Goal: Information Seeking & Learning: Learn about a topic

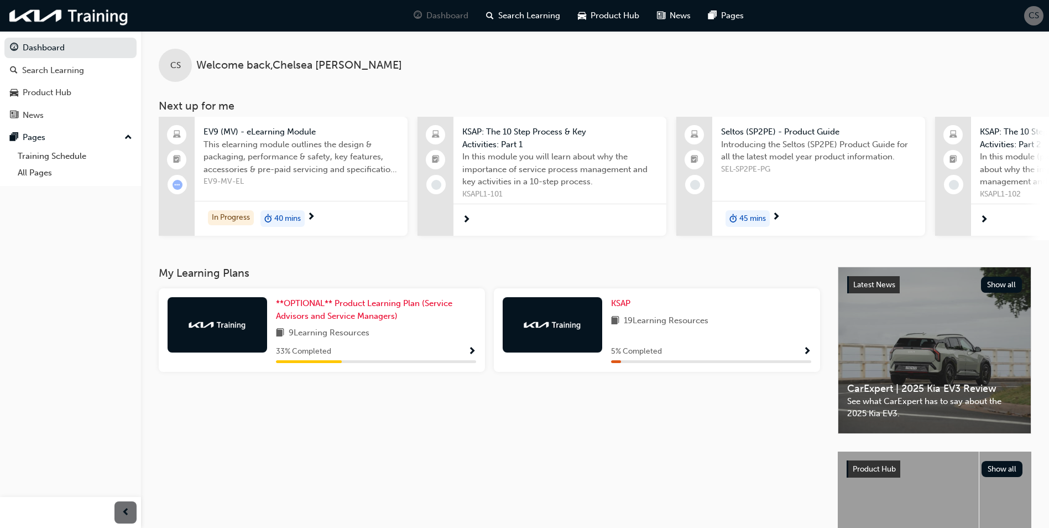
click at [533, 330] on img at bounding box center [552, 324] width 61 height 11
click at [802, 353] on div "5 % Completed" at bounding box center [711, 352] width 200 height 14
click at [804, 353] on span "Show Progress" at bounding box center [807, 352] width 8 height 10
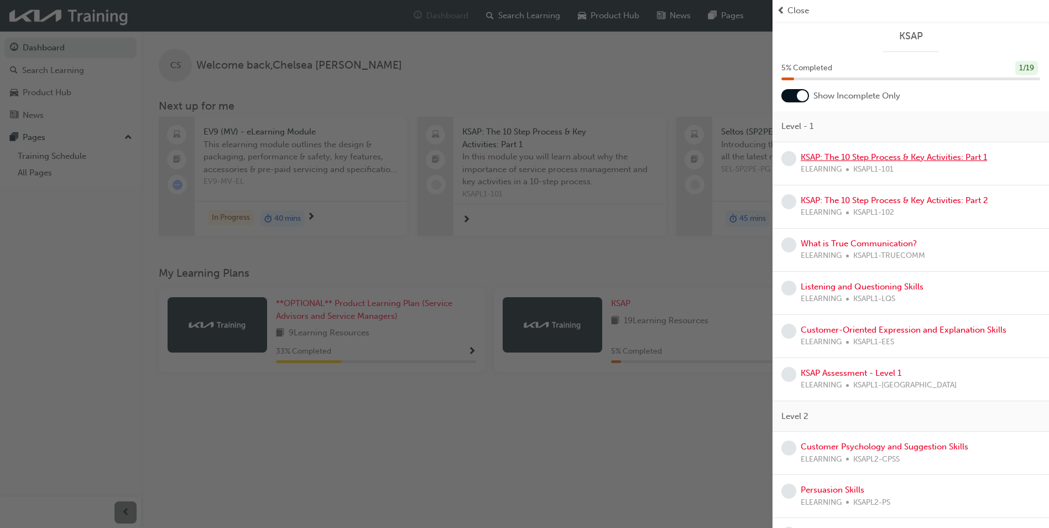
click at [895, 155] on link "KSAP: The 10 Step Process & Key Activities: Part 1" at bounding box center [894, 157] width 186 height 10
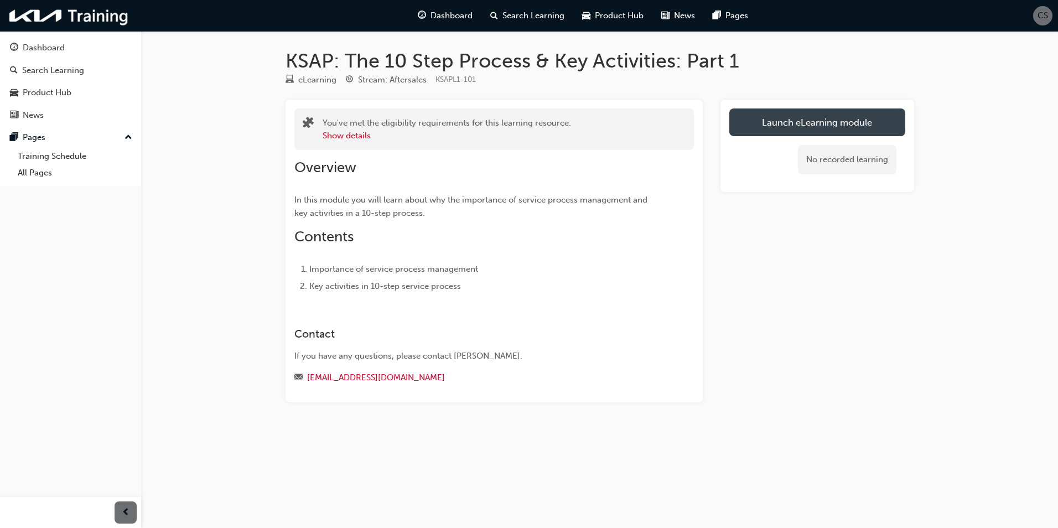
click at [786, 129] on link "Launch eLearning module" at bounding box center [817, 122] width 176 height 28
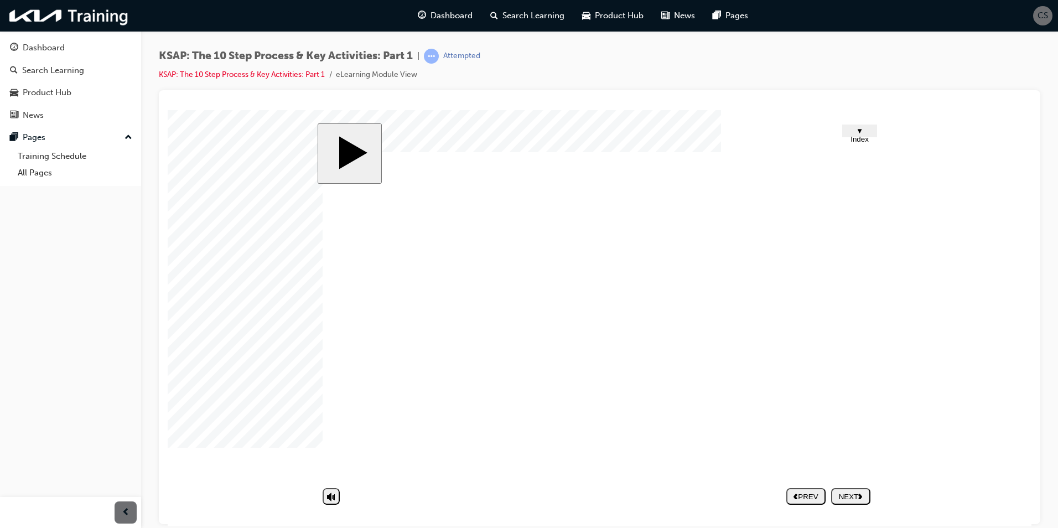
click at [861, 496] on nav "PREV NEXT SUBMIT" at bounding box center [828, 495] width 84 height 25
click at [859, 497] on nav "PREV NEXT SUBMIT" at bounding box center [828, 495] width 84 height 25
click at [852, 495] on nav "PREV NEXT SUBMIT" at bounding box center [828, 495] width 84 height 25
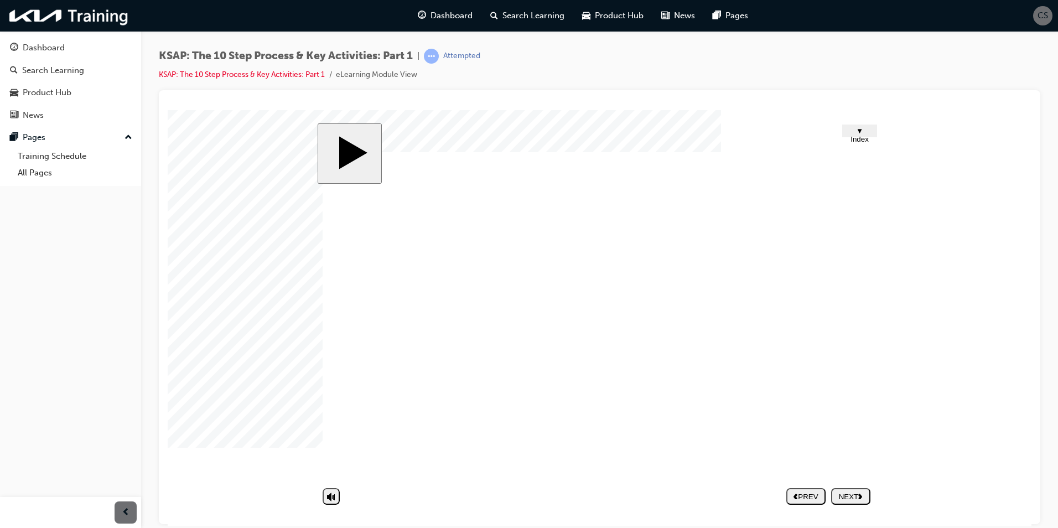
click at [865, 135] on span "▼ Index" at bounding box center [859, 134] width 18 height 17
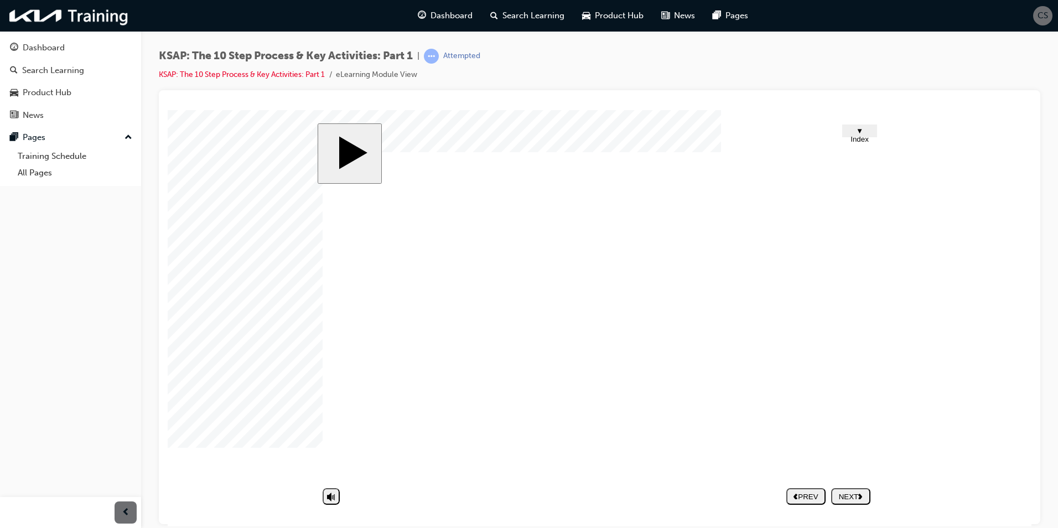
click at [856, 495] on div "NEXT" at bounding box center [850, 496] width 30 height 8
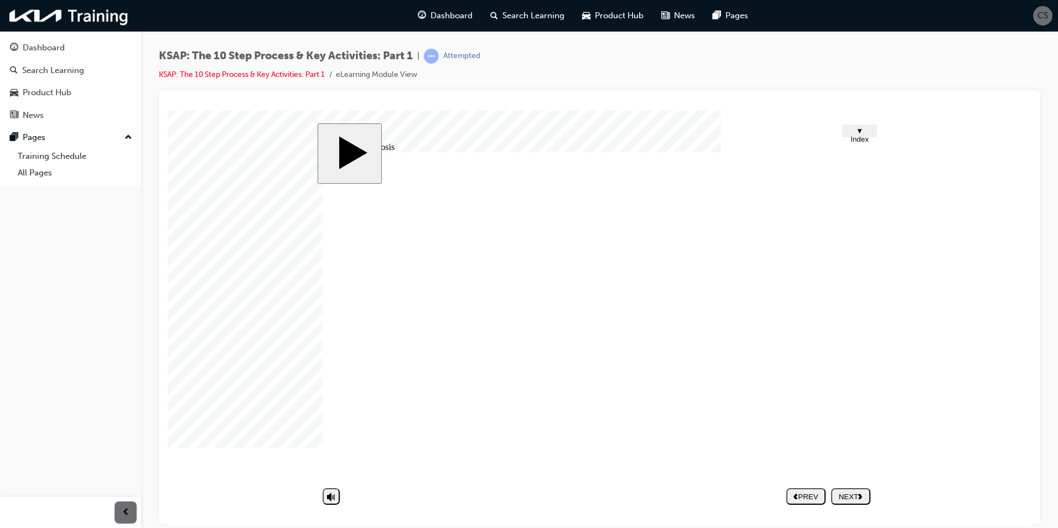
click at [853, 495] on div "NEXT" at bounding box center [850, 496] width 30 height 8
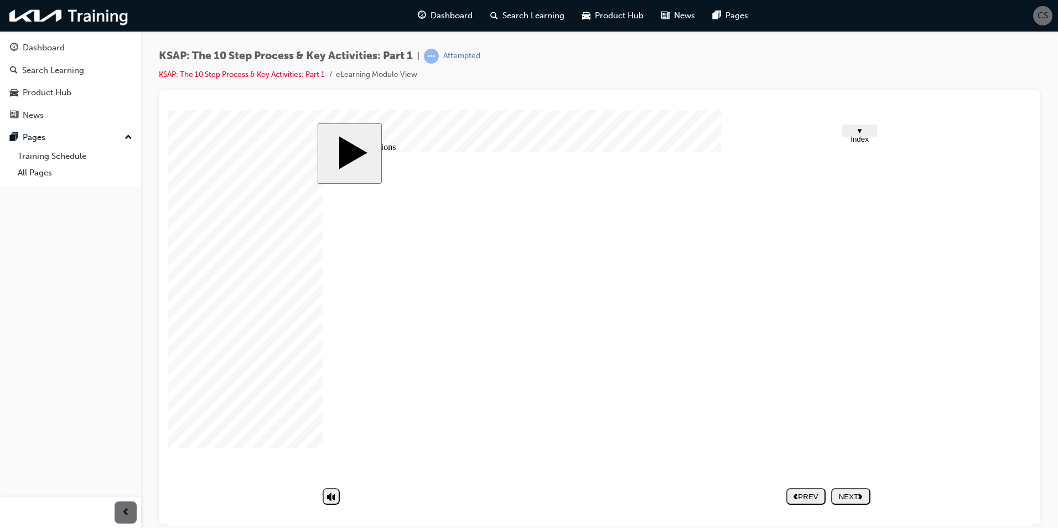
click at [846, 496] on div "NEXT" at bounding box center [850, 496] width 30 height 8
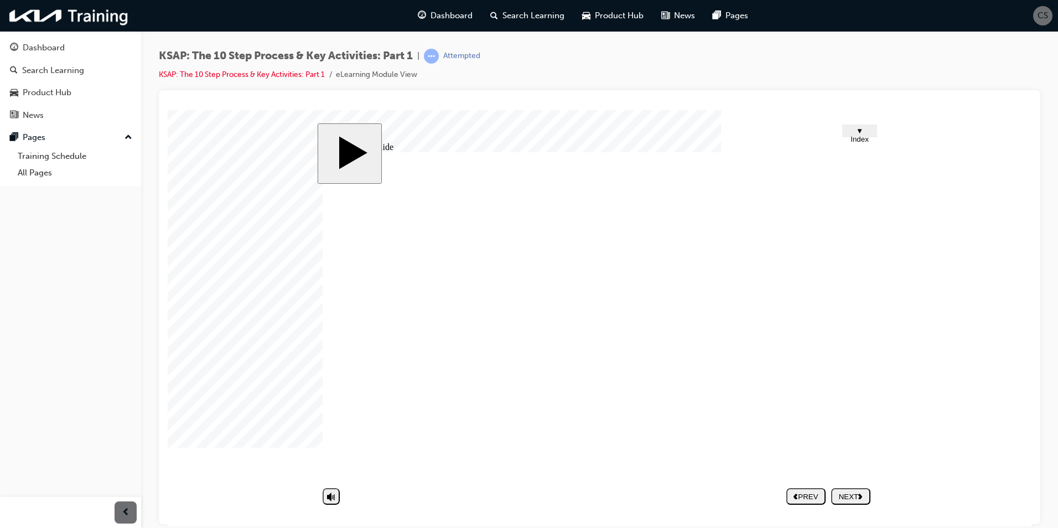
click at [841, 492] on div "NEXT" at bounding box center [850, 496] width 30 height 8
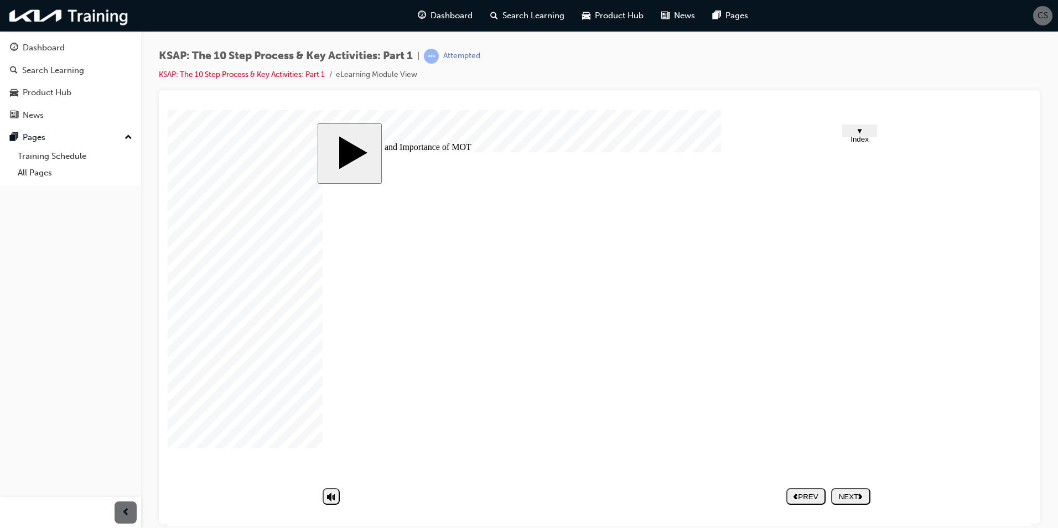
click at [856, 501] on button "NEXT" at bounding box center [850, 495] width 39 height 17
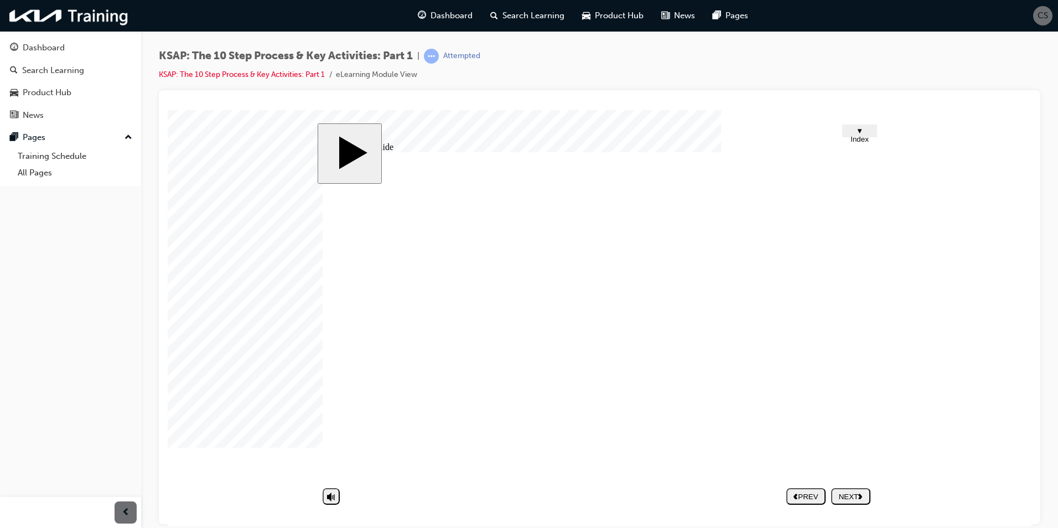
click at [839, 496] on nav "PREV NEXT SUBMIT" at bounding box center [828, 495] width 84 height 25
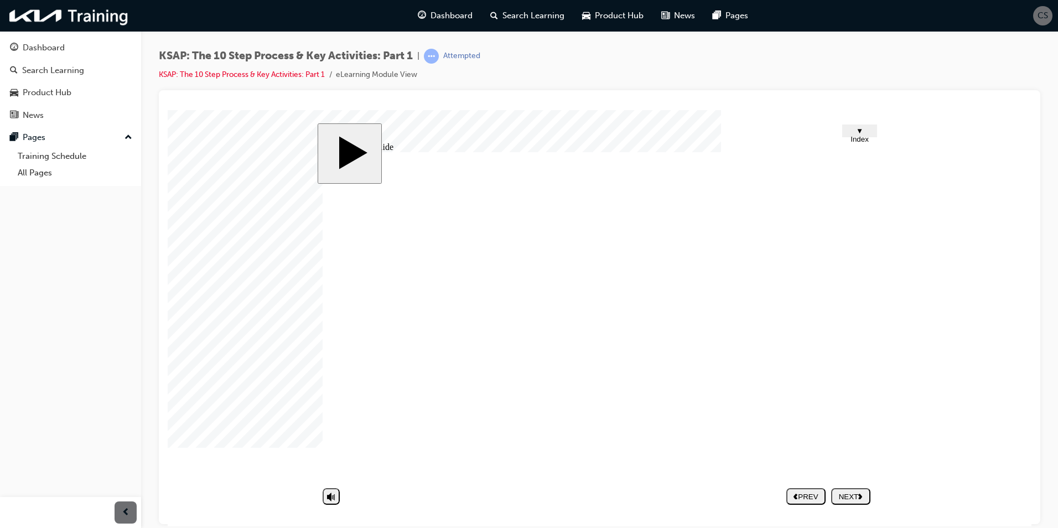
click at [845, 495] on div "NEXT" at bounding box center [850, 496] width 30 height 8
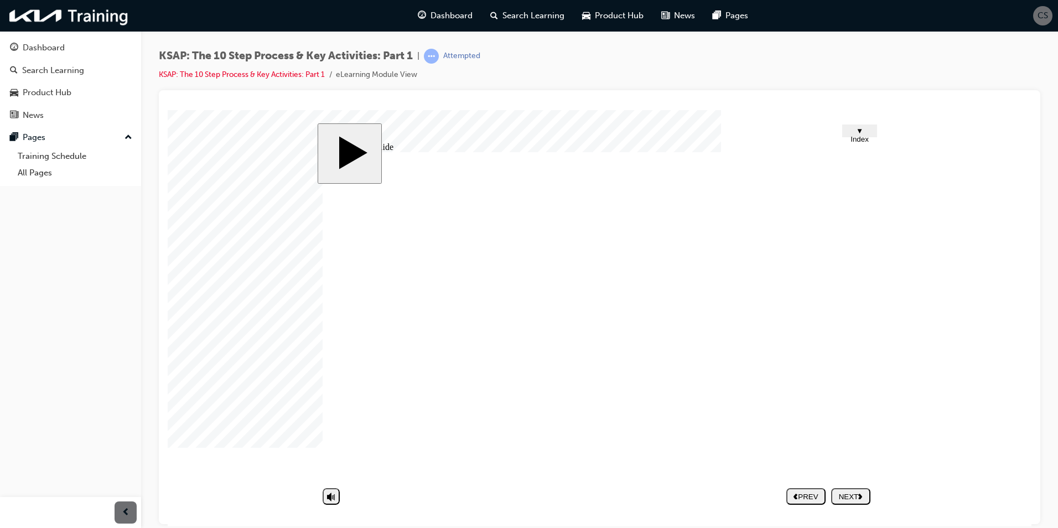
click at [857, 492] on div "NEXT" at bounding box center [850, 496] width 30 height 8
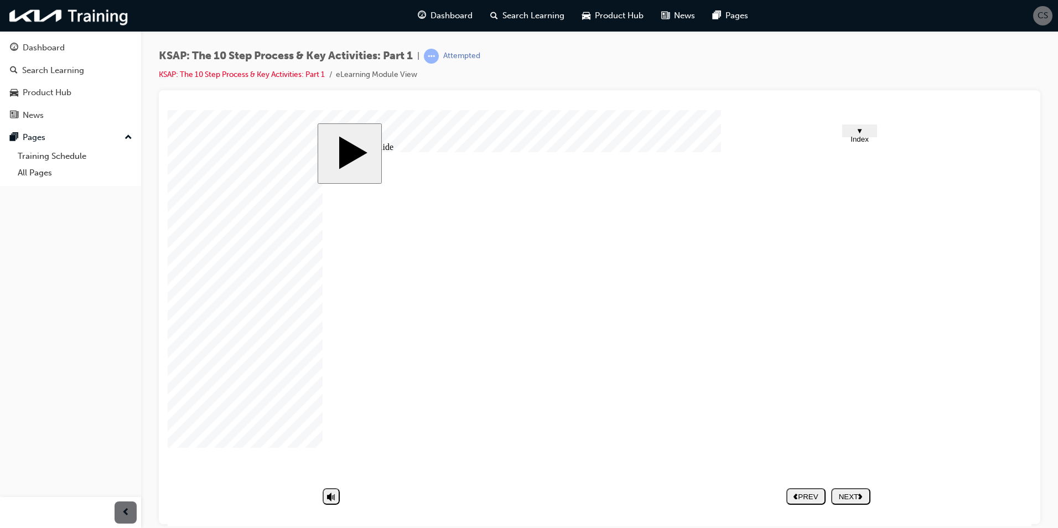
click at [853, 485] on nav "PREV NEXT SUBMIT" at bounding box center [828, 495] width 84 height 25
click at [855, 494] on div "NEXT" at bounding box center [850, 496] width 30 height 8
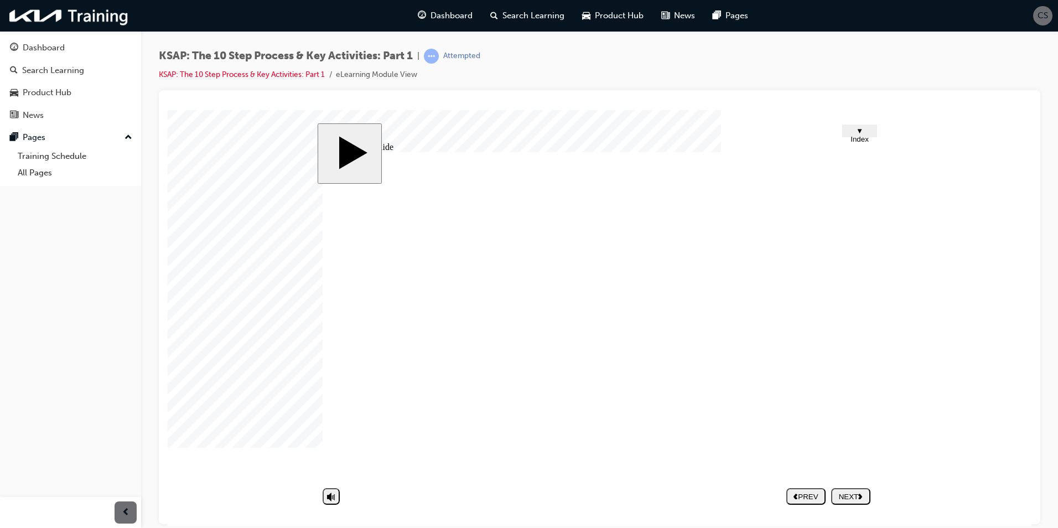
click at [843, 492] on div "NEXT" at bounding box center [850, 496] width 30 height 8
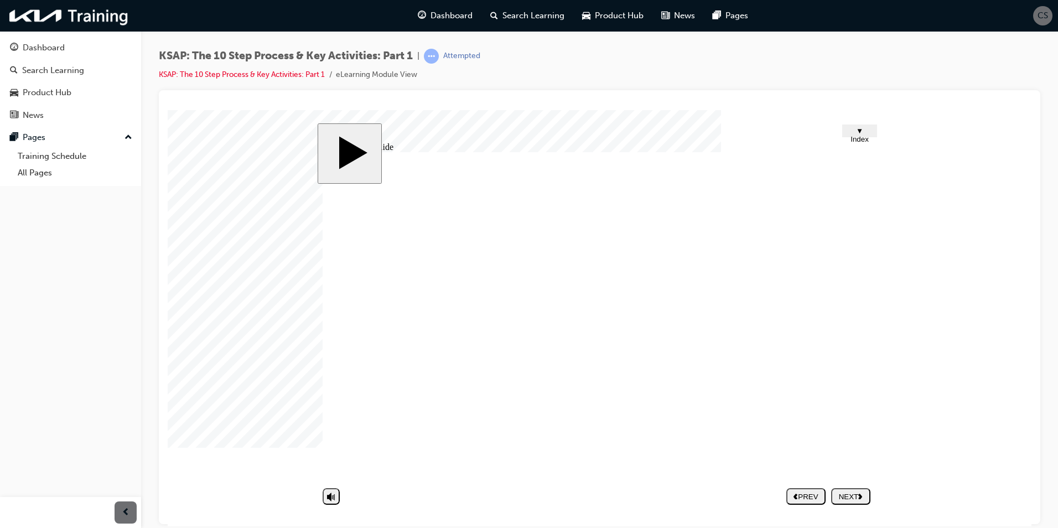
click at [847, 496] on div "NEXT" at bounding box center [850, 496] width 30 height 8
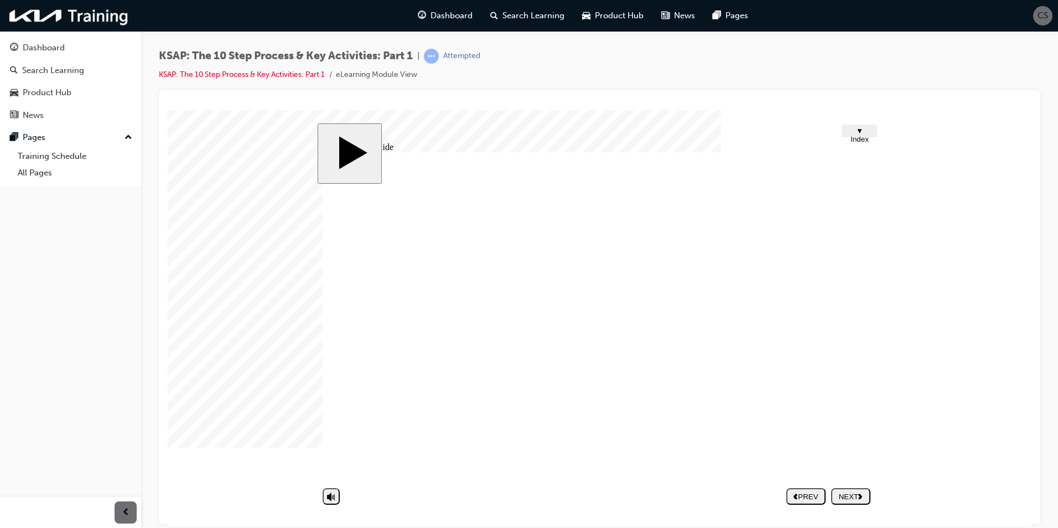
click at [846, 492] on div "NEXT" at bounding box center [850, 496] width 30 height 8
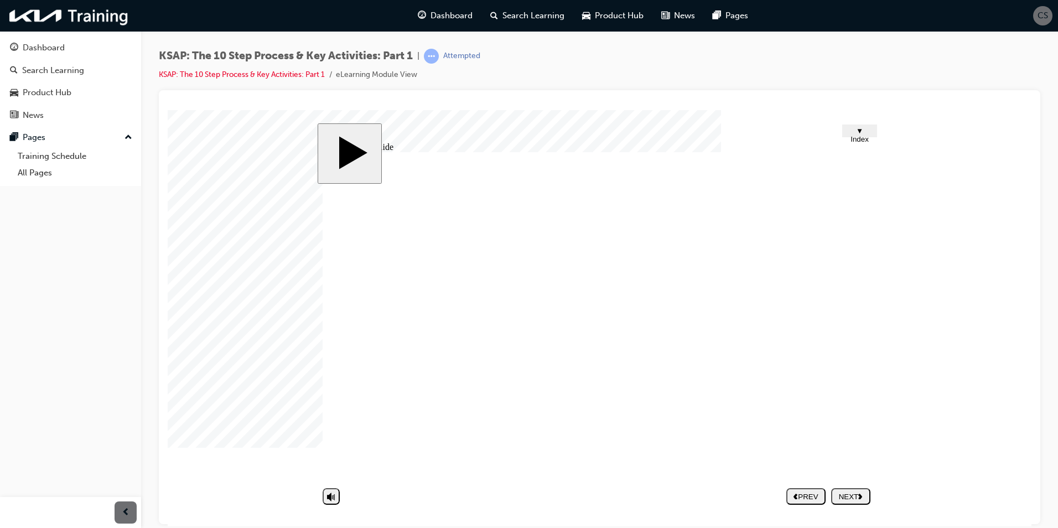
click at [848, 492] on div "NEXT" at bounding box center [850, 496] width 30 height 8
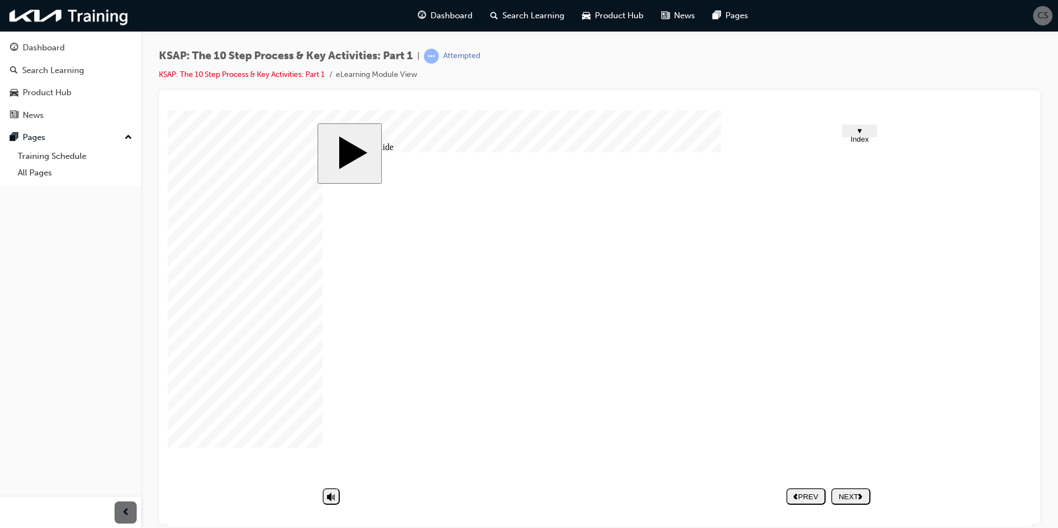
click at [841, 495] on div "NEXT" at bounding box center [850, 496] width 30 height 8
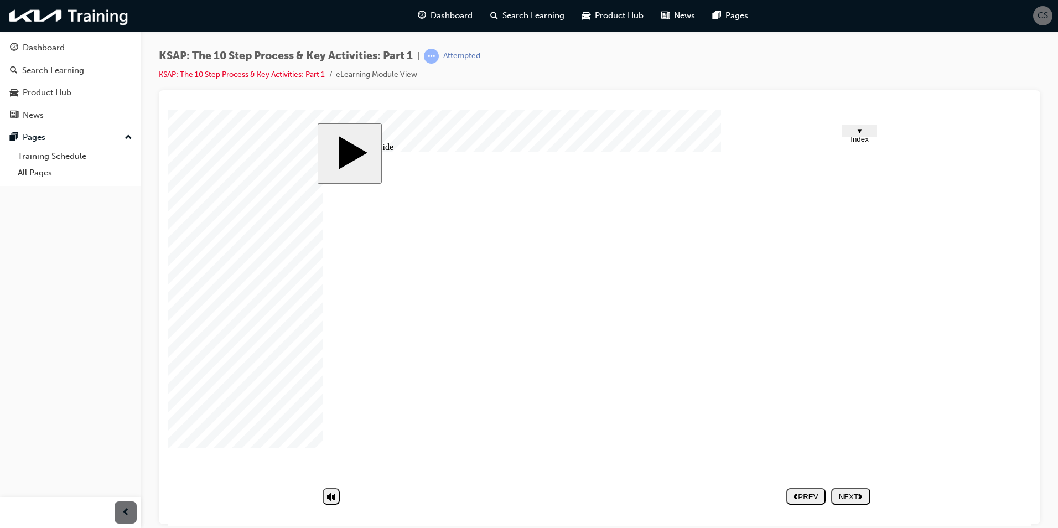
click at [854, 493] on div "NEXT" at bounding box center [850, 496] width 30 height 8
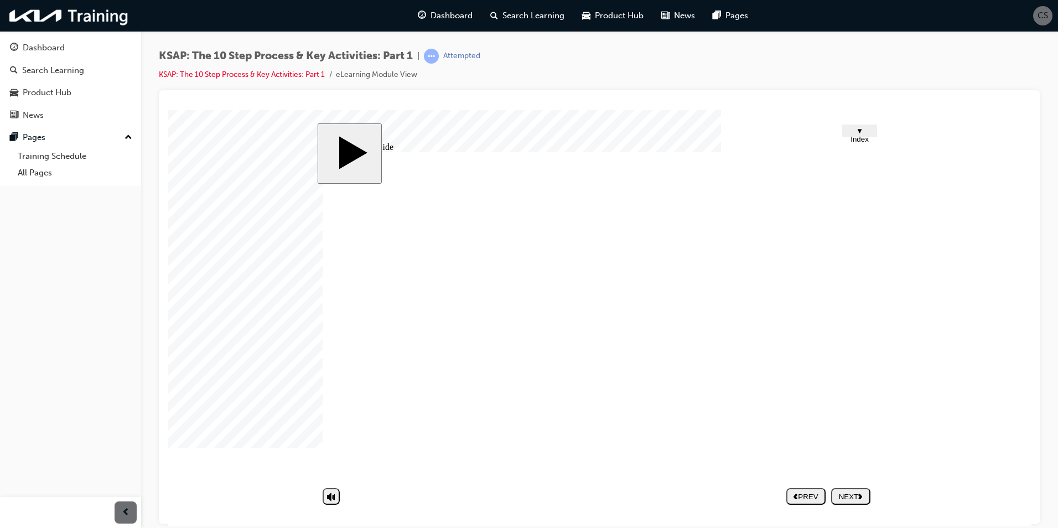
click at [846, 494] on div "NEXT" at bounding box center [850, 496] width 30 height 8
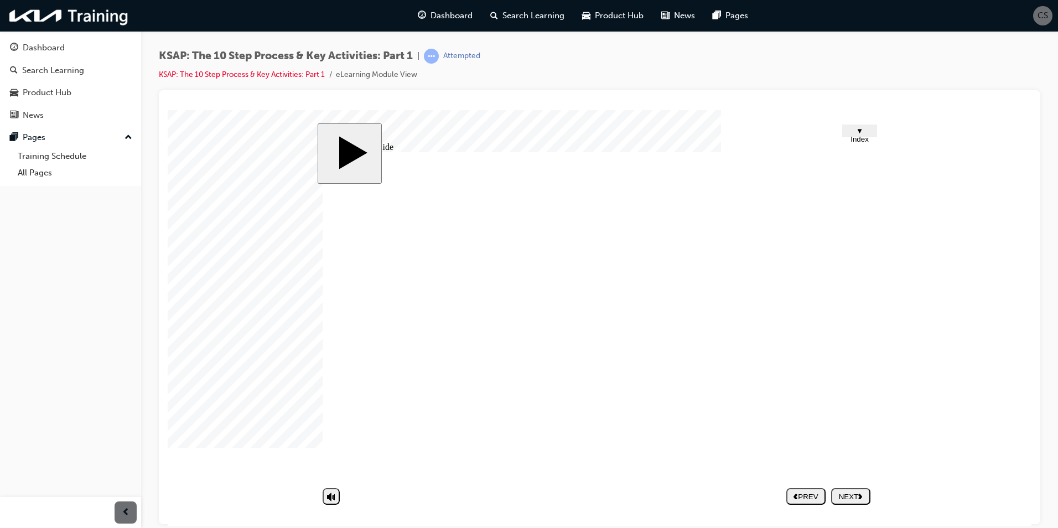
click at [856, 506] on nav "PREV NEXT SUBMIT" at bounding box center [828, 495] width 84 height 25
click at [844, 500] on div "NEXT" at bounding box center [850, 496] width 30 height 8
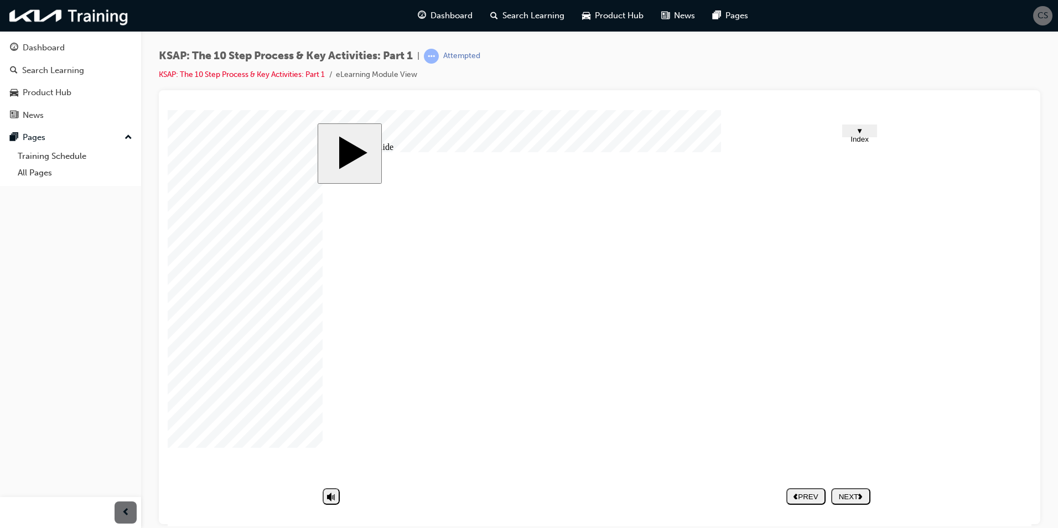
click at [845, 497] on div "NEXT" at bounding box center [850, 496] width 30 height 8
click at [858, 495] on nav "PREV NEXT SUBMIT" at bounding box center [828, 495] width 84 height 25
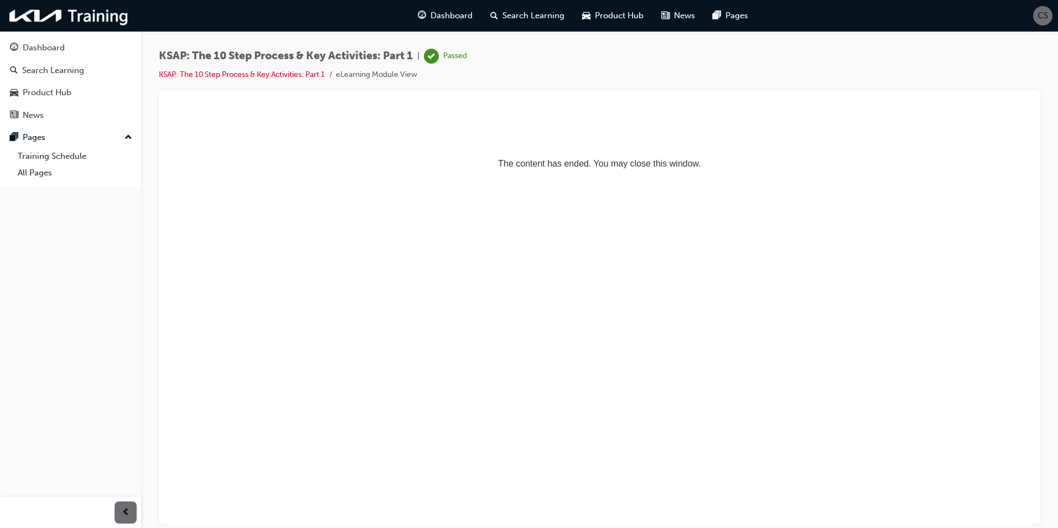
scroll to position [0, 0]
click at [65, 74] on div "Search Learning" at bounding box center [53, 70] width 62 height 13
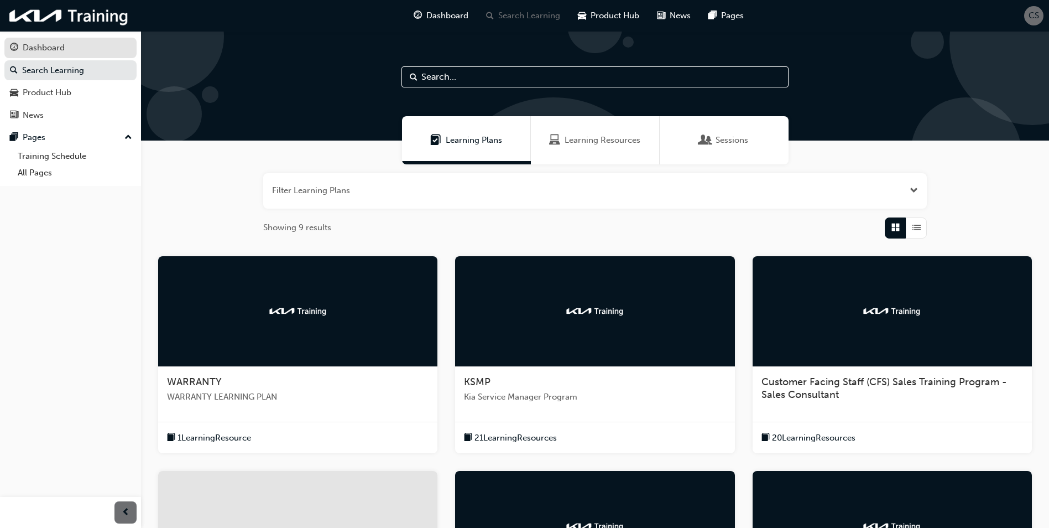
click at [59, 52] on div "Dashboard" at bounding box center [44, 47] width 42 height 13
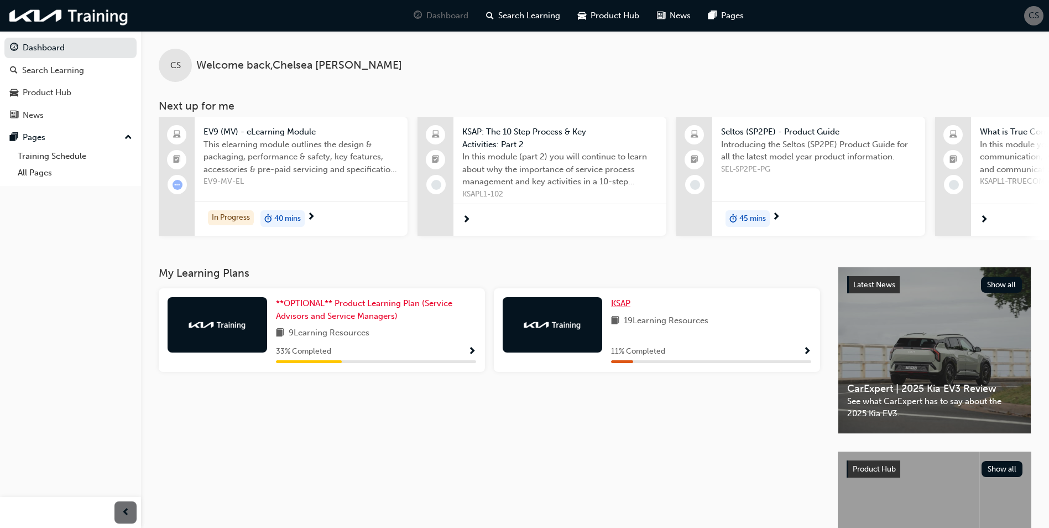
click at [624, 308] on span "KSAP" at bounding box center [620, 303] width 19 height 10
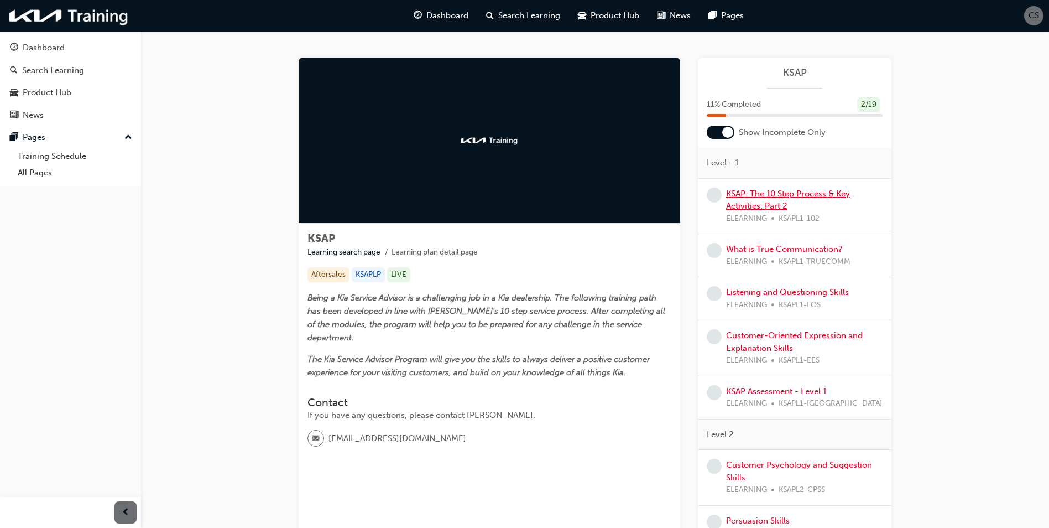
click at [794, 195] on link "KSAP: The 10 Step Process & Key Activities: Part 2" at bounding box center [788, 200] width 124 height 23
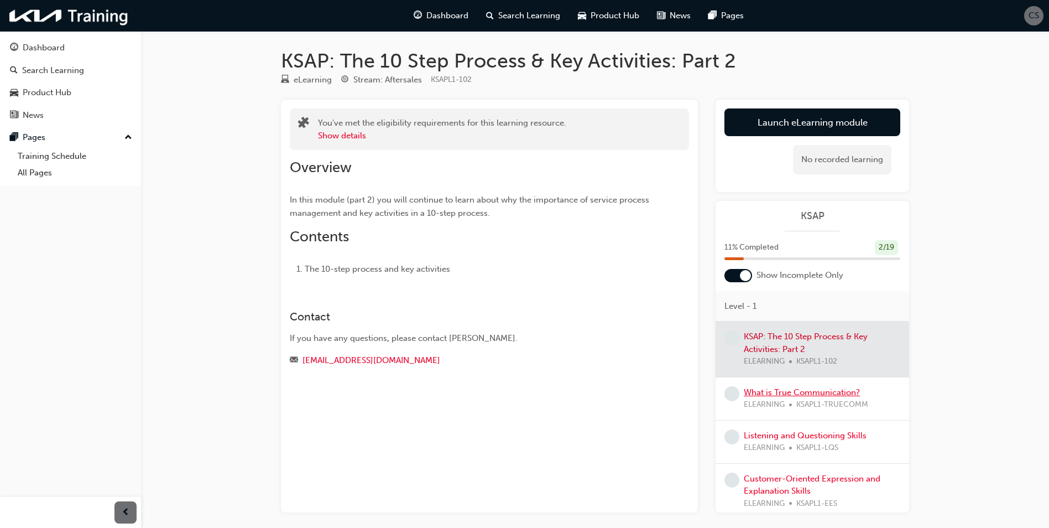
click at [777, 396] on link "What is True Communication?" at bounding box center [802, 392] width 116 height 10
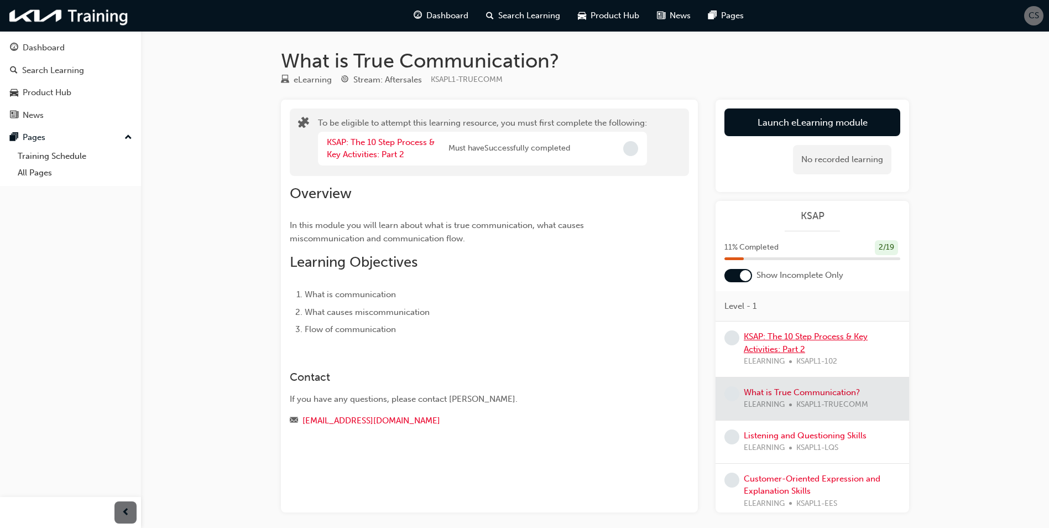
click at [771, 340] on link "KSAP: The 10 Step Process & Key Activities: Part 2" at bounding box center [806, 342] width 124 height 23
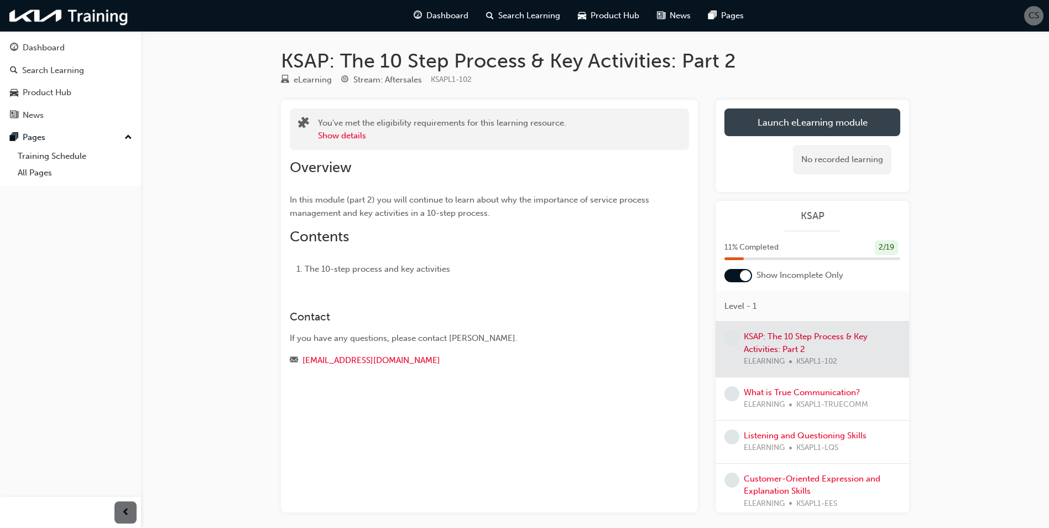
click at [775, 124] on link "Launch eLearning module" at bounding box center [813, 122] width 176 height 28
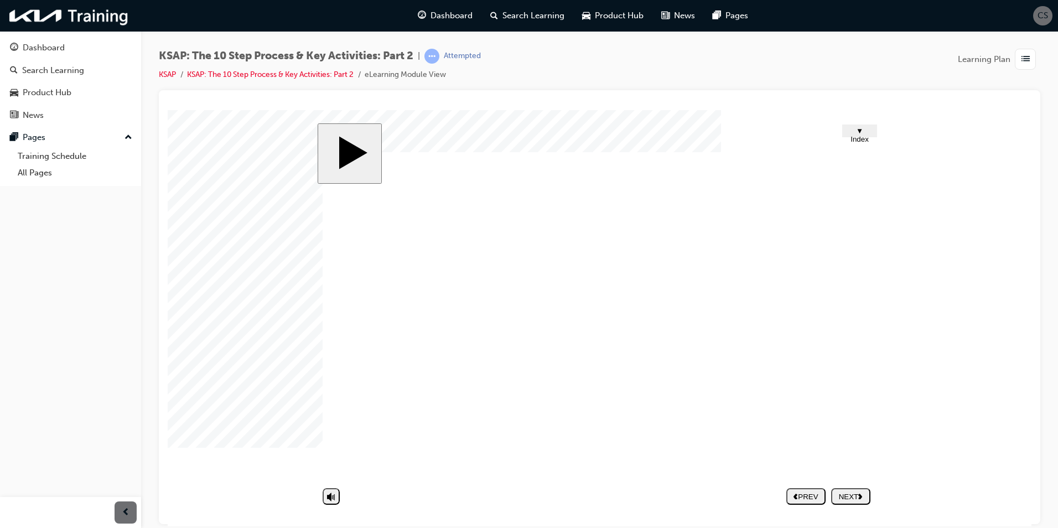
click at [841, 495] on nav "PREV NEXT SUBMIT" at bounding box center [828, 495] width 84 height 25
click at [847, 488] on button "NEXT" at bounding box center [850, 495] width 39 height 17
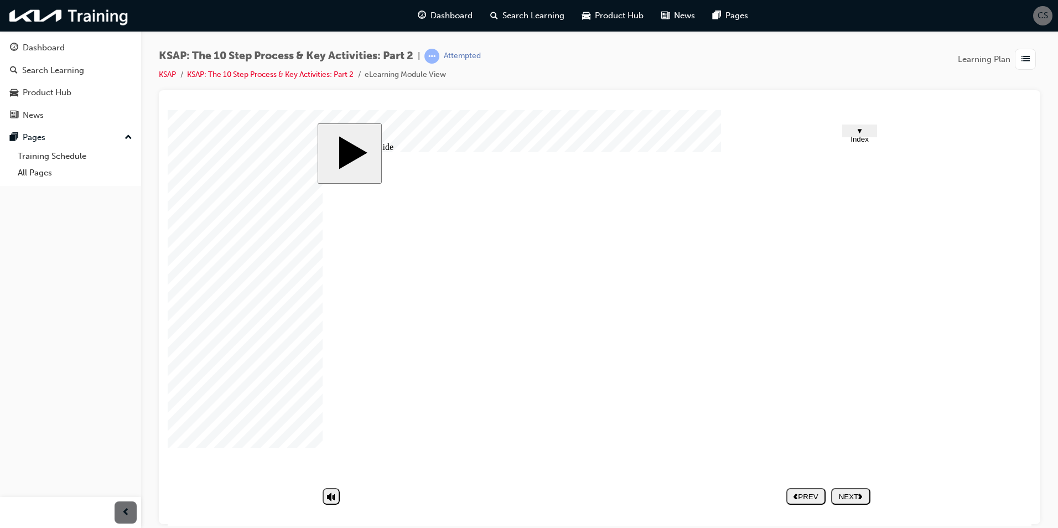
click at [841, 495] on div "NEXT" at bounding box center [850, 496] width 30 height 8
click at [223, 165] on div at bounding box center [195, 137] width 55 height 55
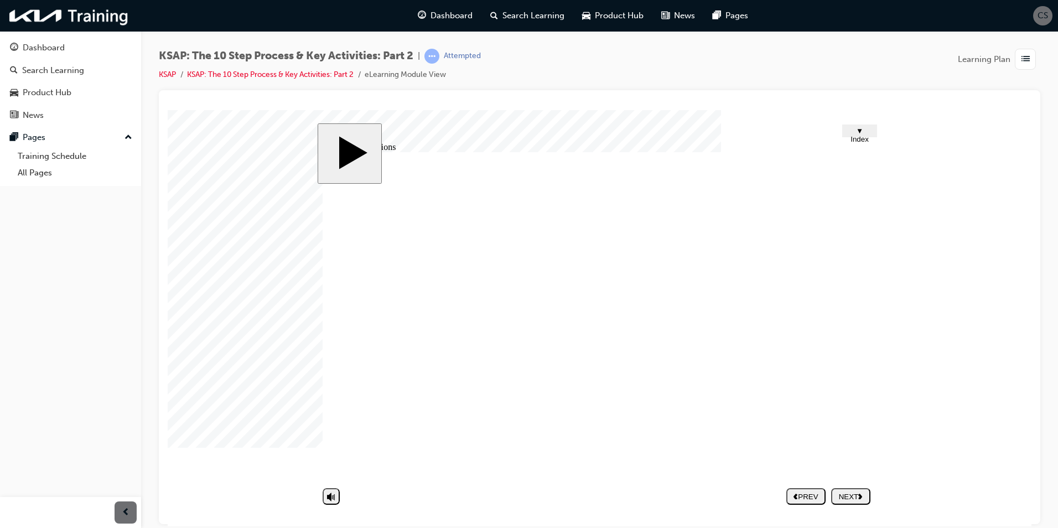
click at [223, 165] on div at bounding box center [195, 137] width 55 height 55
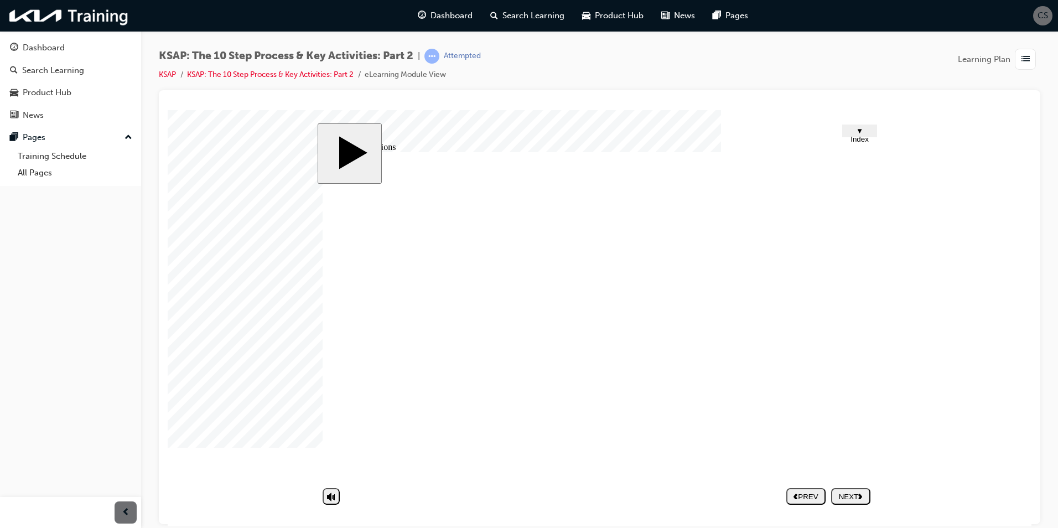
click at [847, 497] on div "NEXT" at bounding box center [850, 496] width 30 height 8
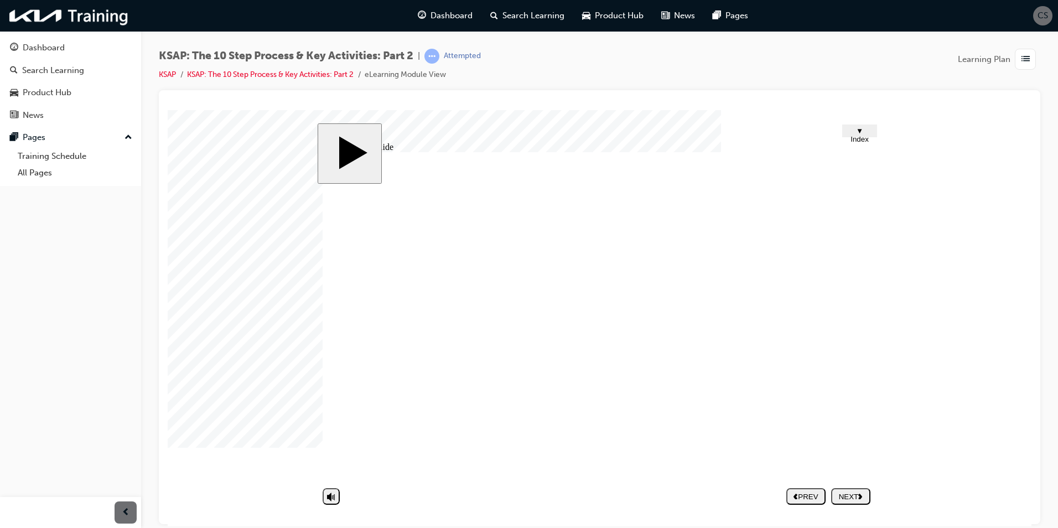
click at [846, 496] on nav "PREV NEXT SUBMIT" at bounding box center [828, 495] width 84 height 25
click at [844, 502] on button "NEXT" at bounding box center [850, 495] width 39 height 17
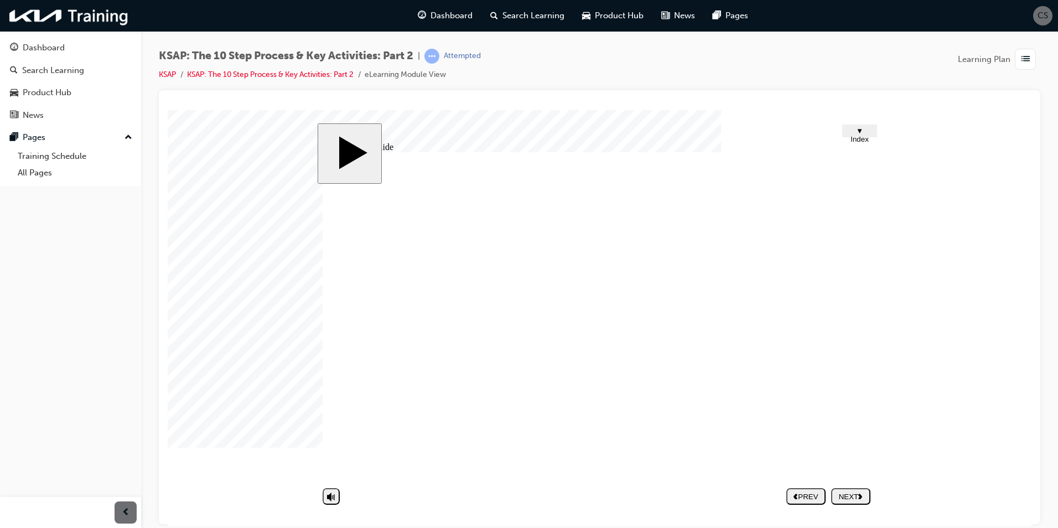
click at [851, 489] on button "NEXT" at bounding box center [850, 495] width 39 height 17
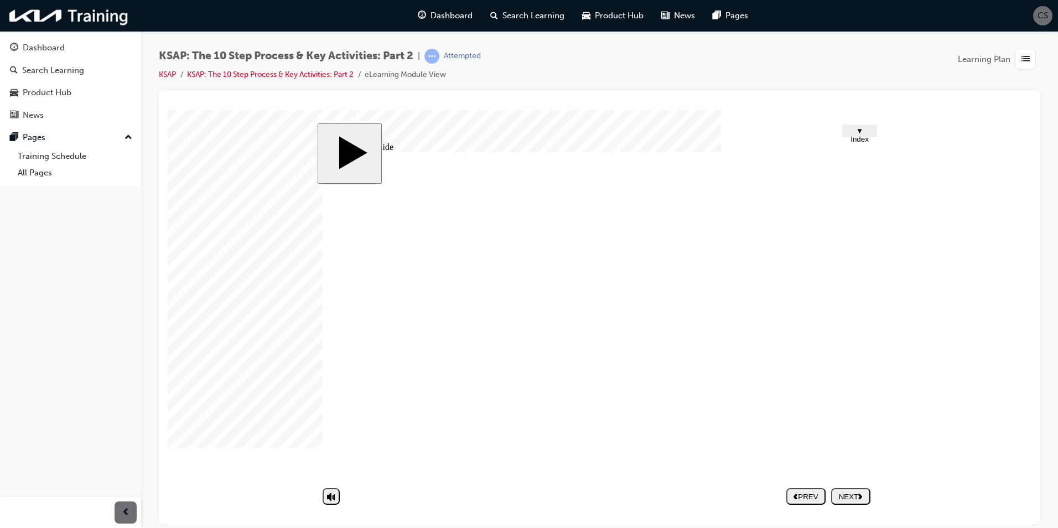
click at [854, 492] on div "NEXT" at bounding box center [850, 496] width 30 height 8
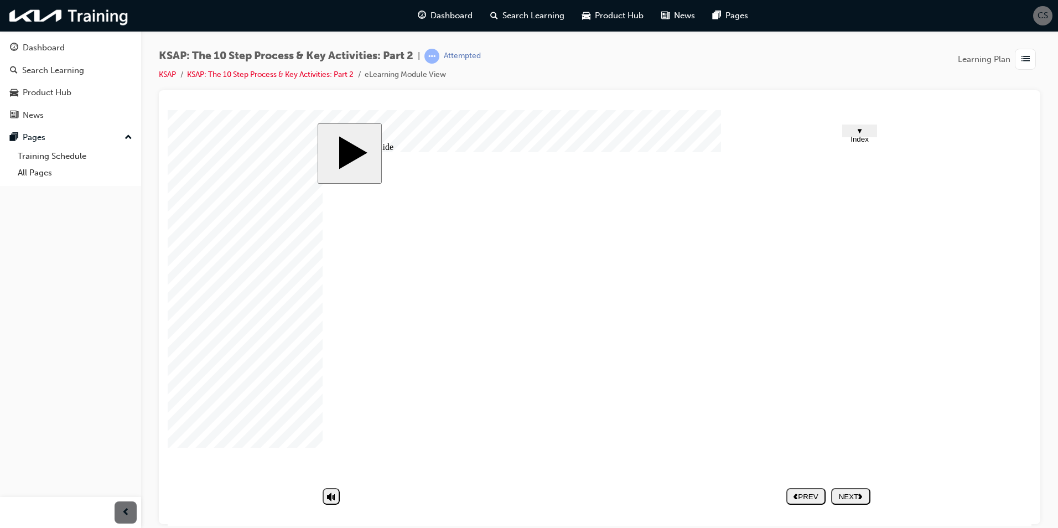
click at [422, 332] on div "Rectangle 3 1 1 1 Group 1 Round Same Side Corner 2 Round Same Side Corner 1 5 C…" at bounding box center [599, 320] width 553 height 337
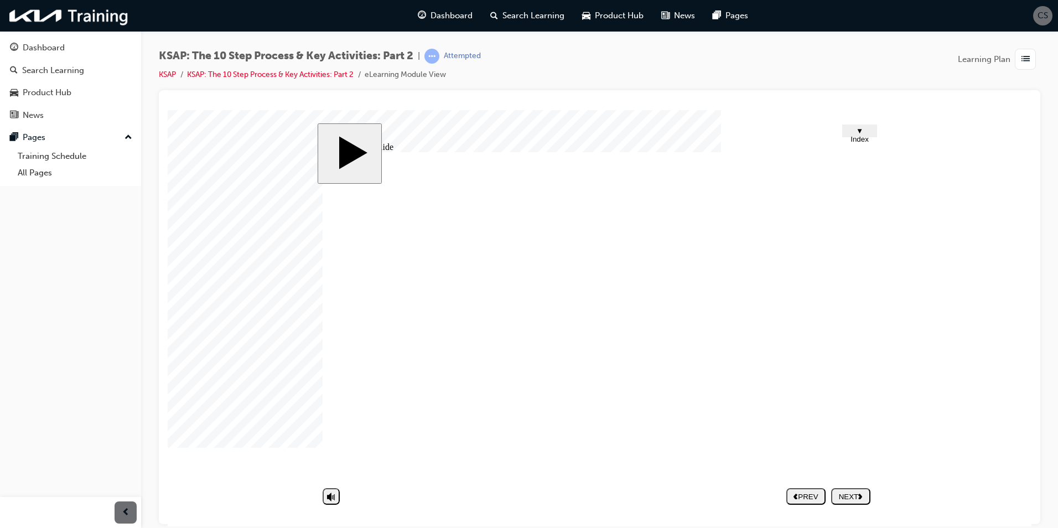
click at [841, 500] on div "NEXT" at bounding box center [850, 496] width 30 height 8
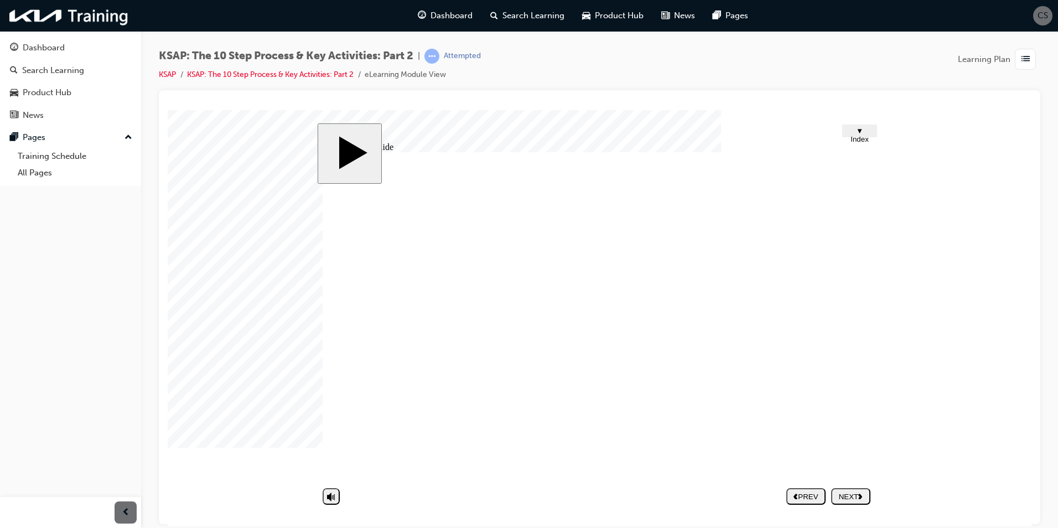
click at [846, 497] on div "NEXT" at bounding box center [850, 496] width 30 height 8
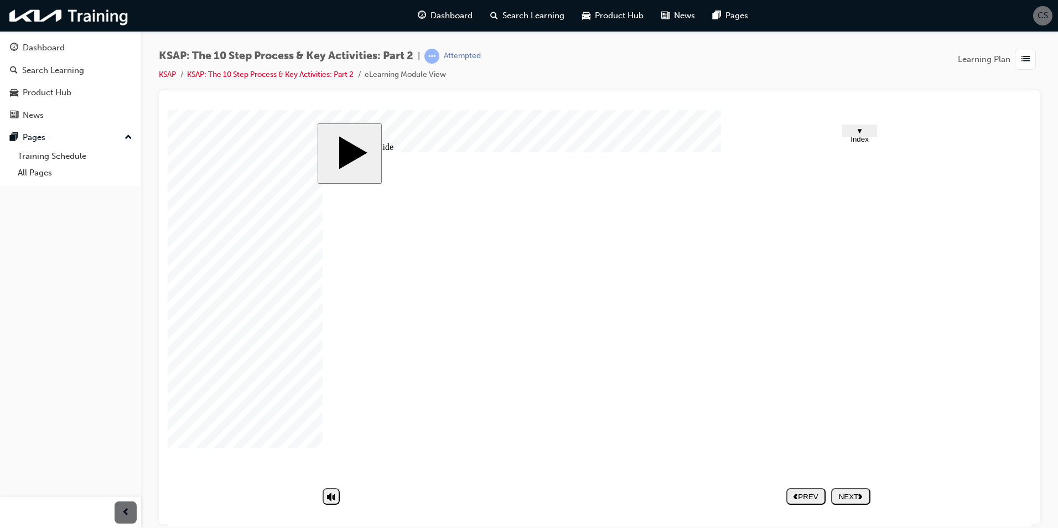
click at [844, 512] on div "slide: Untitled Slide CLICK! Group 1 Inform those responsible for the vehicle o…" at bounding box center [600, 318] width 564 height 390
click at [849, 492] on div "NEXT" at bounding box center [850, 496] width 30 height 8
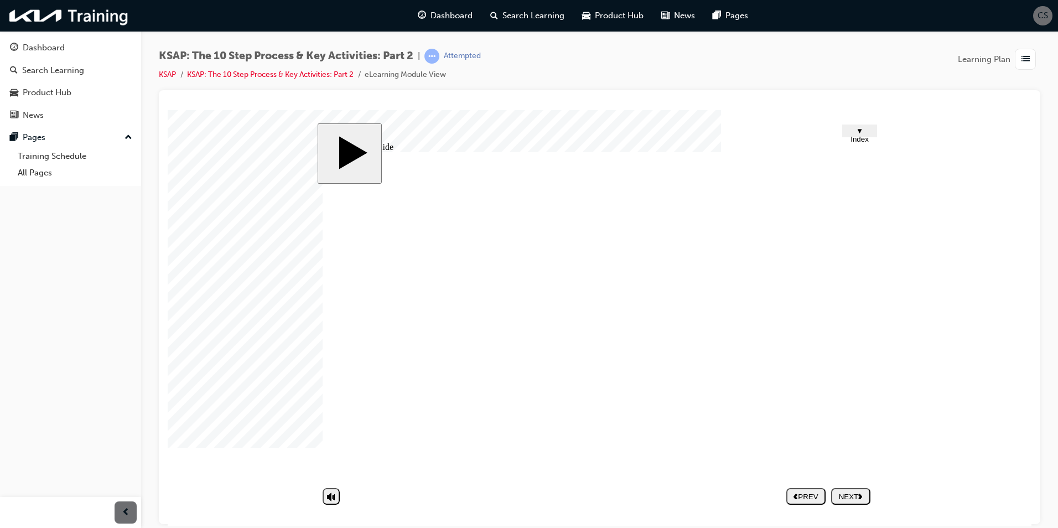
click at [845, 495] on div "NEXT" at bounding box center [850, 496] width 30 height 8
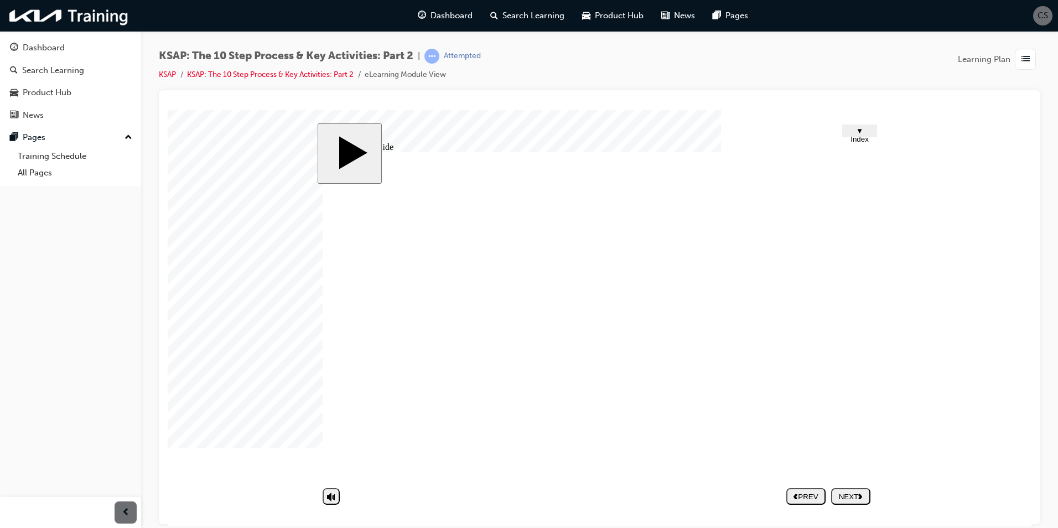
click at [855, 494] on div "NEXT" at bounding box center [850, 496] width 30 height 8
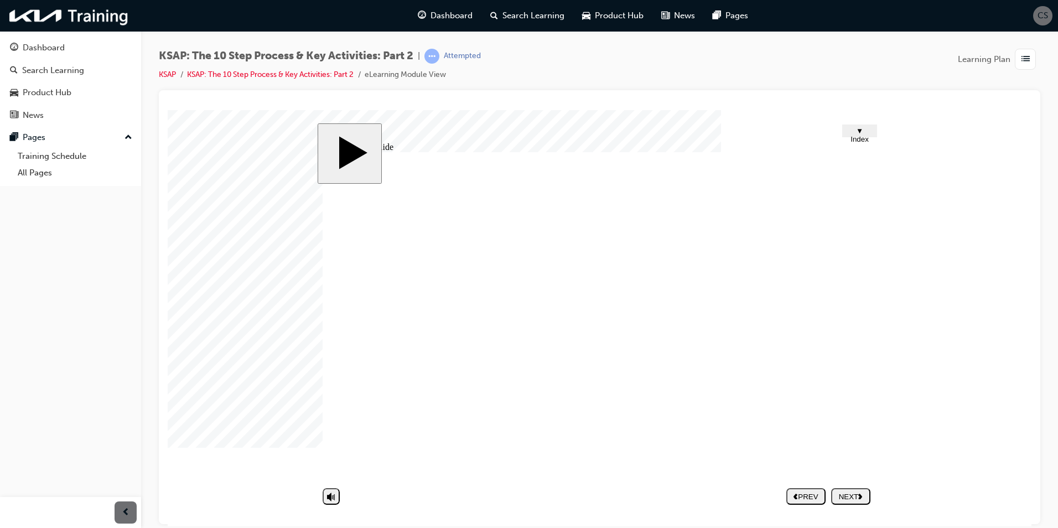
click at [853, 487] on button "NEXT" at bounding box center [850, 495] width 39 height 17
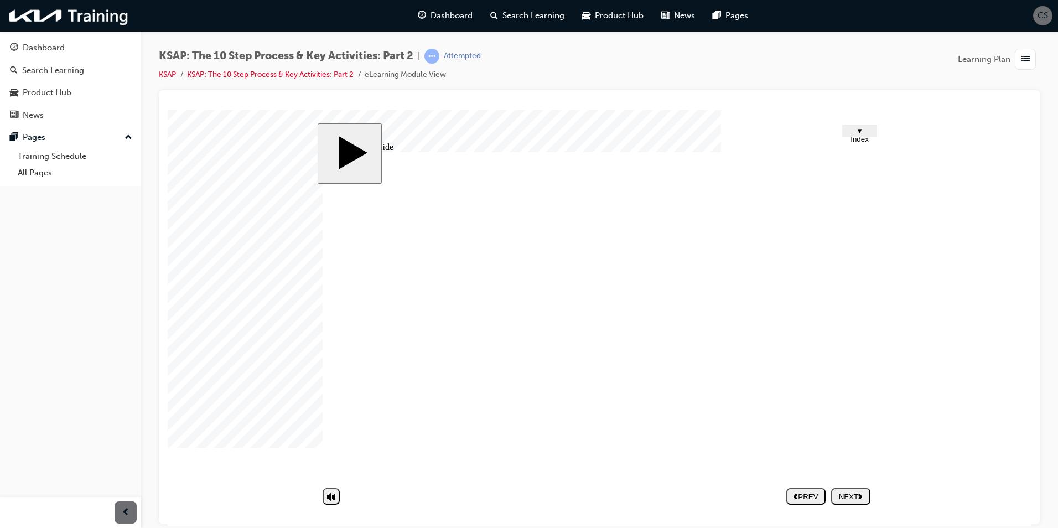
click at [847, 492] on div "NEXT" at bounding box center [850, 496] width 30 height 8
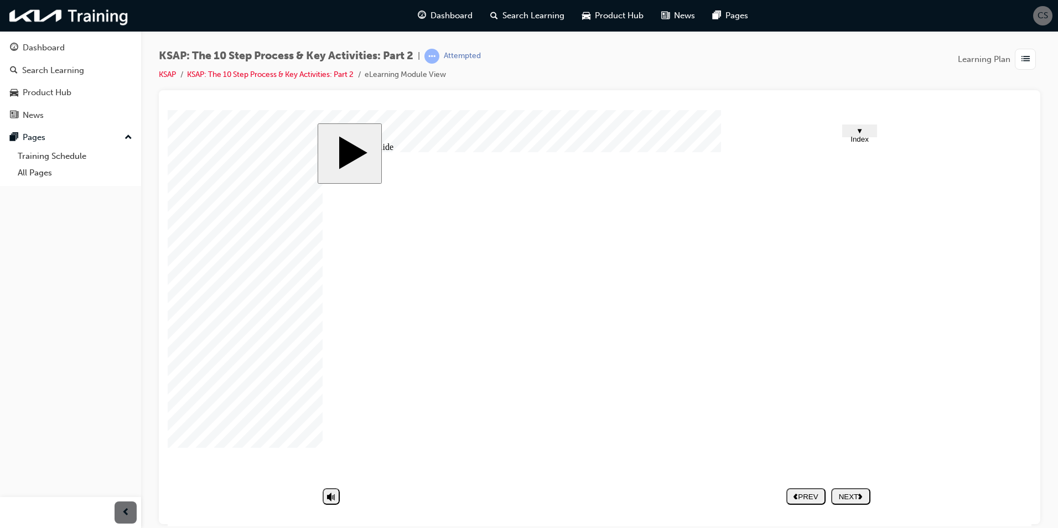
click at [860, 492] on div "NEXT" at bounding box center [850, 496] width 30 height 8
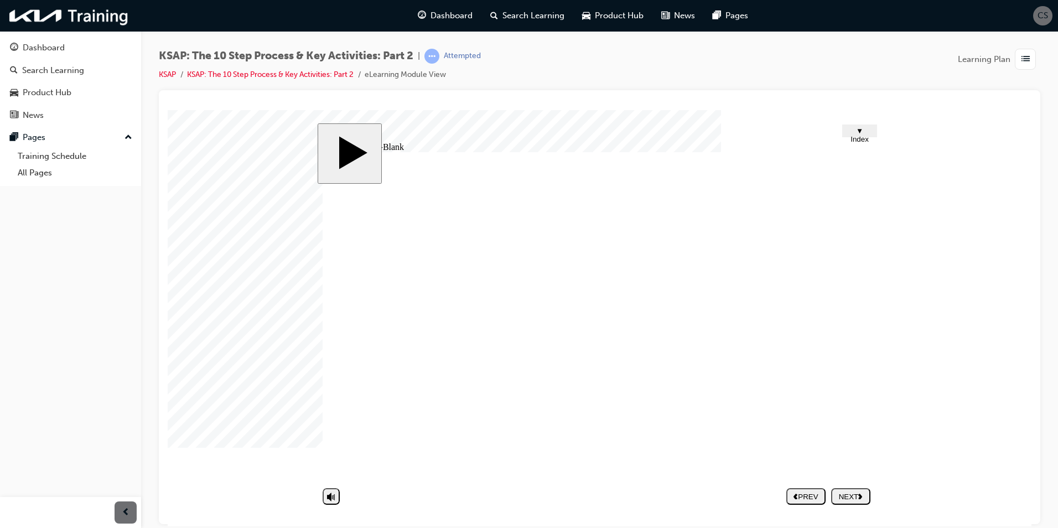
type textarea "c"
type textarea "ca"
type textarea "cal"
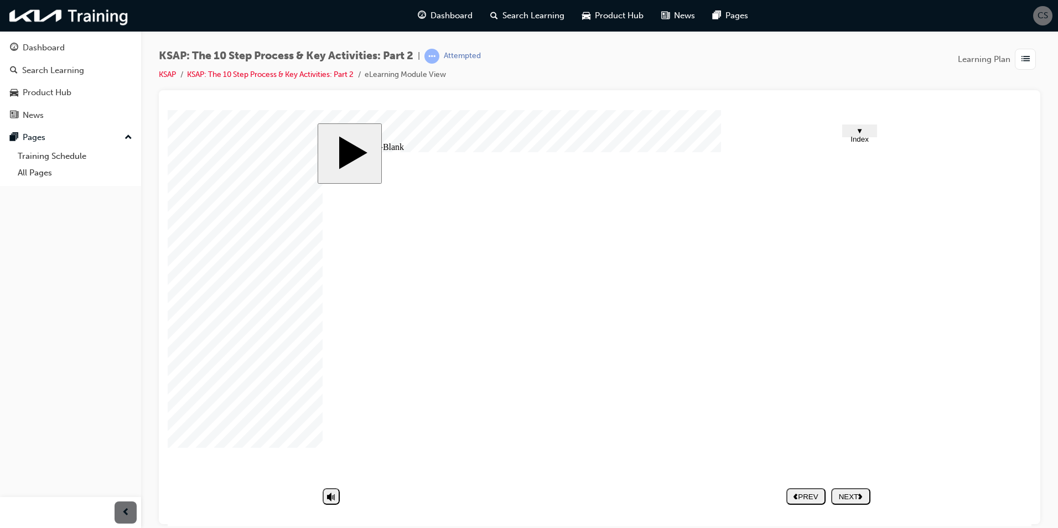
type textarea "cal"
type textarea "call"
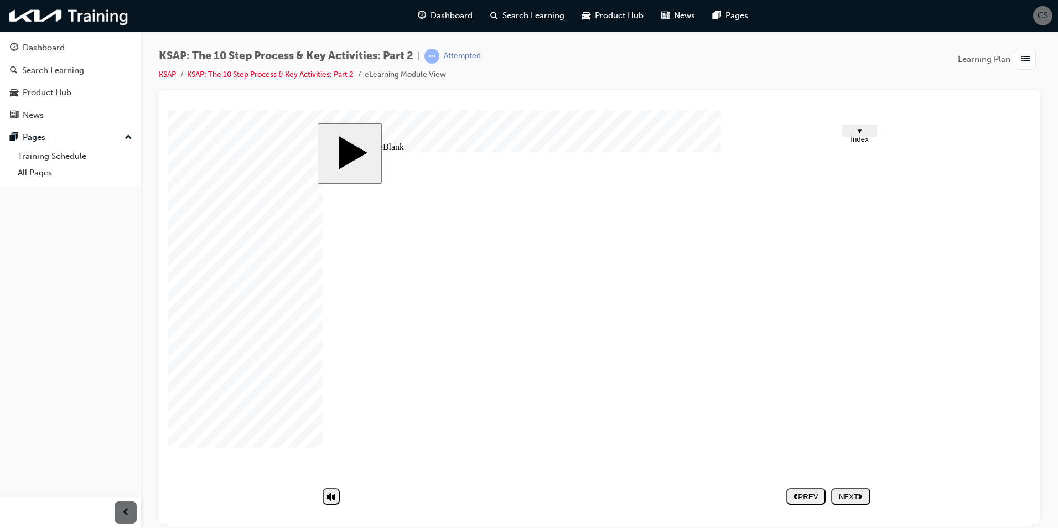
type textarea "call t"
type textarea "call th"
type textarea "call the"
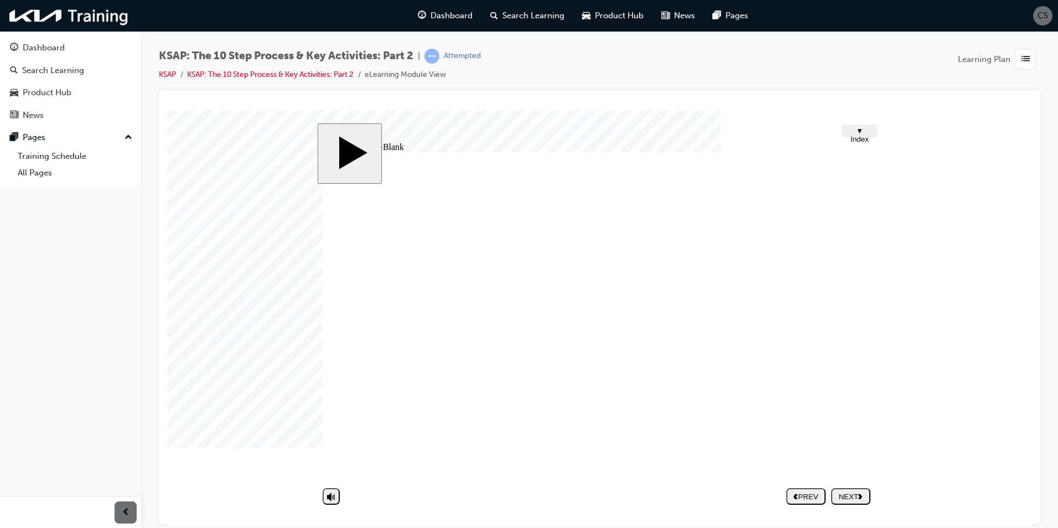
type textarea "call the"
type textarea "call them"
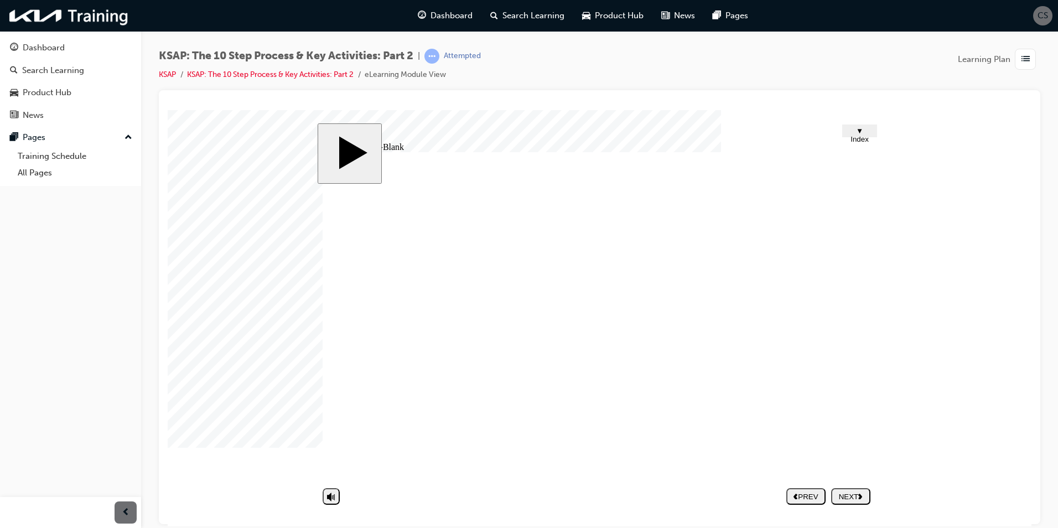
type textarea "call the"
type textarea "call th"
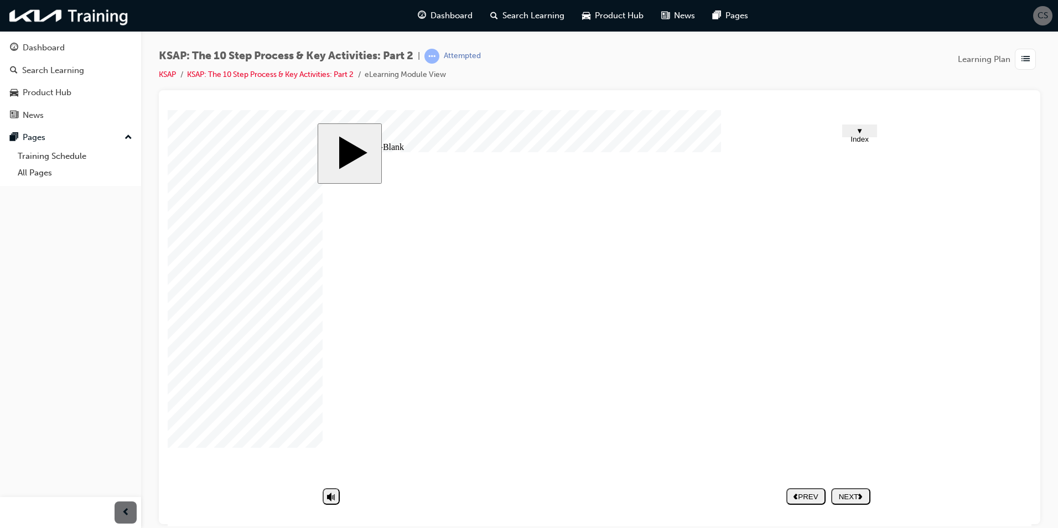
type textarea "call t"
type textarea "call"
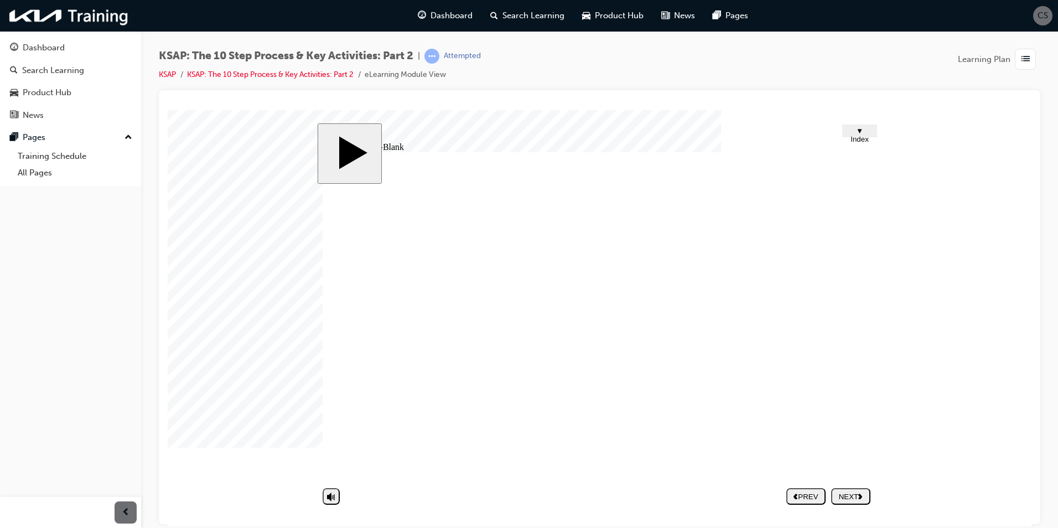
type textarea "call"
type textarea "cal"
type textarea "ca"
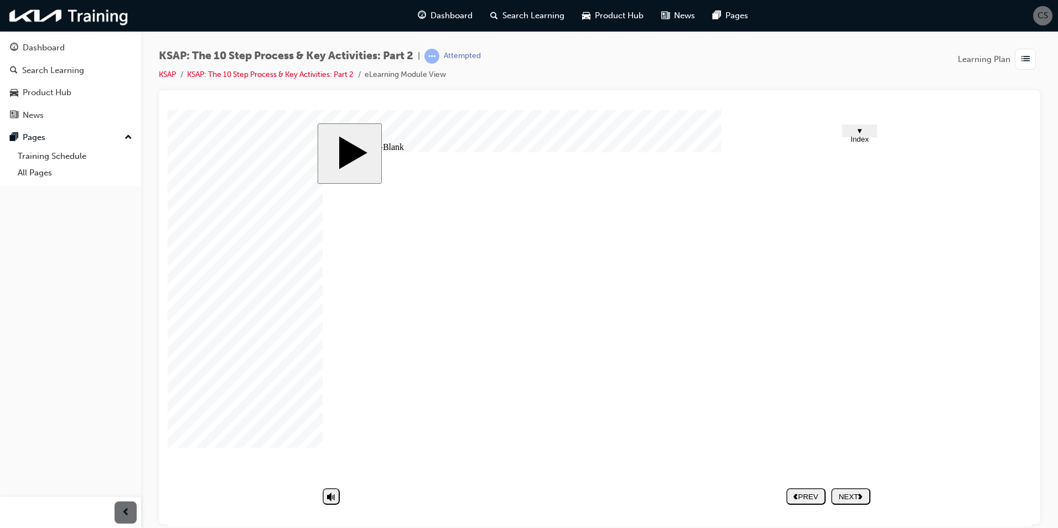
type textarea "c"
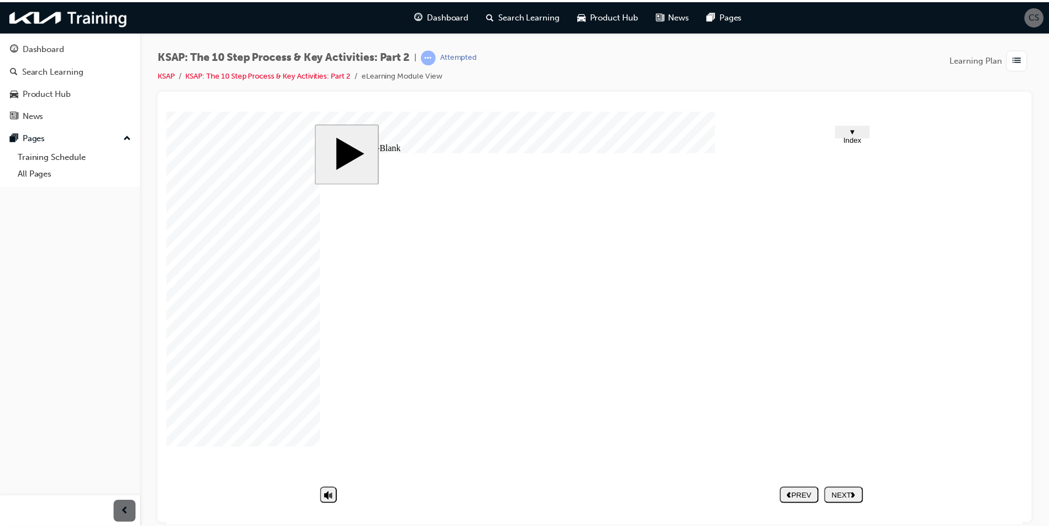
scroll to position [3, 0]
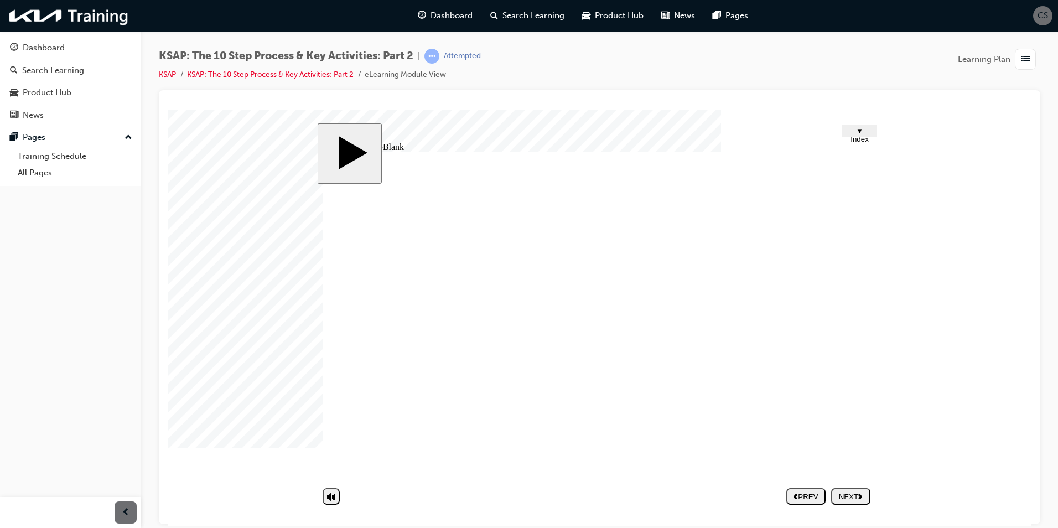
type textarea "e"
type textarea "em"
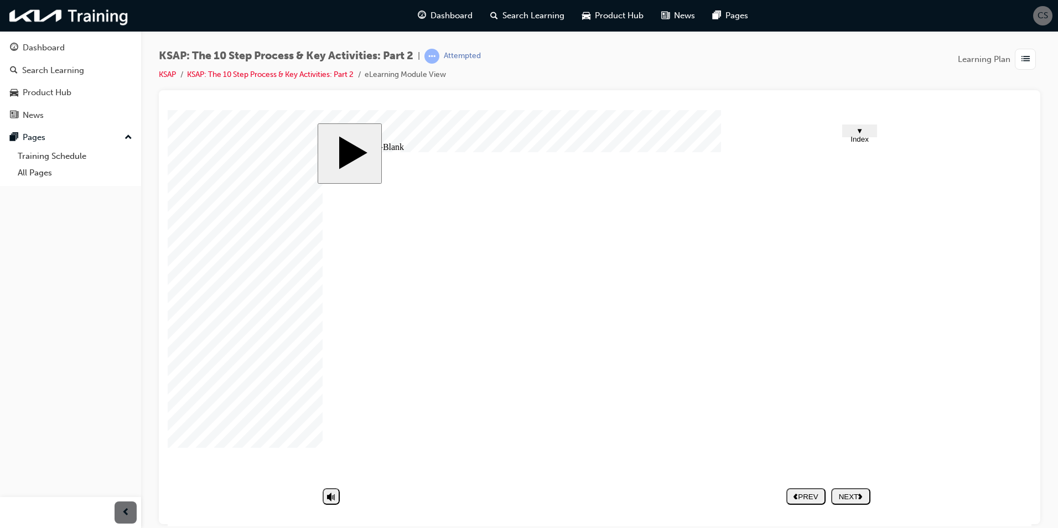
type textarea "em"
type textarea "ema"
type textarea "emai"
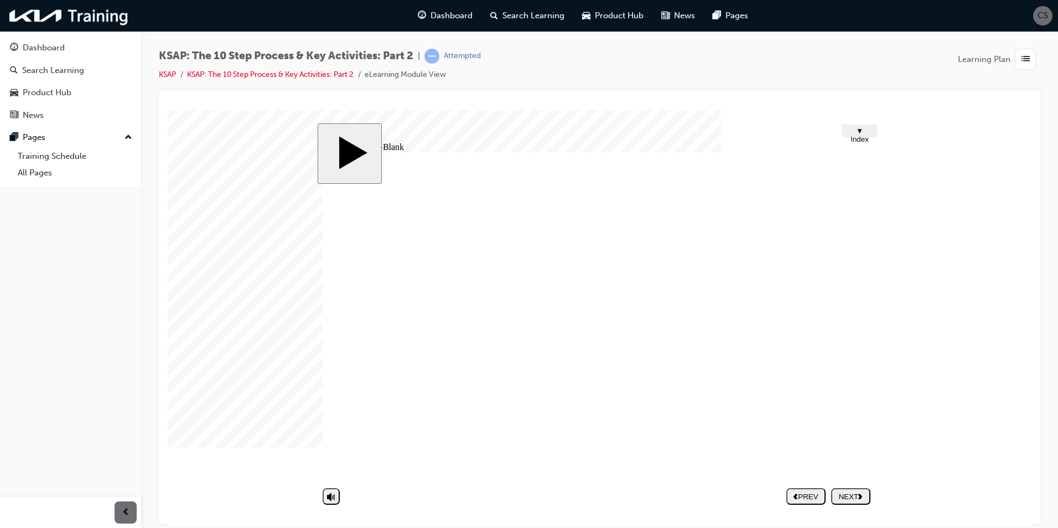
type textarea "email"
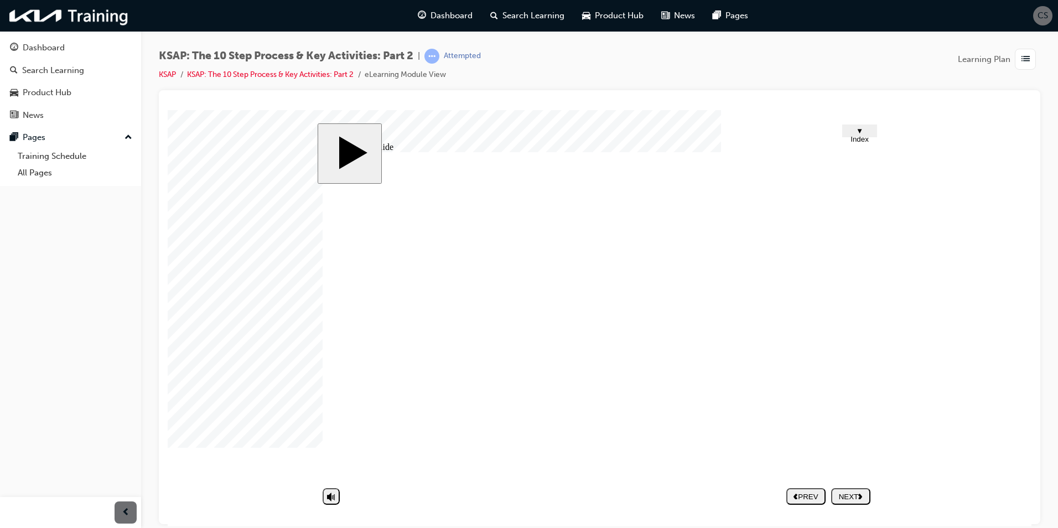
click at [838, 488] on button "NEXT" at bounding box center [850, 495] width 39 height 17
click at [848, 498] on div "NEXT" at bounding box center [850, 496] width 30 height 8
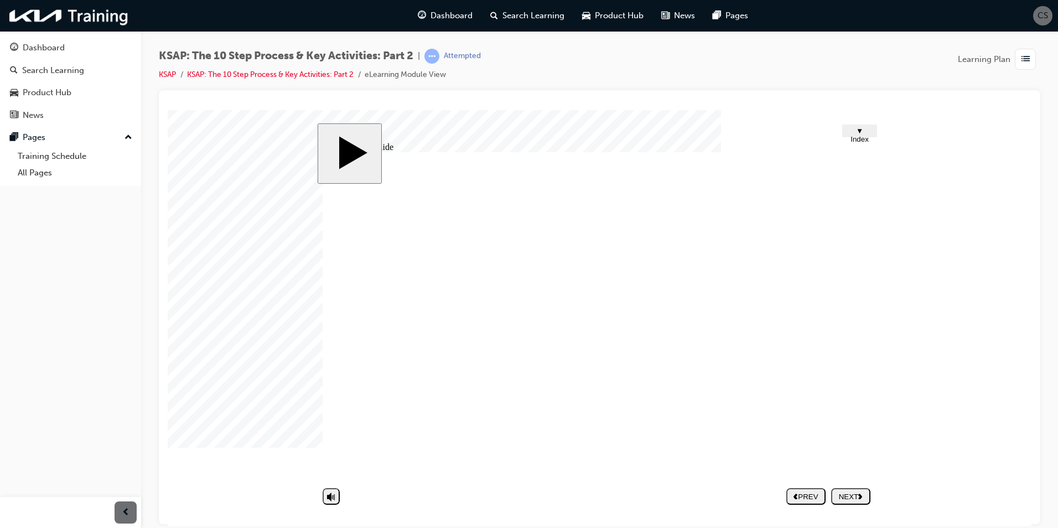
click at [842, 496] on div "NEXT" at bounding box center [850, 496] width 30 height 8
click at [69, 49] on div "Dashboard" at bounding box center [70, 48] width 121 height 14
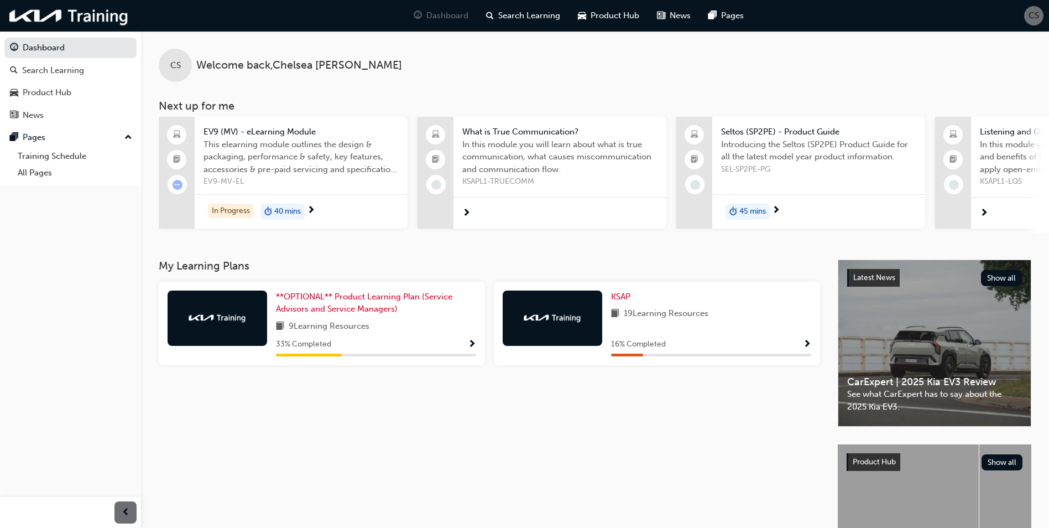
click at [810, 345] on span "Show Progress" at bounding box center [807, 345] width 8 height 10
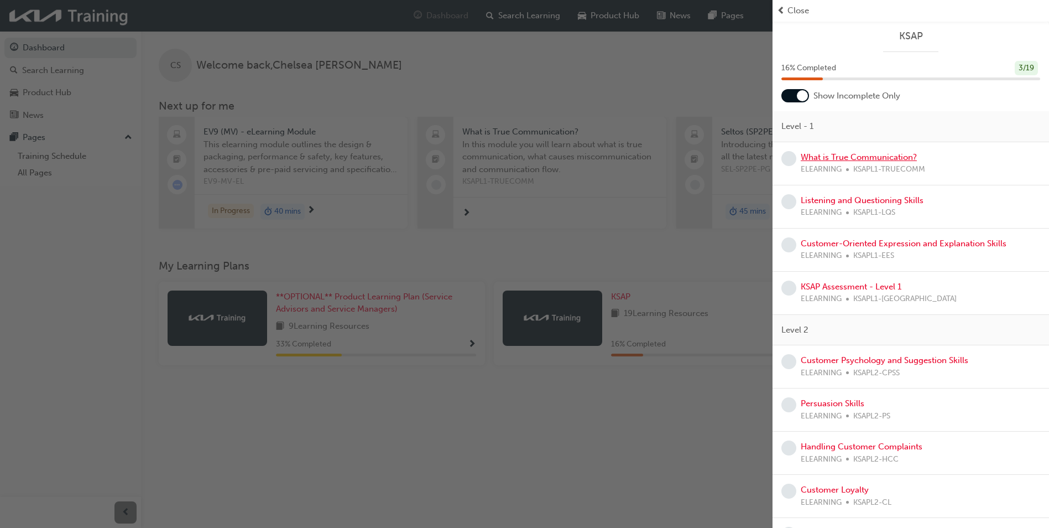
click at [860, 159] on link "What is True Communication?" at bounding box center [859, 157] width 116 height 10
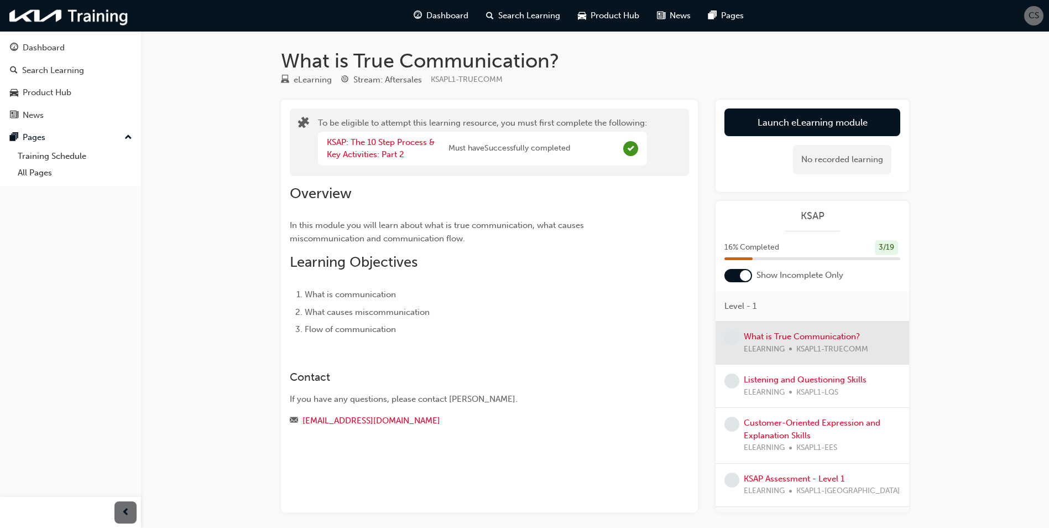
click at [802, 340] on div at bounding box center [813, 342] width 194 height 43
click at [774, 331] on div at bounding box center [813, 342] width 194 height 43
click at [836, 118] on button "Launch eLearning module" at bounding box center [813, 122] width 176 height 28
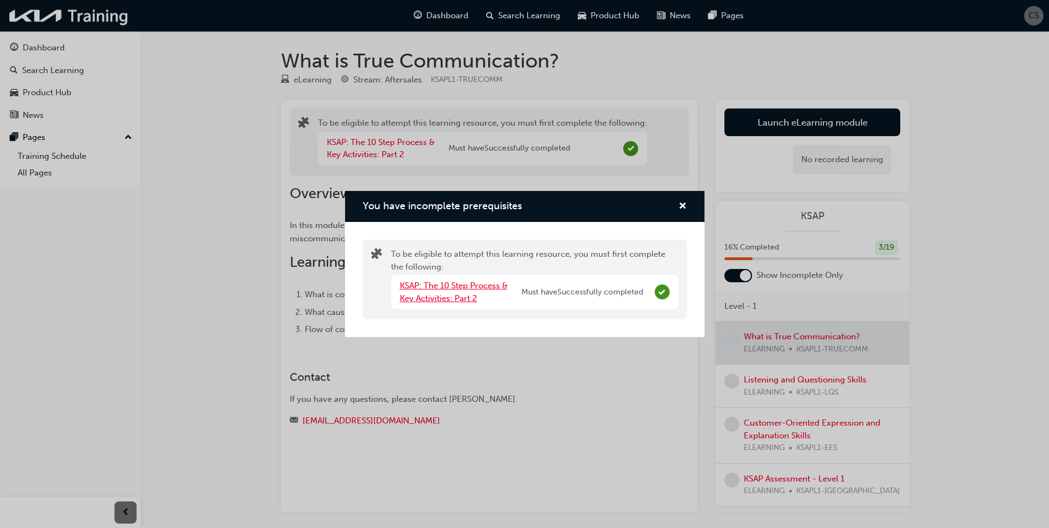
click at [419, 289] on link "KSAP: The 10 Step Process & Key Activities: Part 2" at bounding box center [454, 291] width 108 height 23
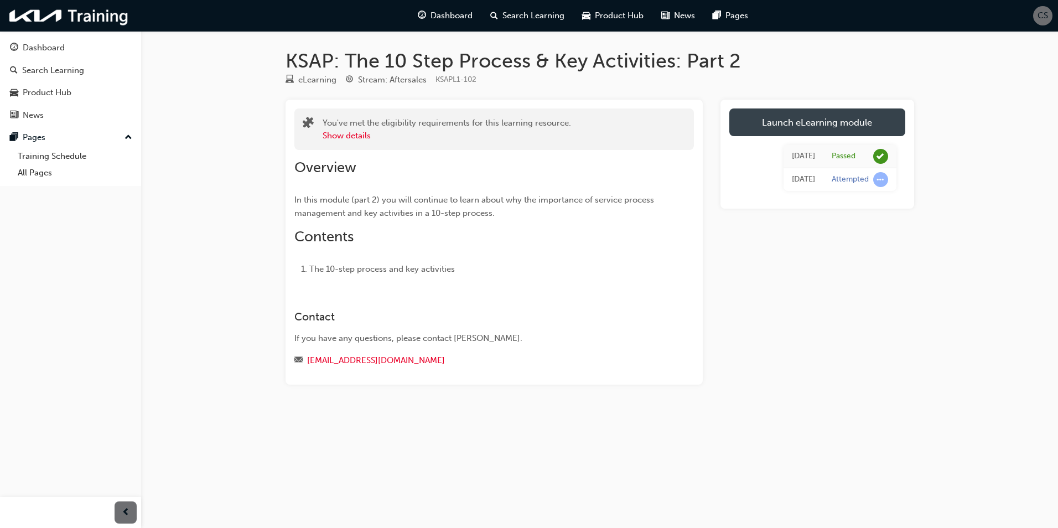
click at [901, 115] on link "Launch eLearning module" at bounding box center [817, 122] width 176 height 28
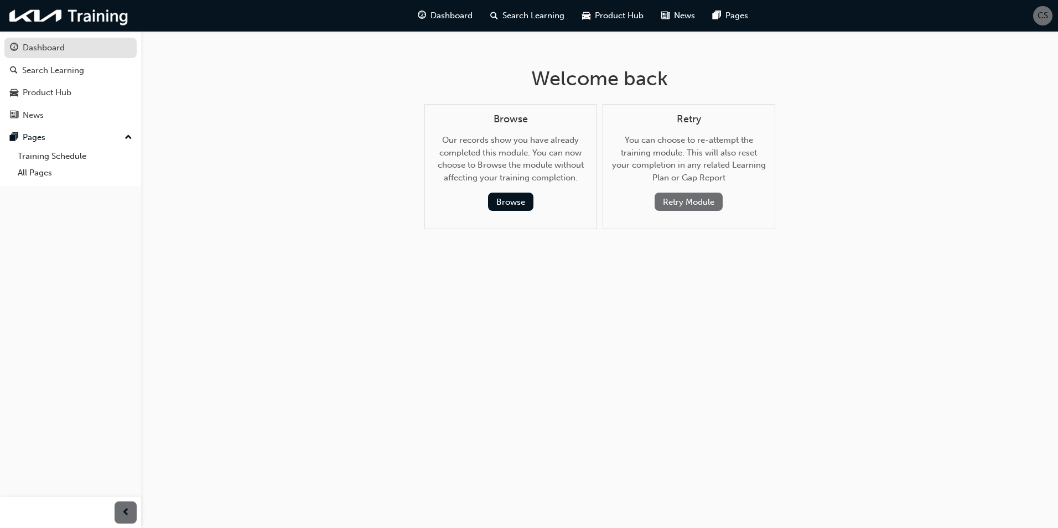
click at [43, 49] on div "Dashboard" at bounding box center [44, 47] width 42 height 13
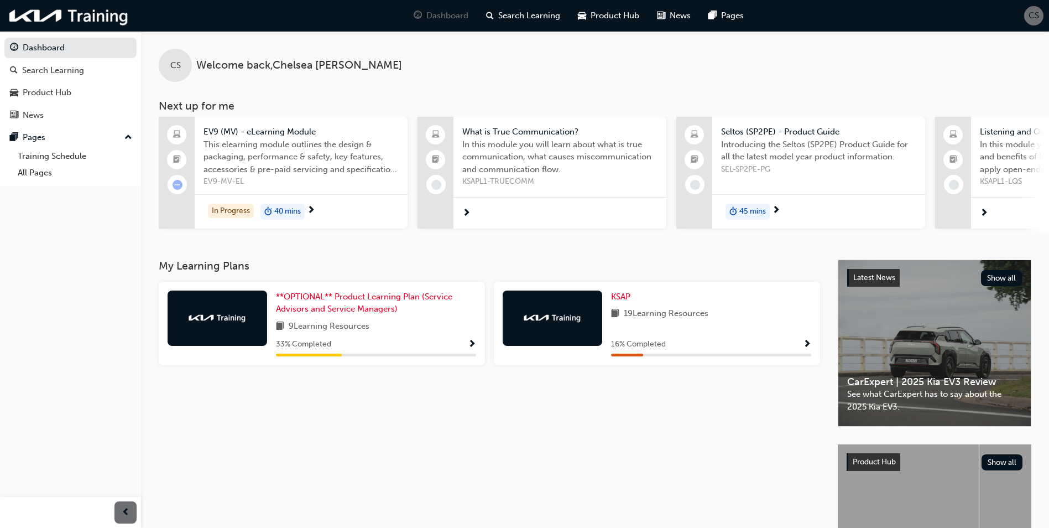
click at [667, 325] on div "KSAP 19 Learning Resources 16 % Completed" at bounding box center [711, 323] width 200 height 66
click at [802, 349] on div "16 % Completed" at bounding box center [711, 344] width 200 height 14
click at [812, 346] on div "KSAP 19 Learning Resources 16 % Completed" at bounding box center [657, 324] width 326 height 84
click at [810, 349] on span "Show Progress" at bounding box center [807, 345] width 8 height 10
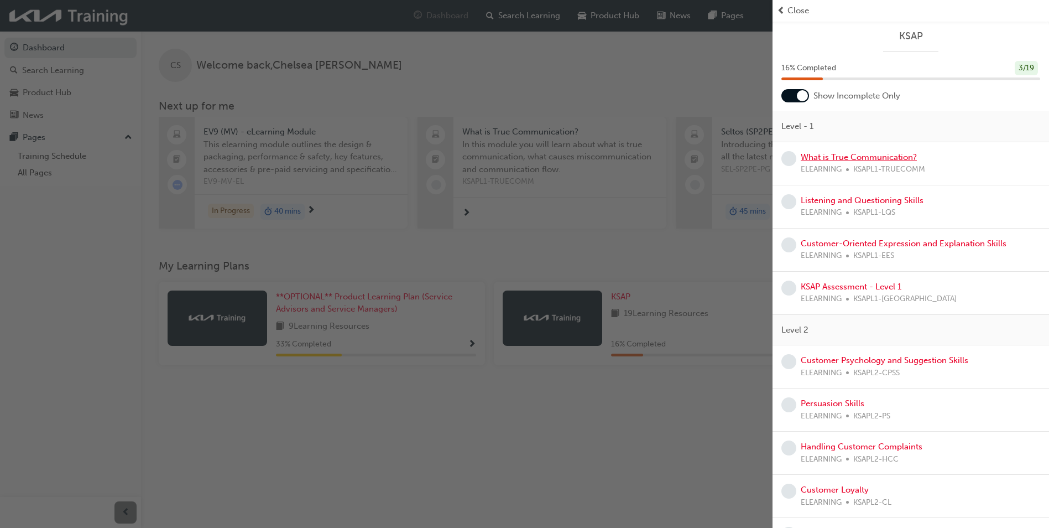
click at [861, 155] on link "What is True Communication?" at bounding box center [859, 157] width 116 height 10
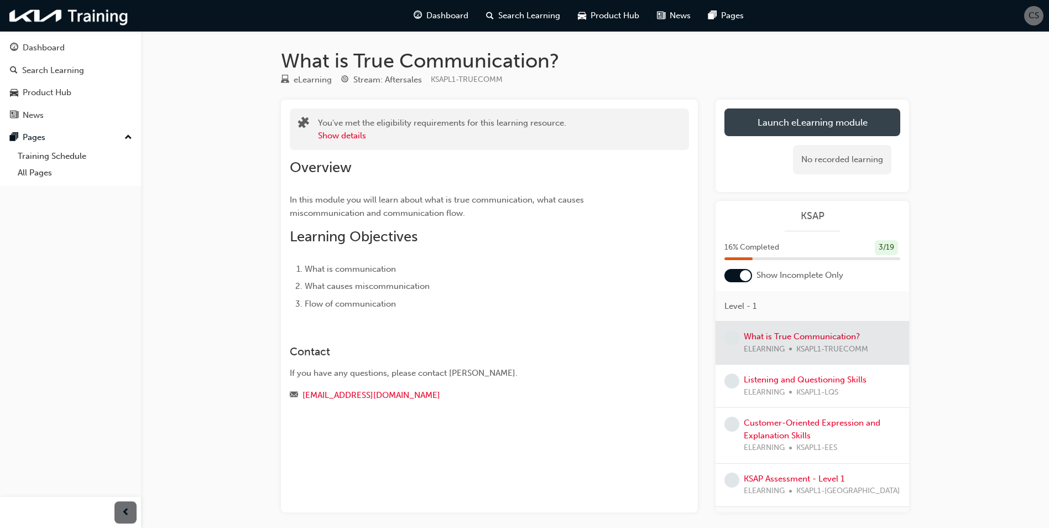
click at [760, 121] on link "Launch eLearning module" at bounding box center [813, 122] width 176 height 28
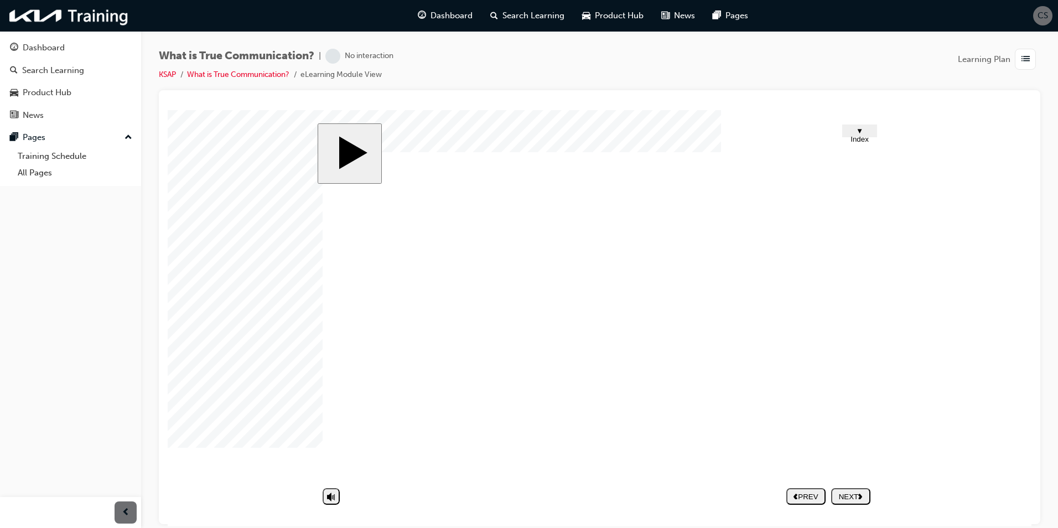
click at [842, 498] on nav "PREV NEXT SUBMIT" at bounding box center [828, 495] width 84 height 25
click at [845, 493] on div "NEXT" at bounding box center [850, 496] width 30 height 8
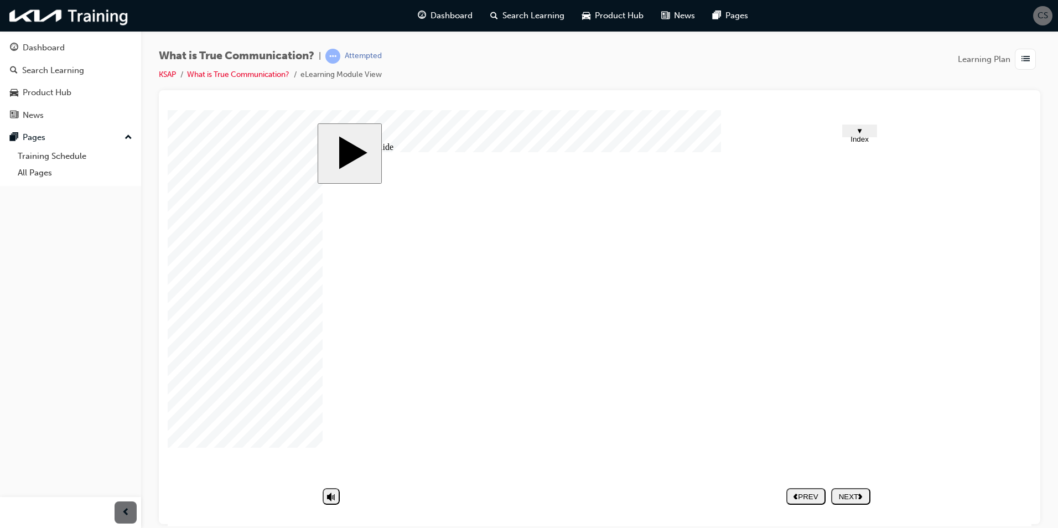
click at [855, 492] on div "NEXT" at bounding box center [850, 496] width 30 height 8
click at [168, 110] on image at bounding box center [168, 110] width 0 height 0
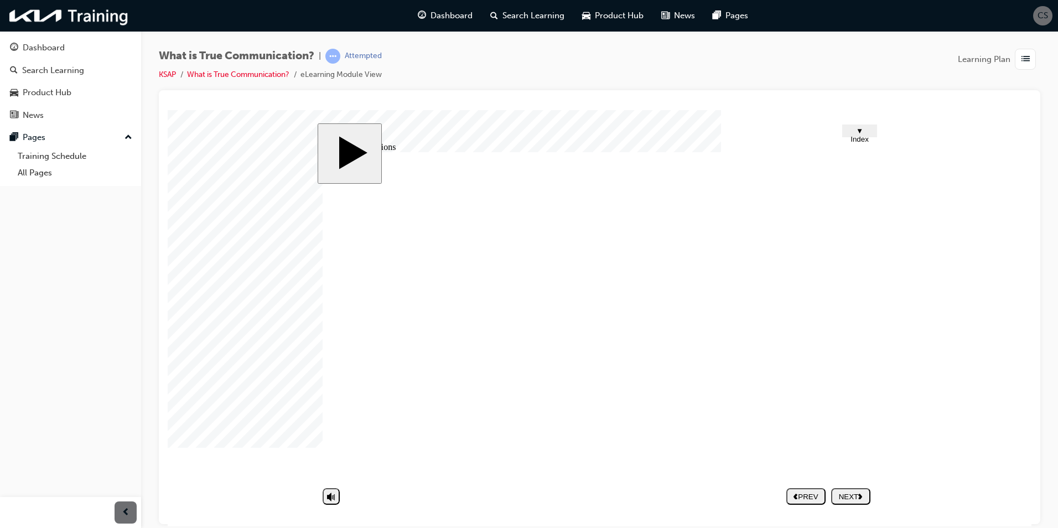
click at [168, 110] on image at bounding box center [168, 110] width 0 height 0
click at [855, 493] on div "NEXT" at bounding box center [850, 496] width 30 height 8
click at [859, 493] on nav "PREV NEXT SUBMIT" at bounding box center [828, 495] width 84 height 25
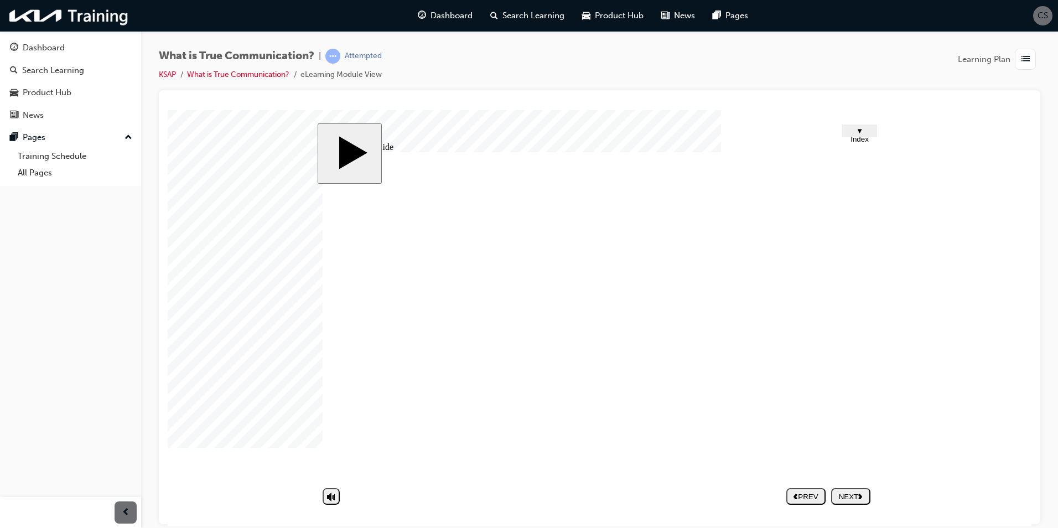
type textarea "D"
type textarea "Di"
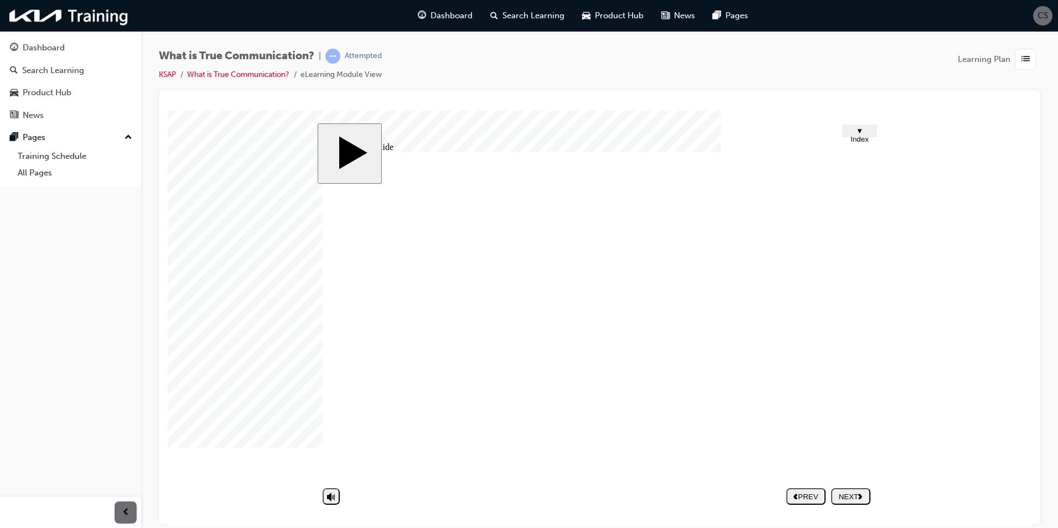
type textarea "Dis"
type textarea "Disc"
type textarea "Discu"
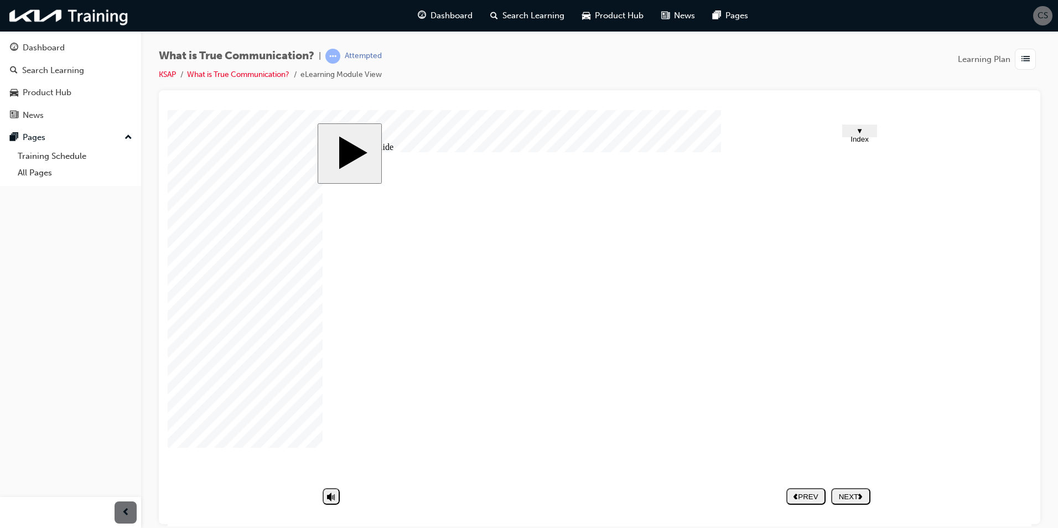
type textarea "Discu"
type textarea "Discus"
type textarea "Discuss"
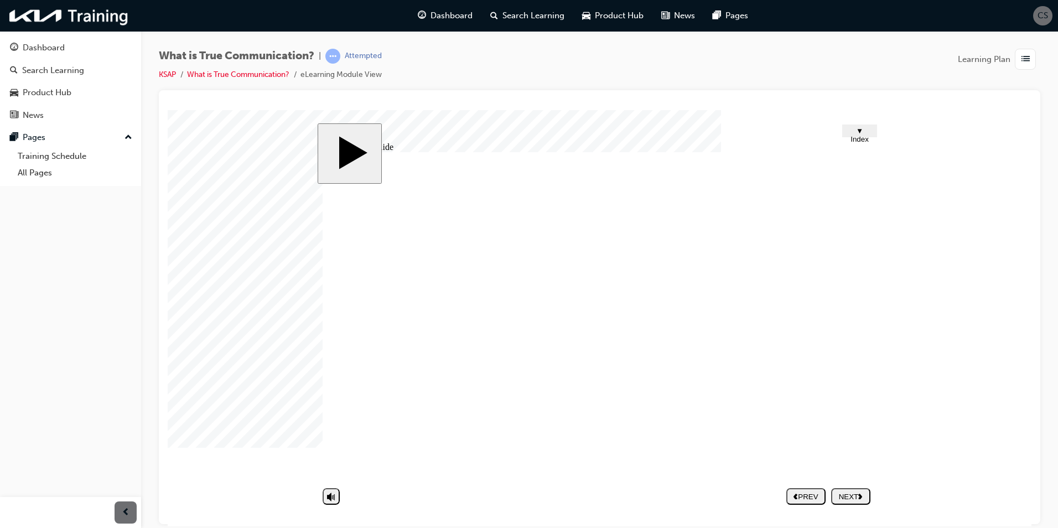
type textarea "Discussi"
type textarea "Discussio"
type textarea "Discussion"
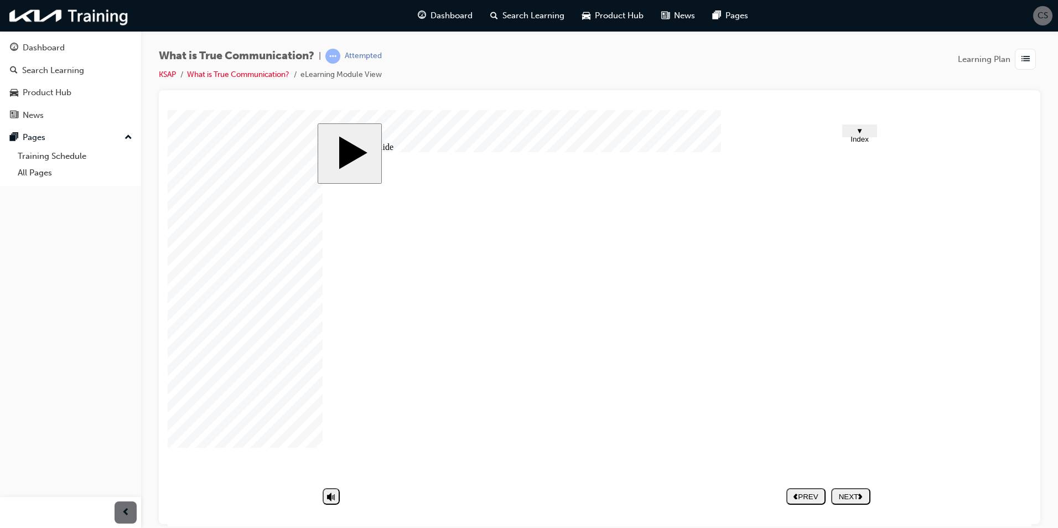
type textarea "Discussion"
type textarea "Discussion a"
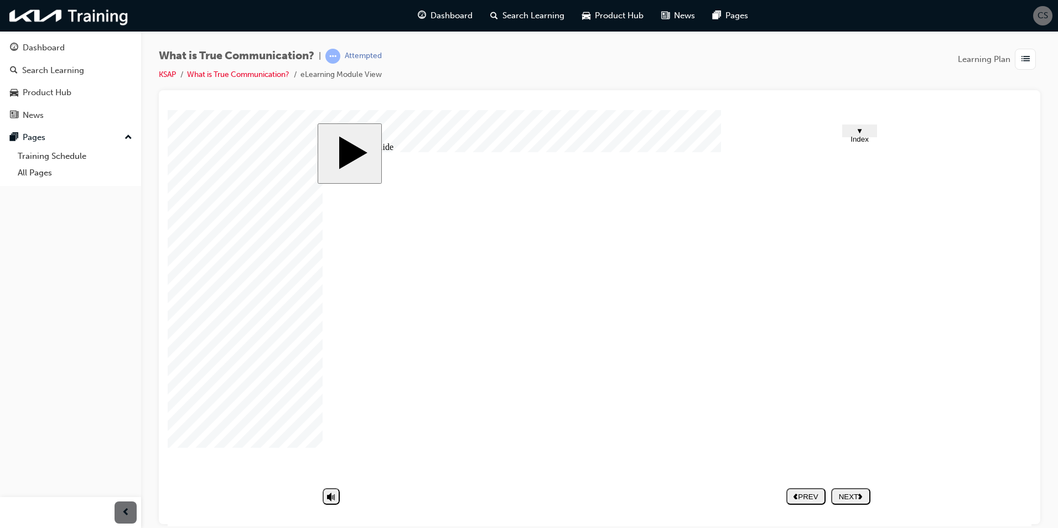
type textarea "Discussion an"
type textarea "Discussion and"
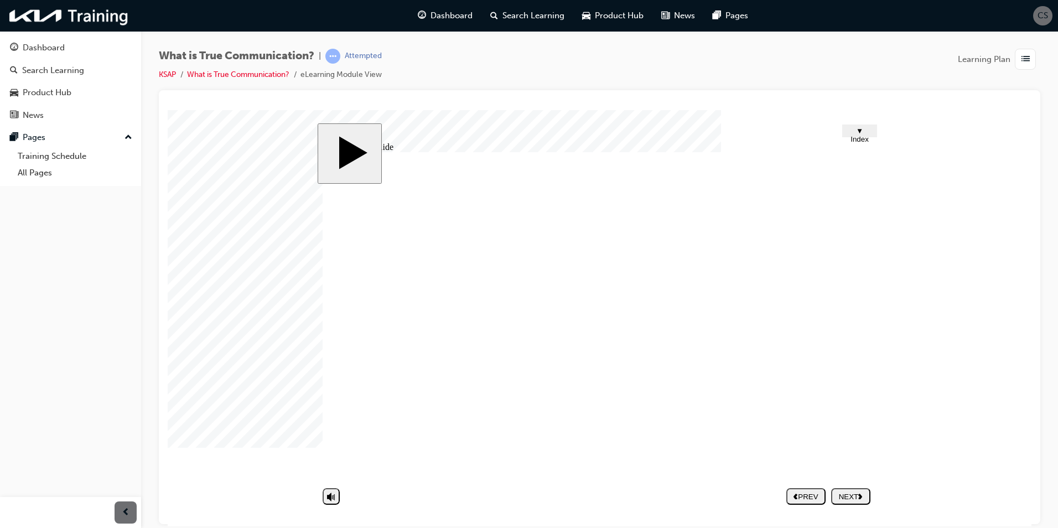
type textarea "Discussion and"
type textarea "Discussion and u"
type textarea "Discussion and un"
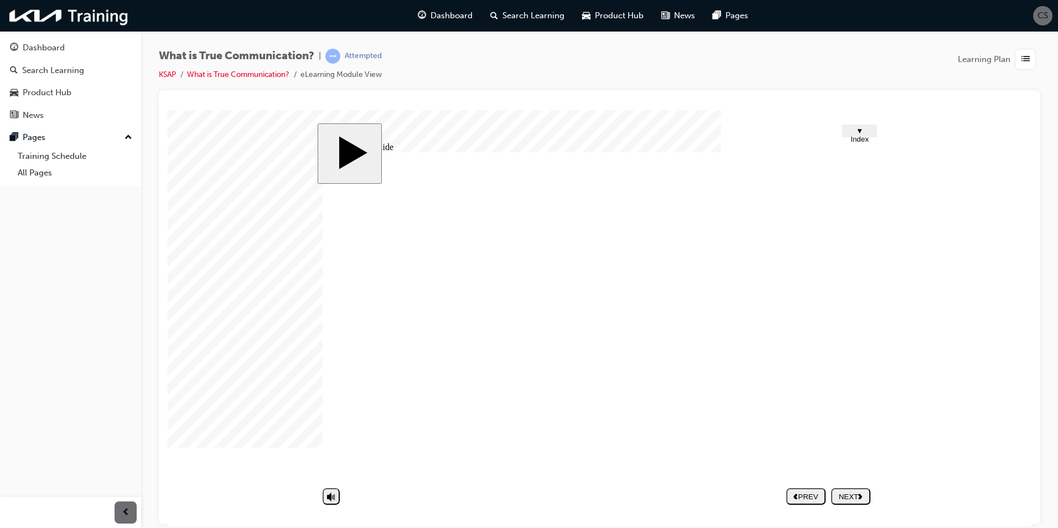
type textarea "Discussion and und"
type textarea "Discussion and unde"
type textarea "Discussion and under"
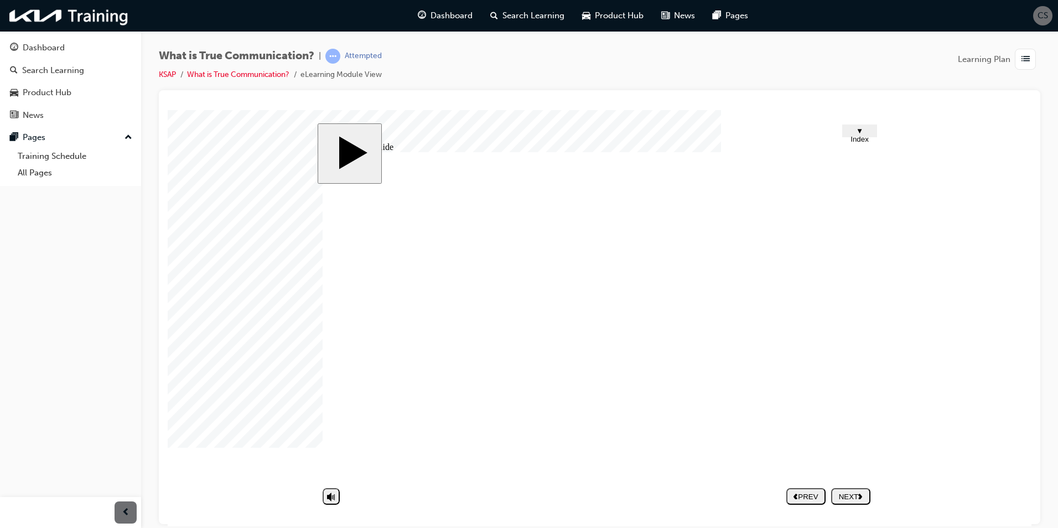
type textarea "Discussion and under"
type textarea "Discussion and undert"
type textarea "Discussion and underts"
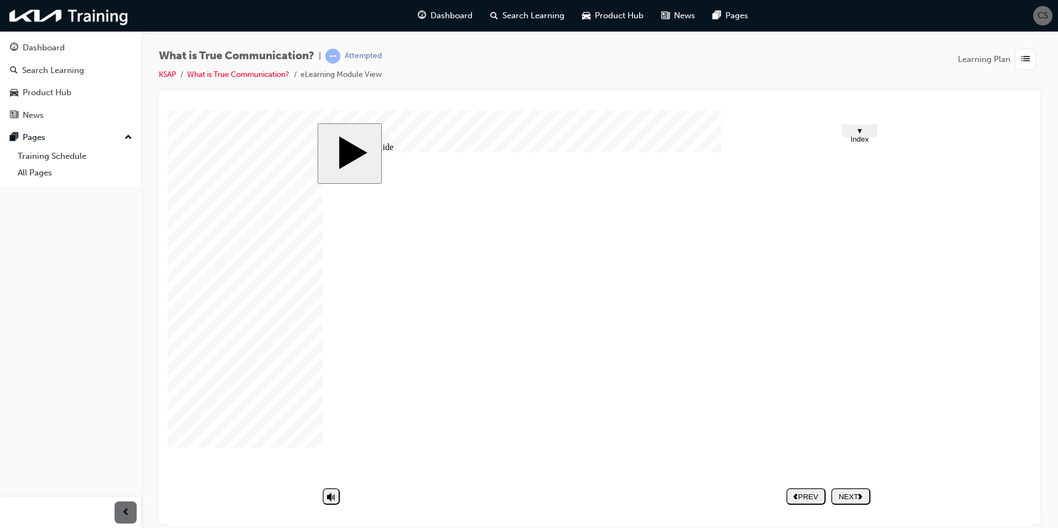
type textarea "Discussion and undertsa"
type textarea "Discussion and undertsan"
type textarea "Discussion and undertsand"
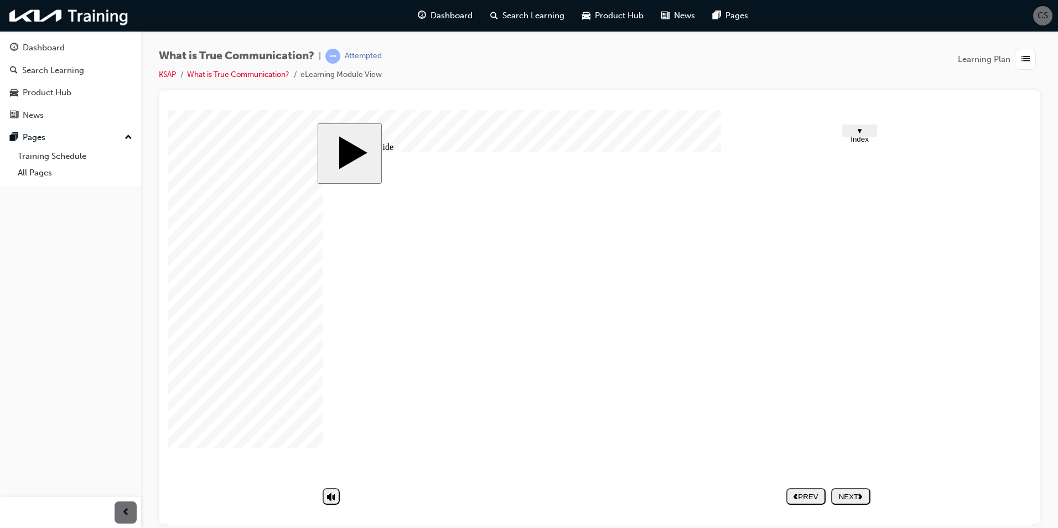
type textarea "Discussion and undertsand"
type textarea "Discussion and undertsandi"
type textarea "Discussion and undertsandin"
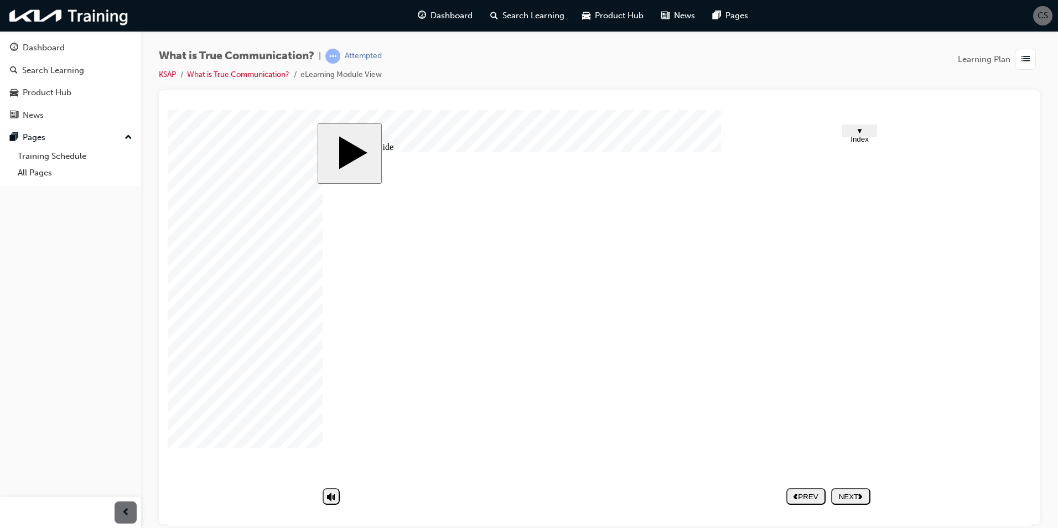
type textarea "Discussion and undertsanding"
type textarea "Discussion and undertsanding,"
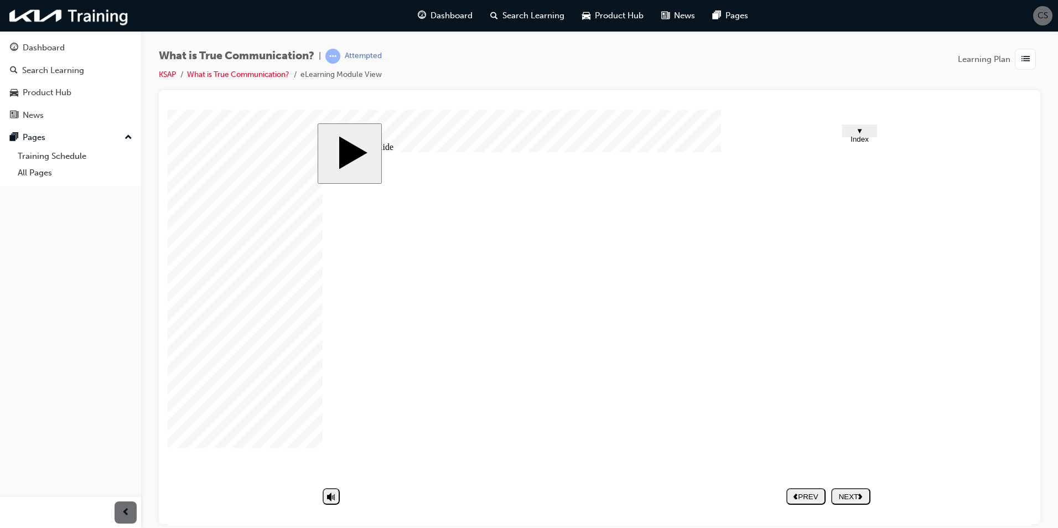
type textarea "Discussion and undertsanding,"
type textarea "Discussion and undertsanding, e"
type textarea "Discussion and undertsanding, em"
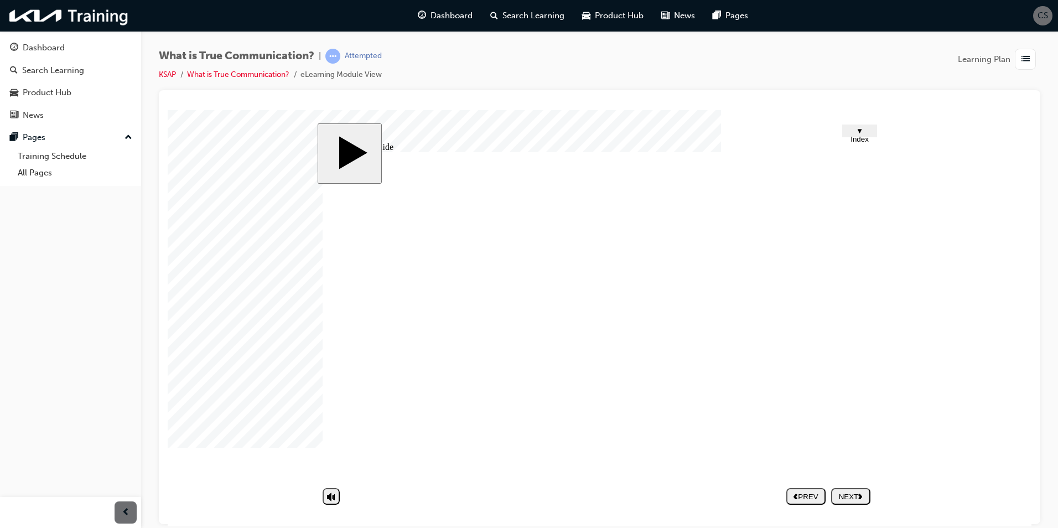
type textarea "Discussion and undertsanding, emp"
type textarea "Discussion and undertsanding, empa"
type textarea "Discussion and undertsanding, empat"
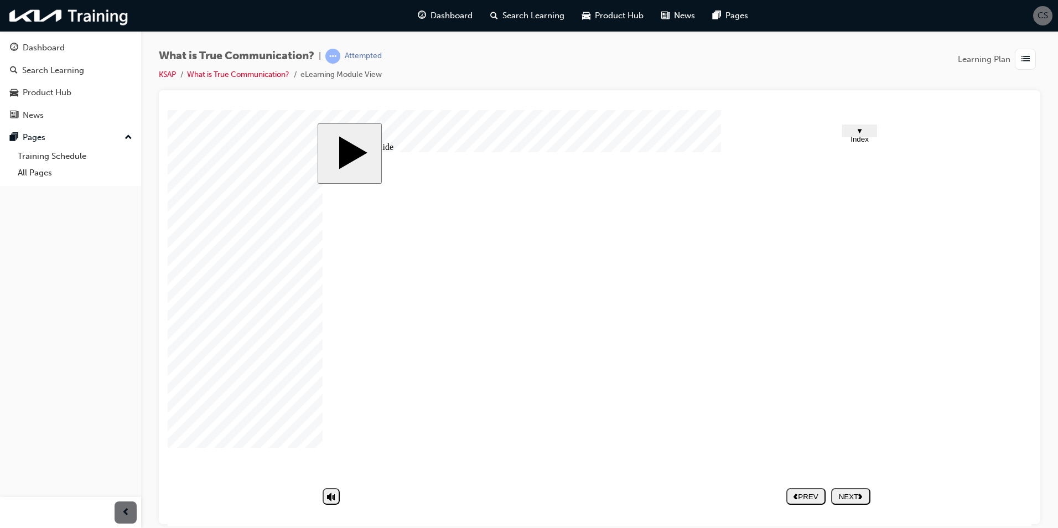
type textarea "Discussion and undertsanding, empat"
type textarea "Discussion and undertsanding, empath"
type textarea "Discussion and undertsanding, empathi"
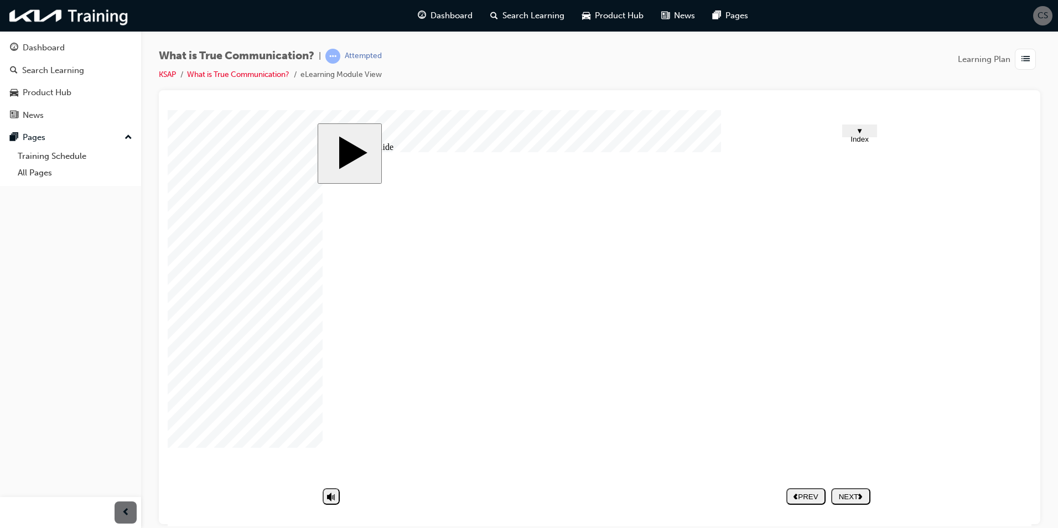
type textarea "Discussion and undertsanding, empathin"
type textarea "Discussion and undertsanding, empathing"
type textarea "Discussion and undertsanding, empathin"
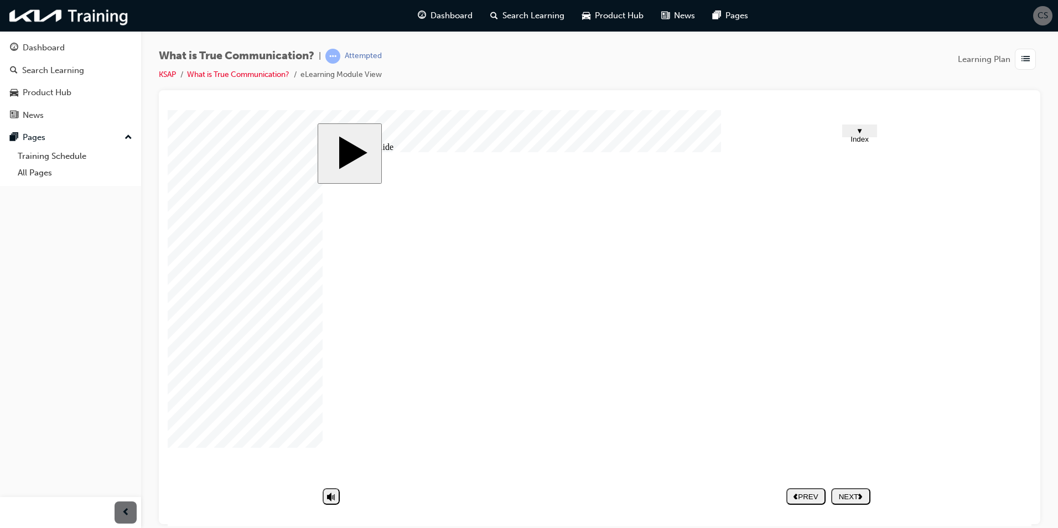
type textarea "Discussion and undertsanding, empathin"
type textarea "Discussion and undertsanding, empathi"
type textarea "Discussion and undertsanding, empath"
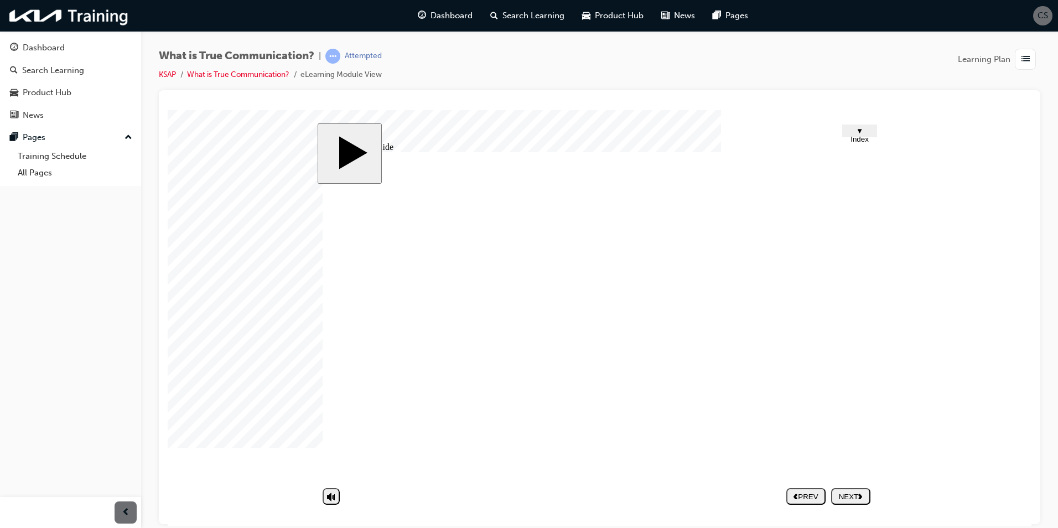
type textarea "Discussion and undertsanding, empat"
type textarea "Discussion and undertsanding, empa"
type textarea "Discussion and undertsanding, emp"
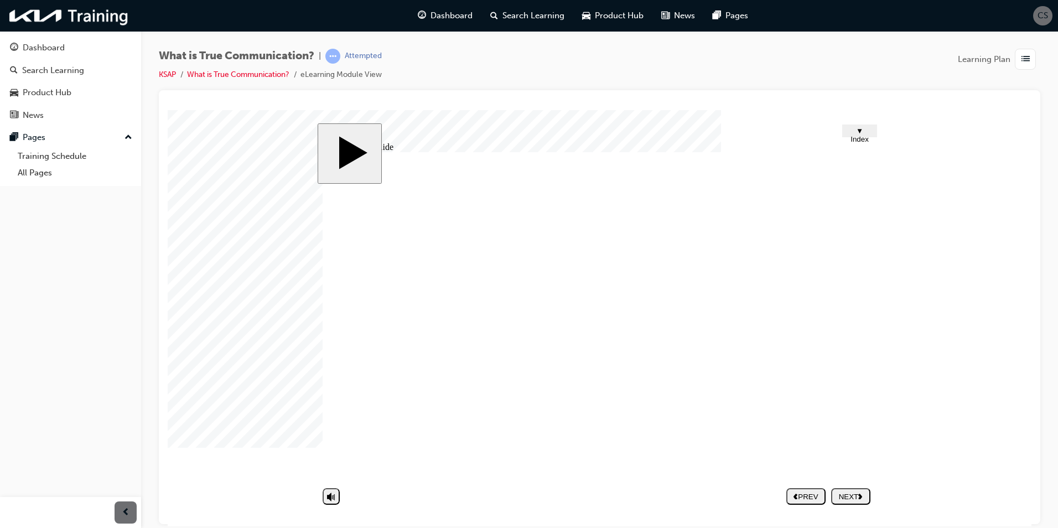
type textarea "Discussion and undertsanding, emp"
type textarea "Discussion and undertsanding, em"
type textarea "Discussion and undertsanding, e"
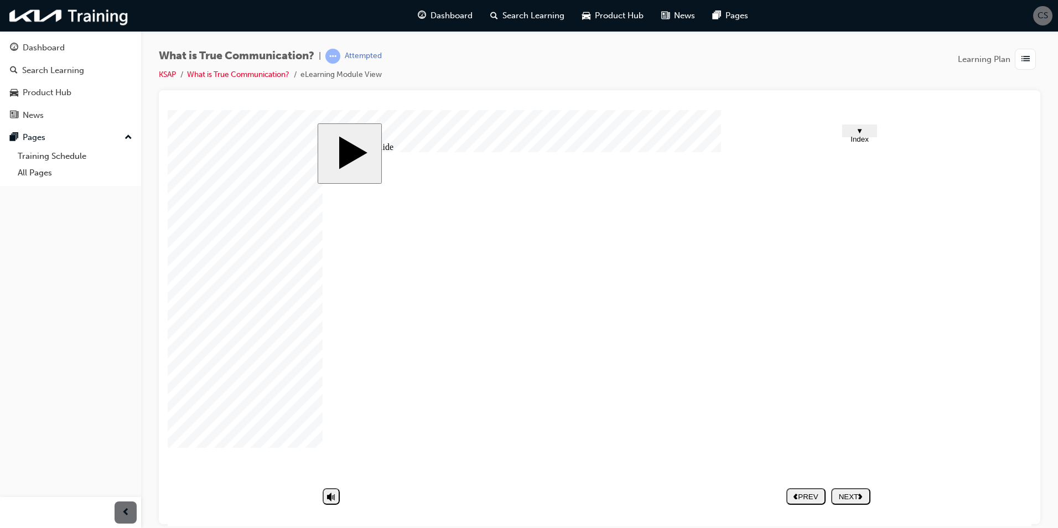
type textarea "Discussion and undertsanding,"
type textarea "Discussion and undertsanding"
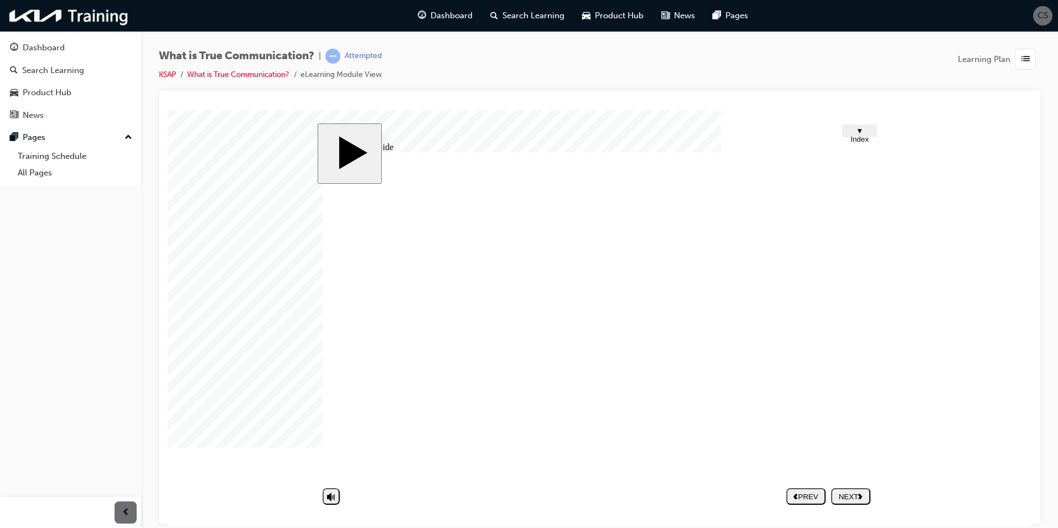
type textarea "Discussion and undertsanding"
type textarea "Discussion and undertsandin"
type textarea "Discussion and undertsandi"
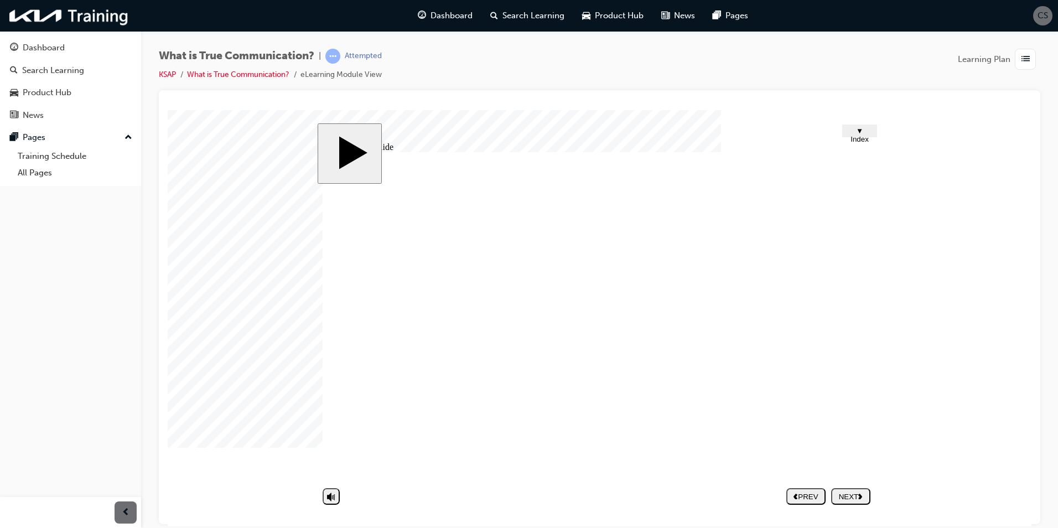
type textarea "Discussion and undertsand"
type textarea "Discussion and undertsan"
type textarea "Discussion and undertsa"
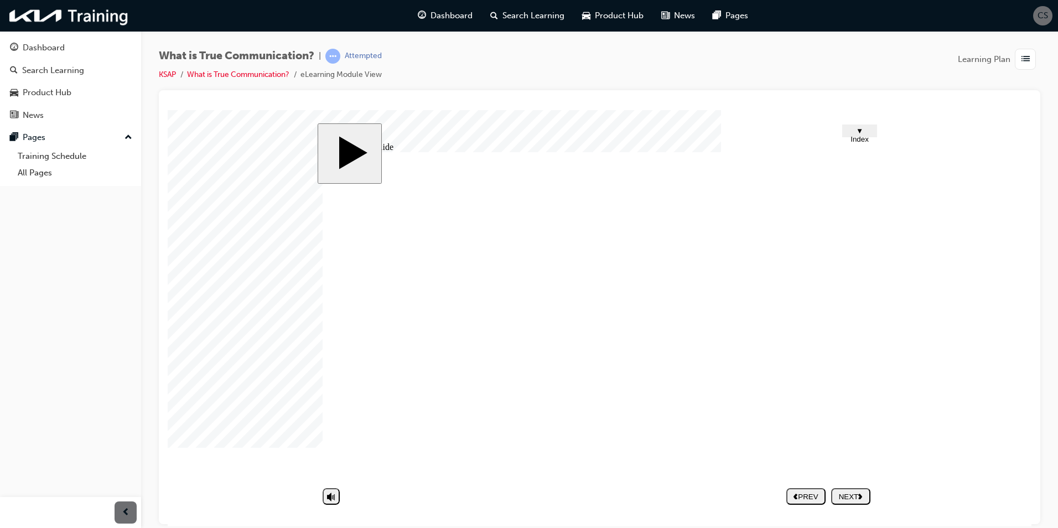
type textarea "Discussion and undertsa"
type textarea "Discussion and underts"
type textarea "Discussion and undert"
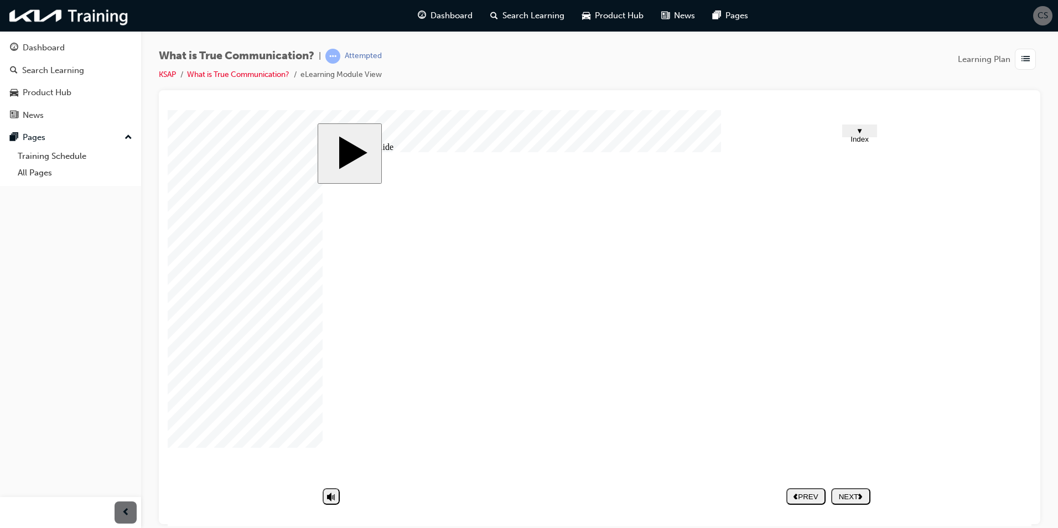
type textarea "Discussion and under"
type textarea "Discussion and unders"
type textarea "Discussion and underst"
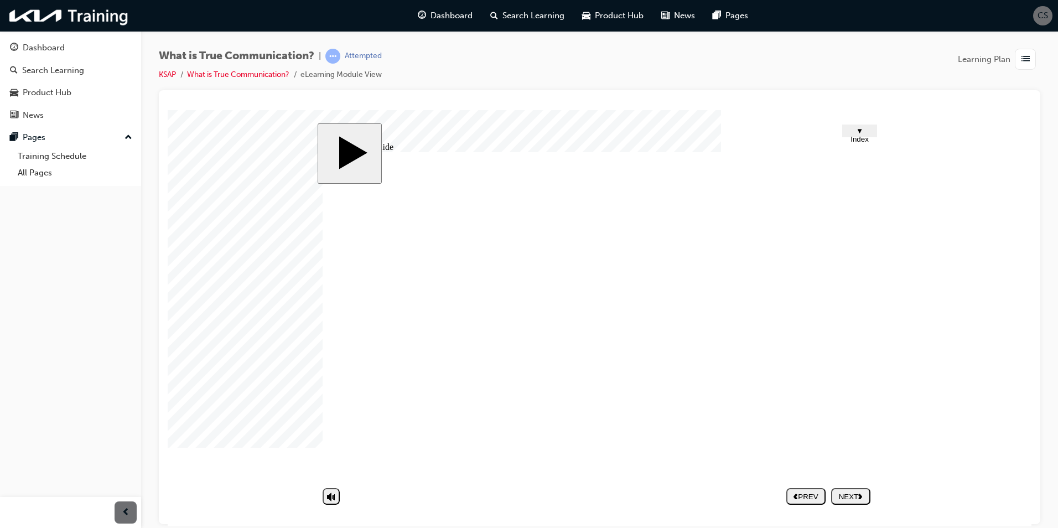
type textarea "Discussion and underst"
type textarea "Discussion and understa"
type textarea "Discussion and understan"
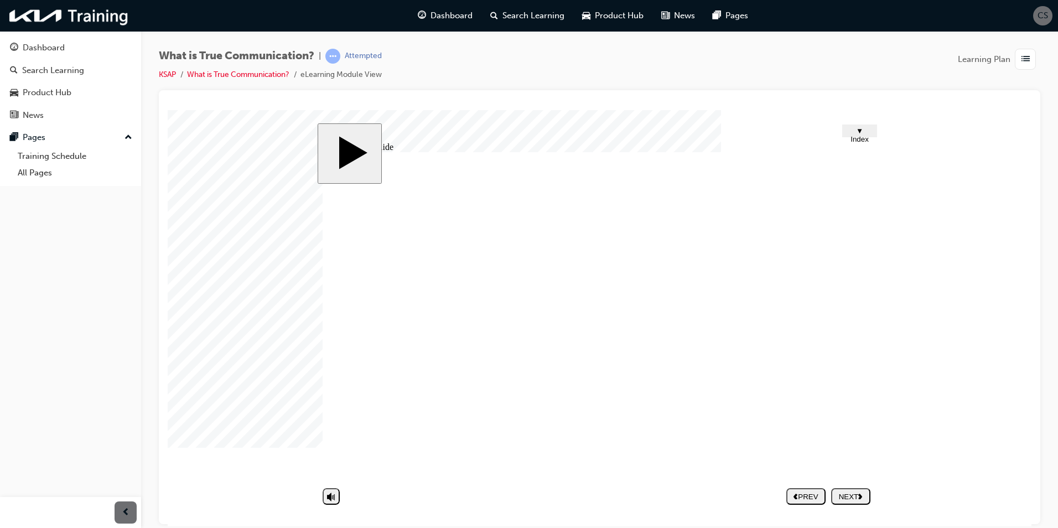
type textarea "Discussion and understani"
type textarea "Discussion and understanin"
type textarea "Discussion and understaning"
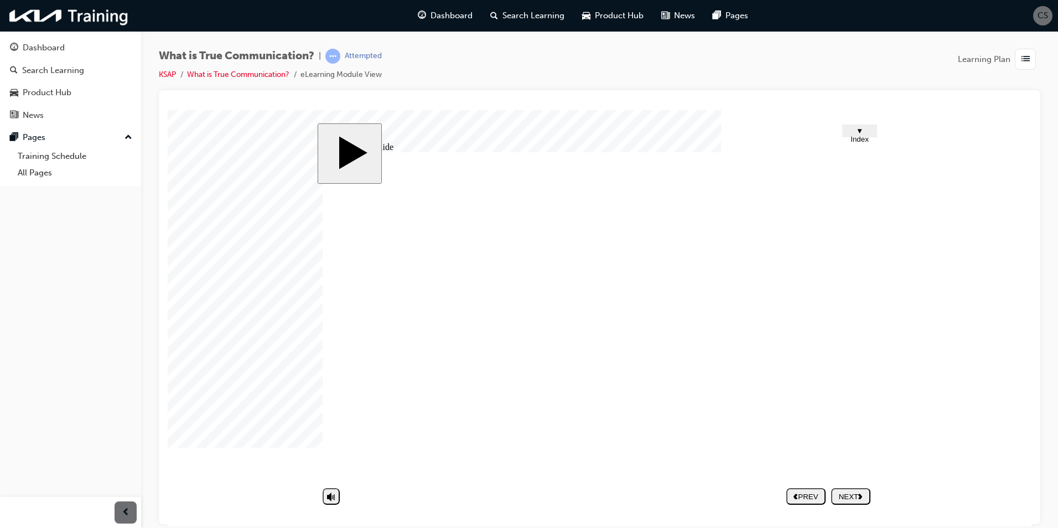
type textarea "Discussion and understaning"
type textarea "Discussion and understanin"
type textarea "Discussion and understani"
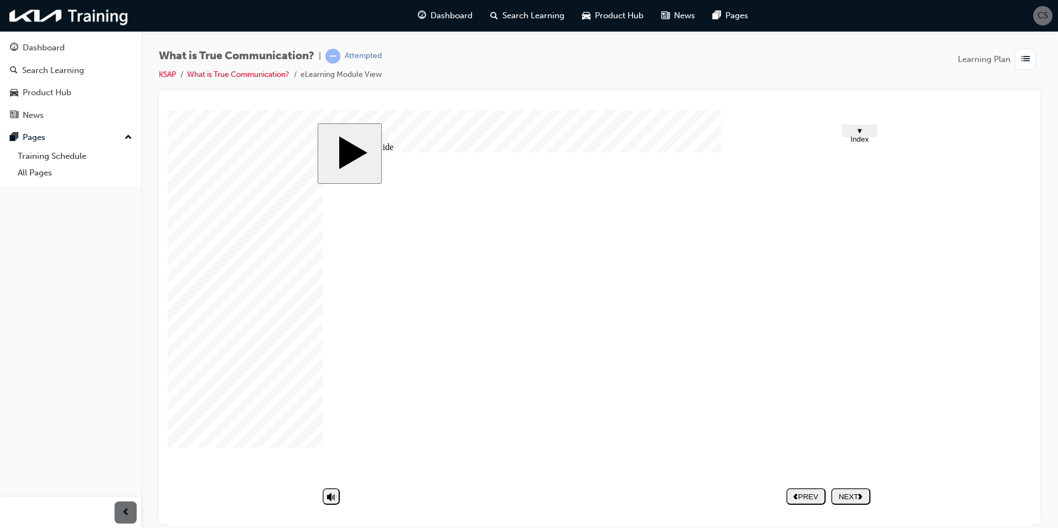
type textarea "Discussion and understan"
type textarea "Discussion and understand"
type textarea "Discussion and understandi"
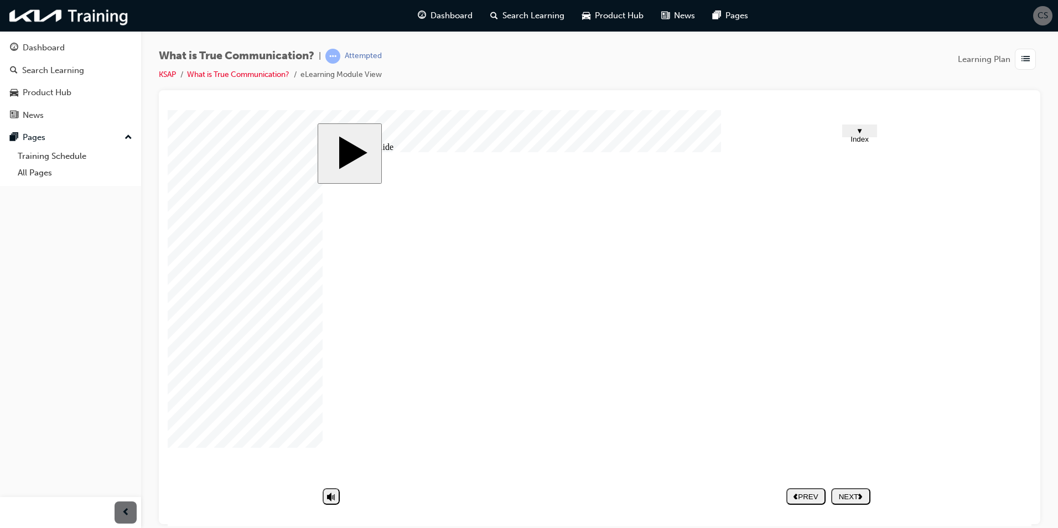
type textarea "Discussion and understandi"
type textarea "Discussion and understandin"
type textarea "Discussion and understanding"
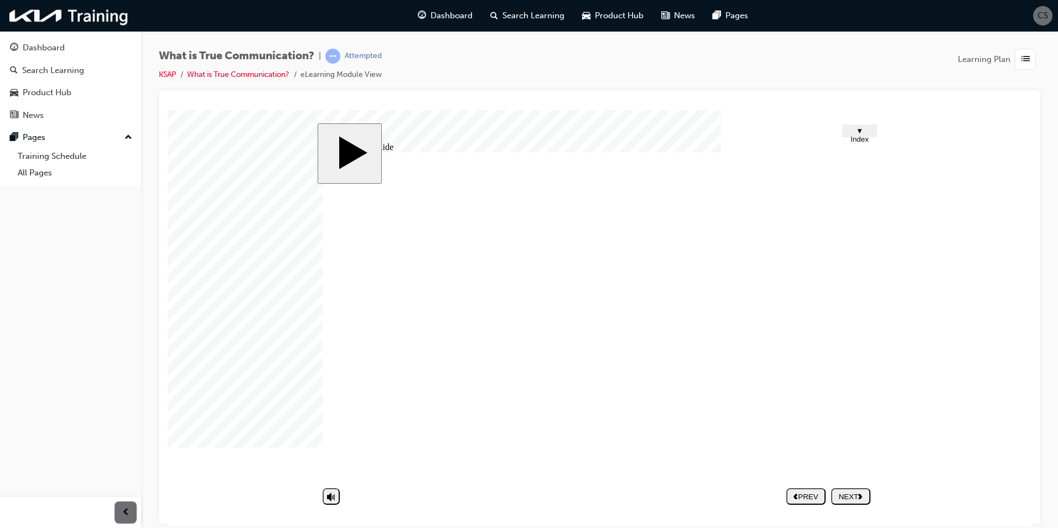
type textarea "Discussion and understanding,"
type textarea "Discussion and understanding, e"
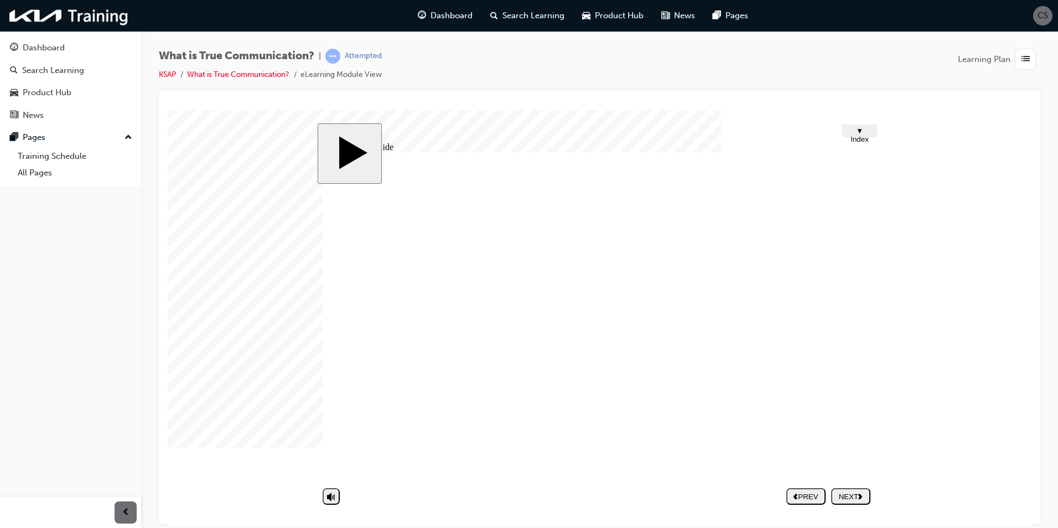
type textarea "Discussion and understanding, e"
type textarea "Discussion and understanding, em"
click at [836, 490] on button "NEXT" at bounding box center [850, 495] width 39 height 17
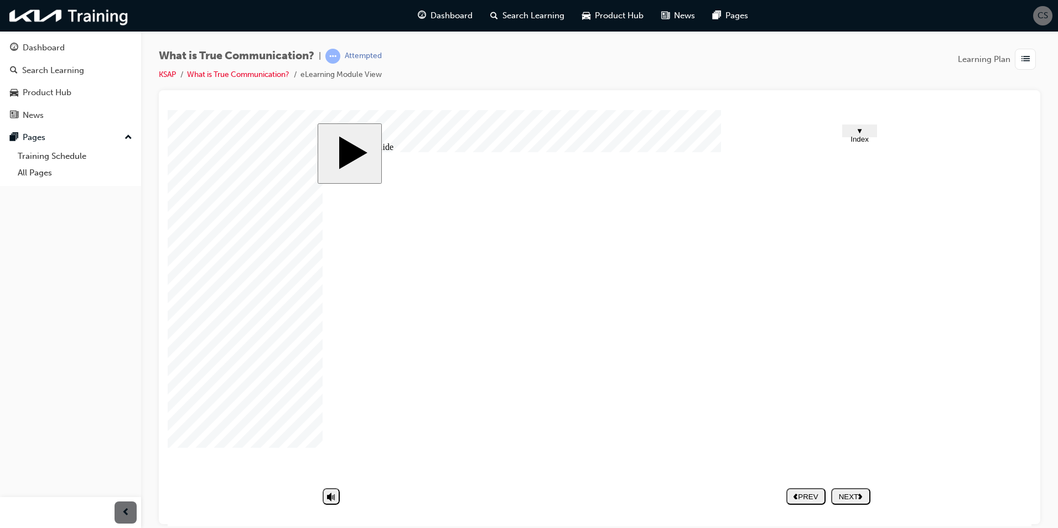
click at [845, 493] on nav "PREV NEXT SUBMIT" at bounding box center [828, 495] width 84 height 25
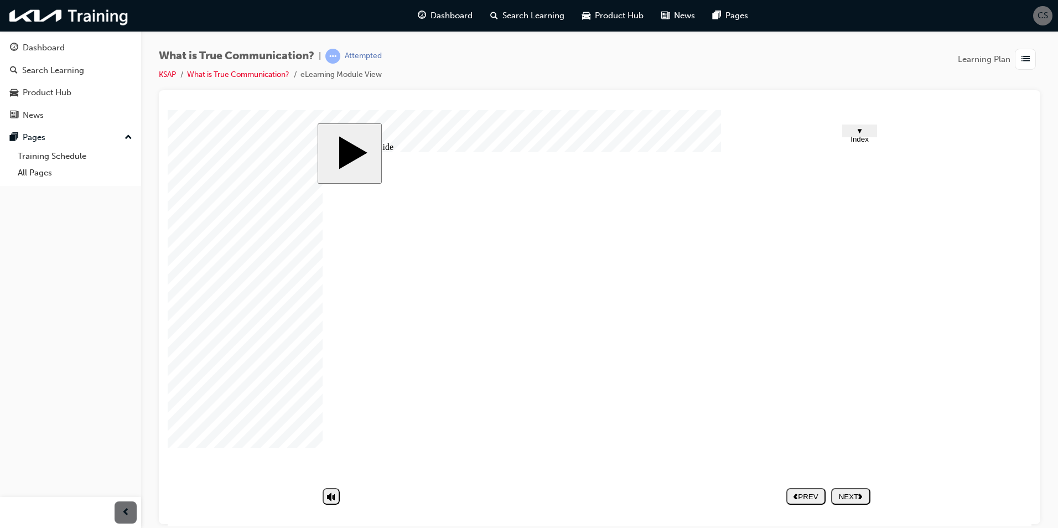
click at [168, 110] on image at bounding box center [168, 110] width 0 height 0
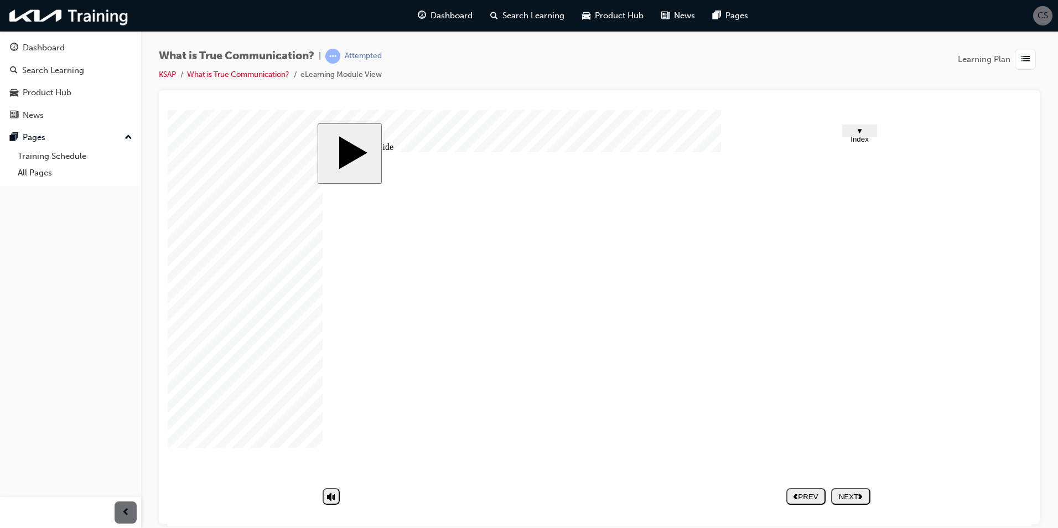
click at [857, 497] on div "NEXT" at bounding box center [850, 496] width 30 height 8
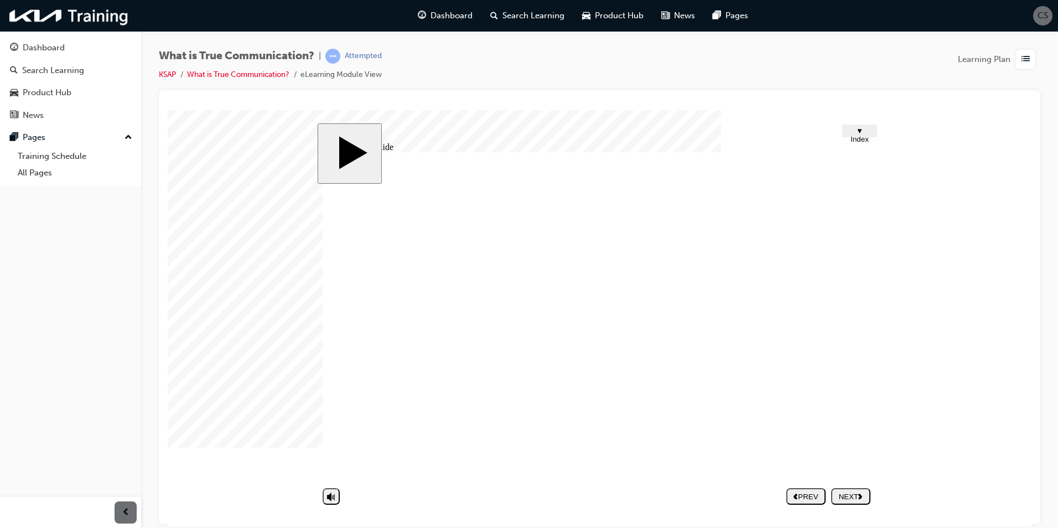
click at [842, 496] on div "NEXT" at bounding box center [850, 496] width 30 height 8
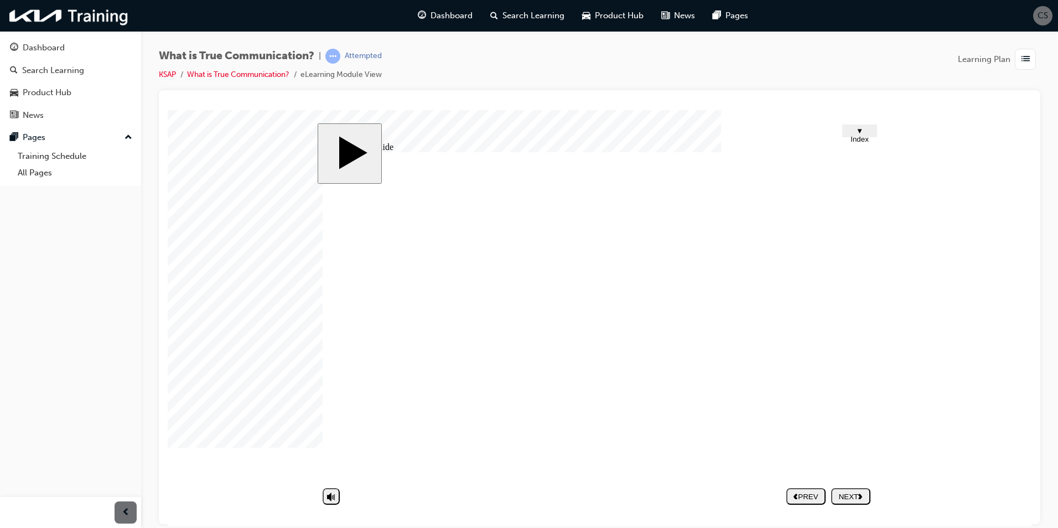
click at [849, 496] on div "NEXT" at bounding box center [850, 496] width 30 height 8
click at [855, 492] on nav "PREV NEXT SUBMIT" at bounding box center [828, 495] width 84 height 25
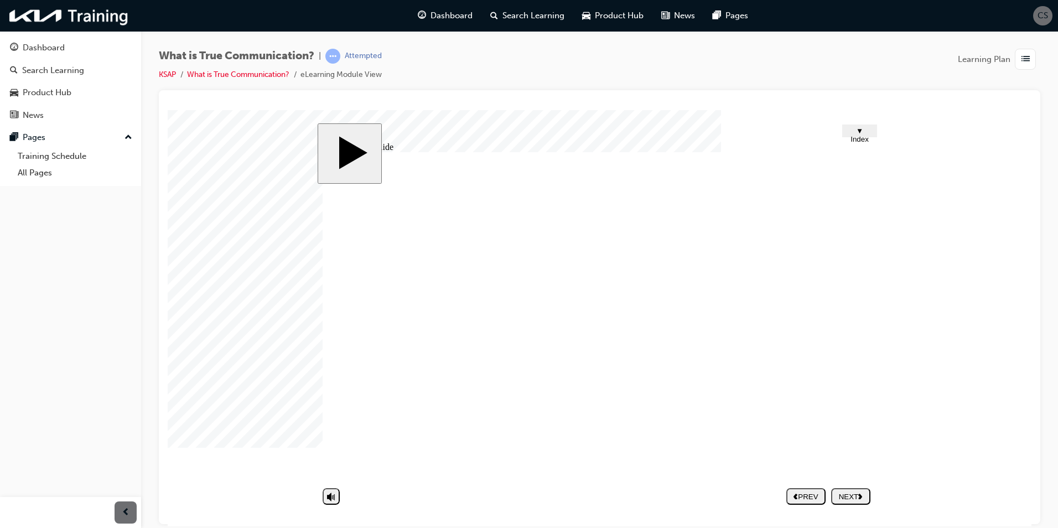
click at [863, 498] on nav "PREV NEXT SUBMIT" at bounding box center [828, 495] width 84 height 25
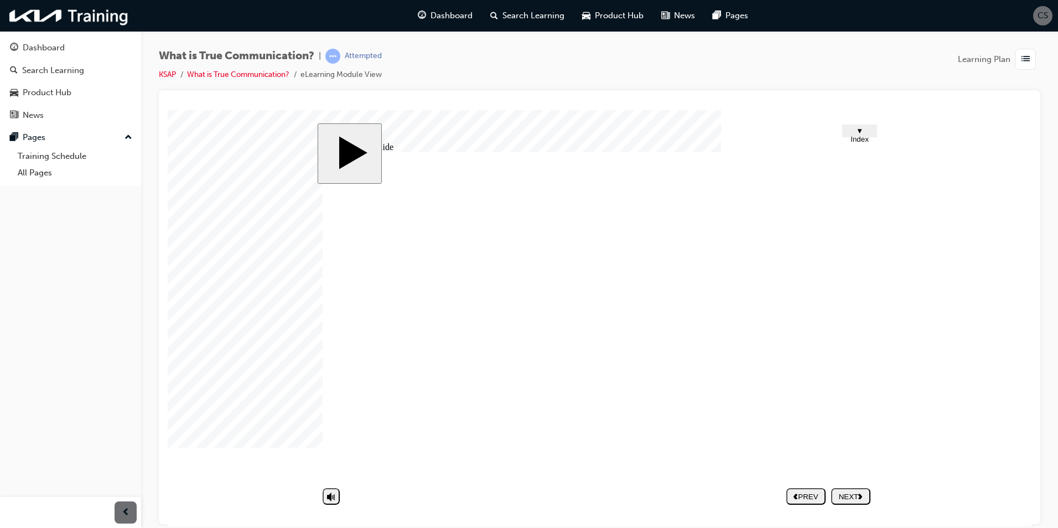
click at [851, 505] on nav "PREV NEXT SUBMIT" at bounding box center [828, 495] width 84 height 25
click at [835, 498] on div "NEXT" at bounding box center [850, 496] width 30 height 8
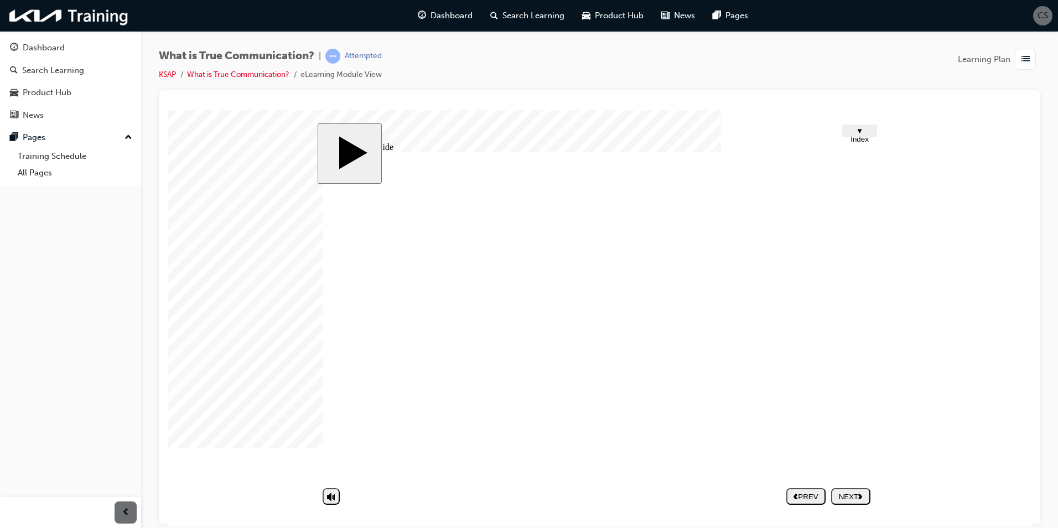
click at [852, 498] on div "NEXT" at bounding box center [850, 496] width 30 height 8
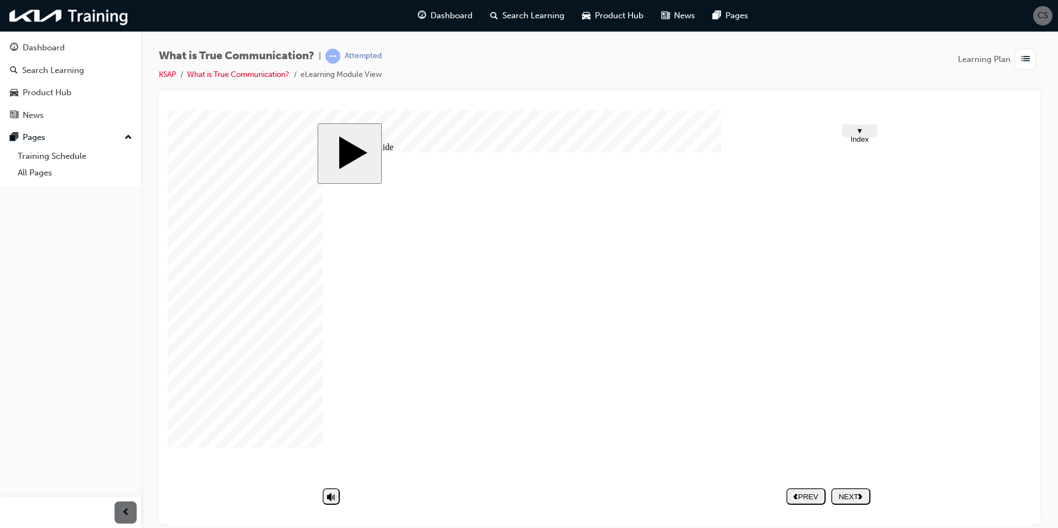
click at [861, 497] on polygon "next" at bounding box center [860, 496] width 4 height 6
click at [857, 493] on nav "PREV NEXT SUBMIT" at bounding box center [828, 495] width 84 height 25
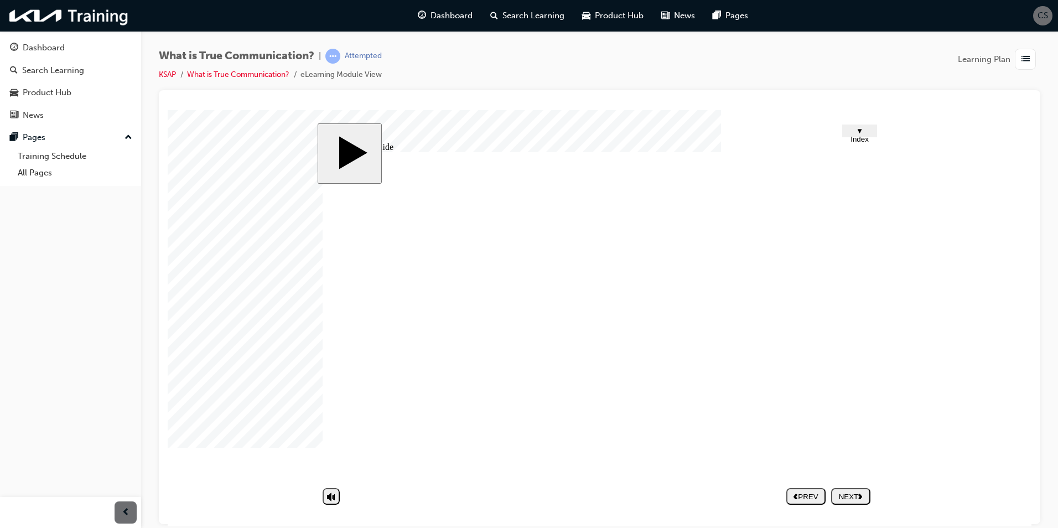
click at [846, 492] on div "NEXT" at bounding box center [850, 496] width 30 height 8
click at [223, 165] on div at bounding box center [195, 137] width 55 height 55
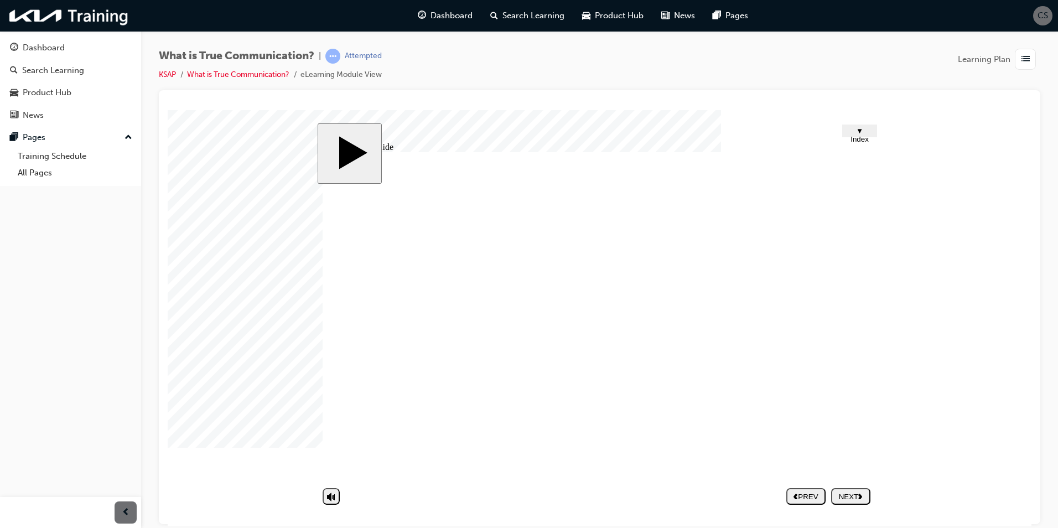
click at [851, 490] on button "NEXT" at bounding box center [850, 495] width 39 height 17
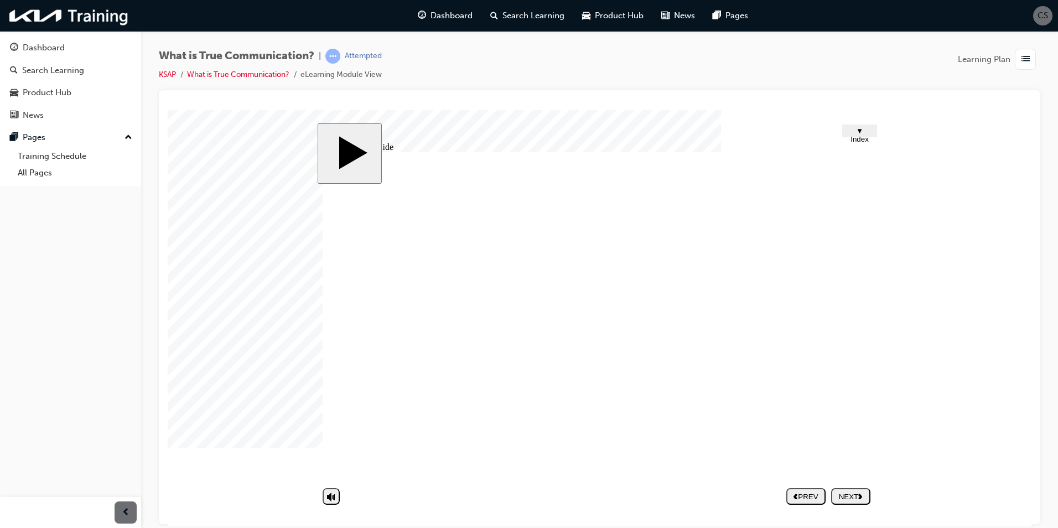
click at [846, 494] on div "NEXT" at bounding box center [850, 496] width 30 height 8
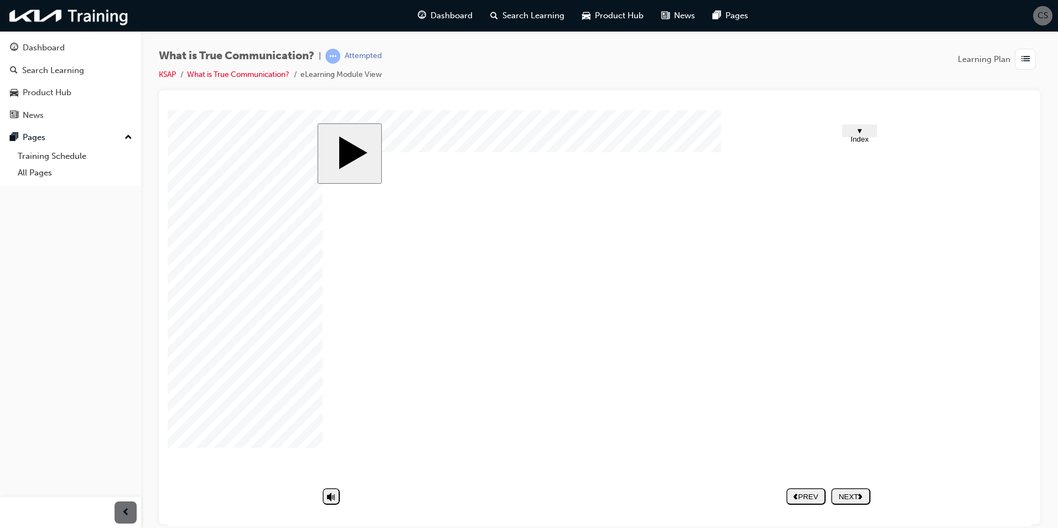
click at [855, 496] on div "NEXT" at bounding box center [850, 496] width 30 height 8
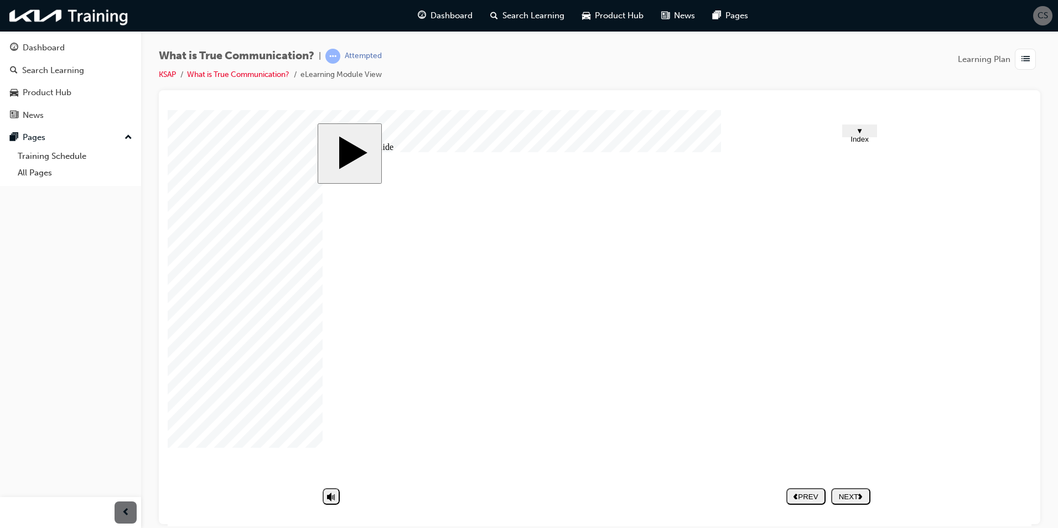
click at [850, 485] on nav "PREV NEXT SUBMIT" at bounding box center [828, 495] width 84 height 25
click at [850, 492] on div "NEXT" at bounding box center [850, 496] width 30 height 8
click at [76, 64] on div "Search Learning" at bounding box center [53, 70] width 62 height 13
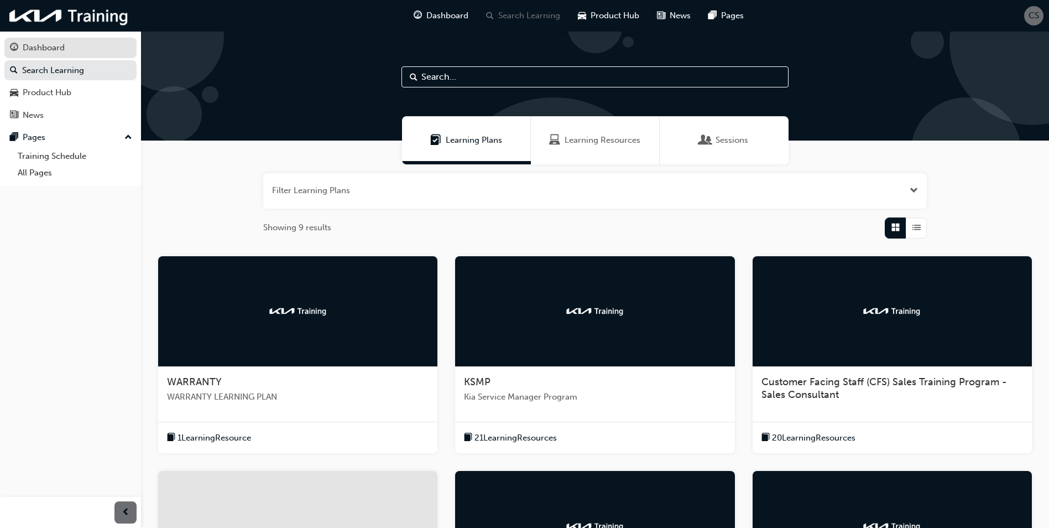
click at [85, 46] on div "Dashboard" at bounding box center [70, 48] width 121 height 14
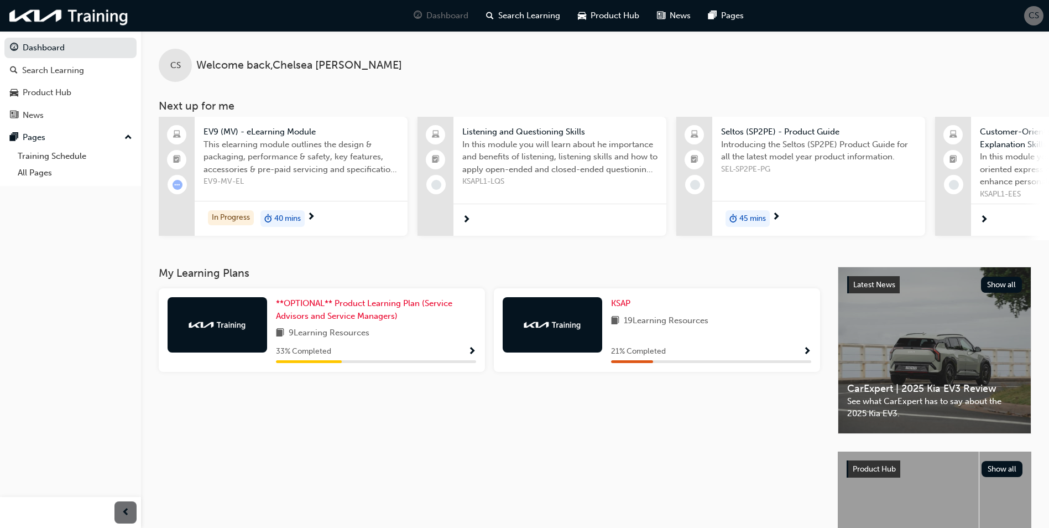
click at [807, 356] on span "Show Progress" at bounding box center [807, 352] width 8 height 10
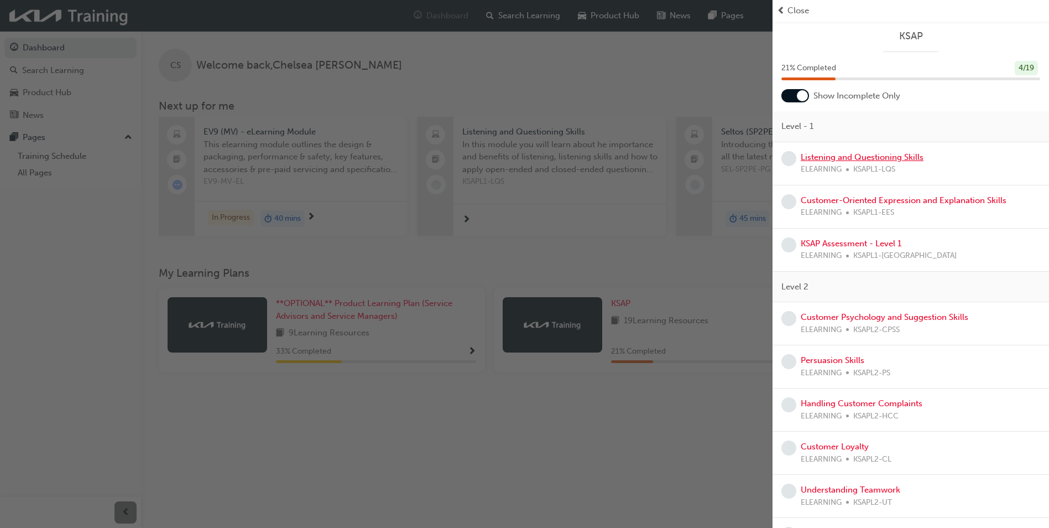
click at [830, 154] on link "Listening and Questioning Skills" at bounding box center [862, 157] width 123 height 10
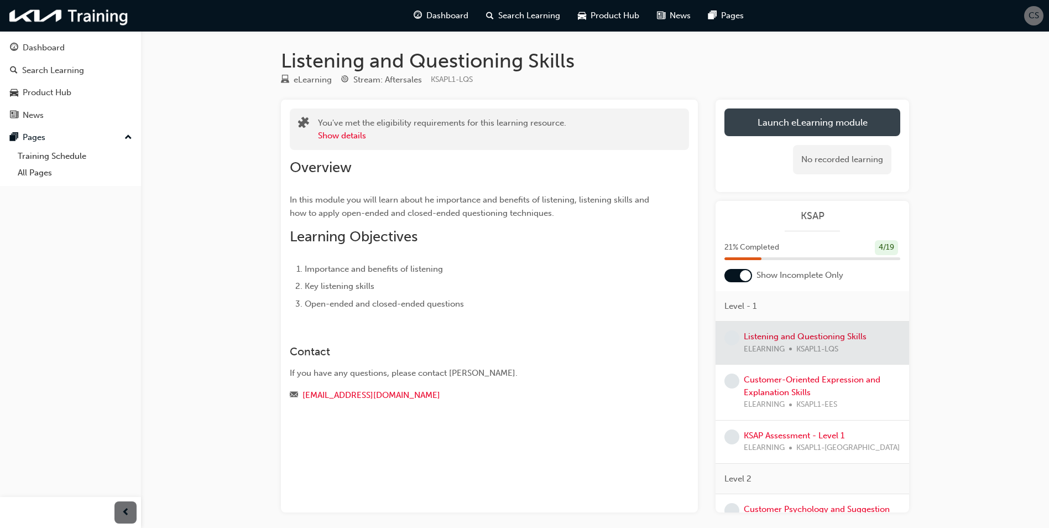
click at [792, 131] on link "Launch eLearning module" at bounding box center [813, 122] width 176 height 28
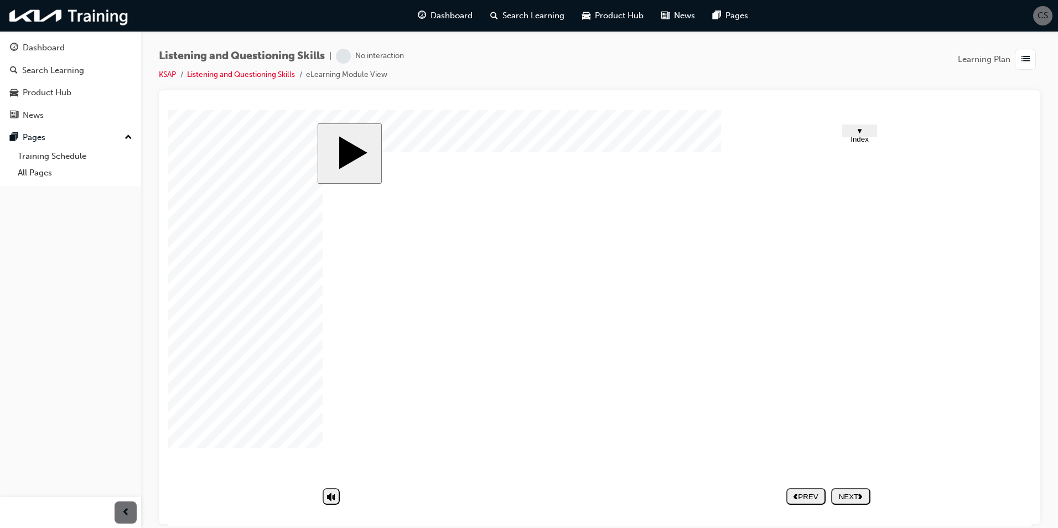
click at [840, 497] on nav "PREV NEXT SUBMIT" at bounding box center [828, 495] width 84 height 25
click at [860, 496] on nav "PREV NEXT SUBMIT" at bounding box center [828, 495] width 84 height 25
click at [854, 493] on div "NEXT" at bounding box center [850, 496] width 30 height 8
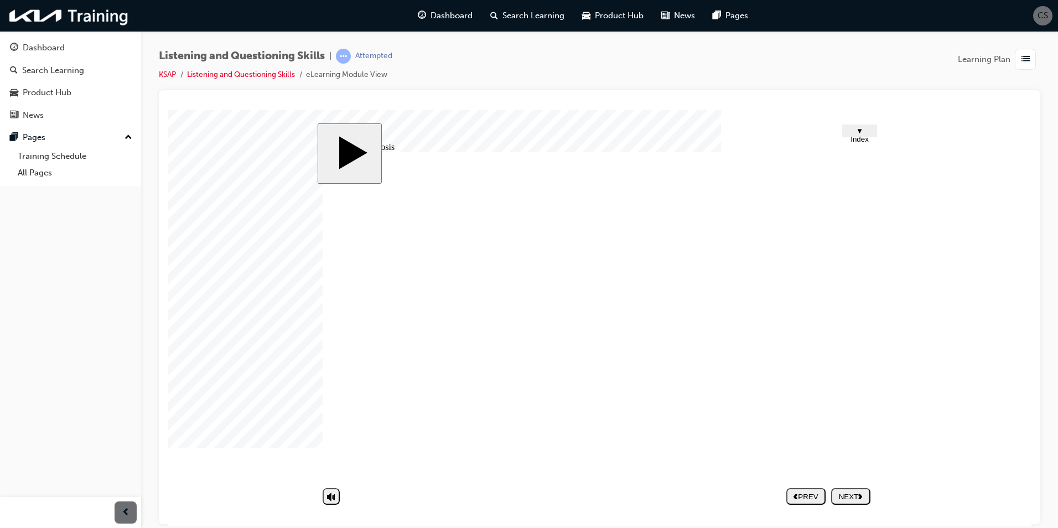
drag, startPoint x: 597, startPoint y: 350, endPoint x: 586, endPoint y: 356, distance: 11.9
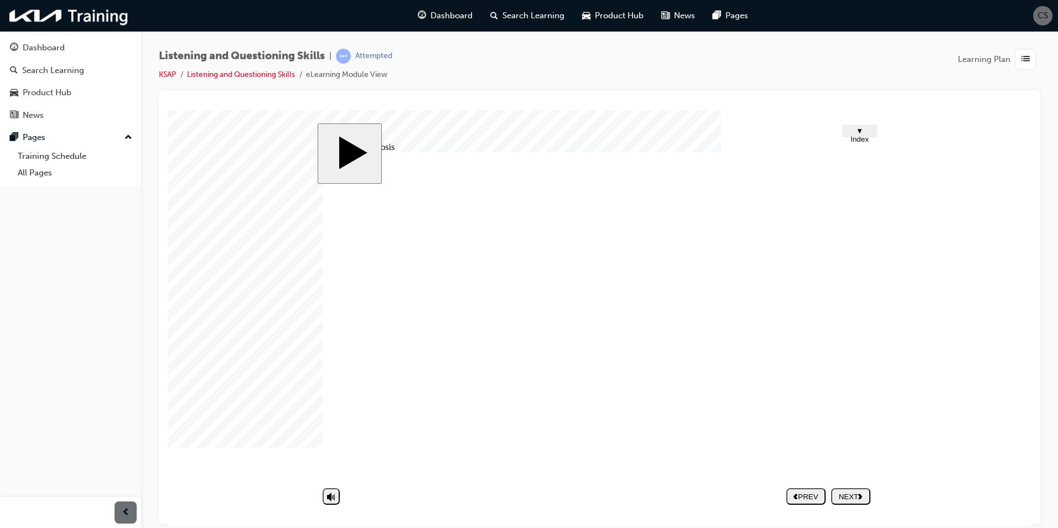
drag, startPoint x: 523, startPoint y: 462, endPoint x: 526, endPoint y: 453, distance: 9.3
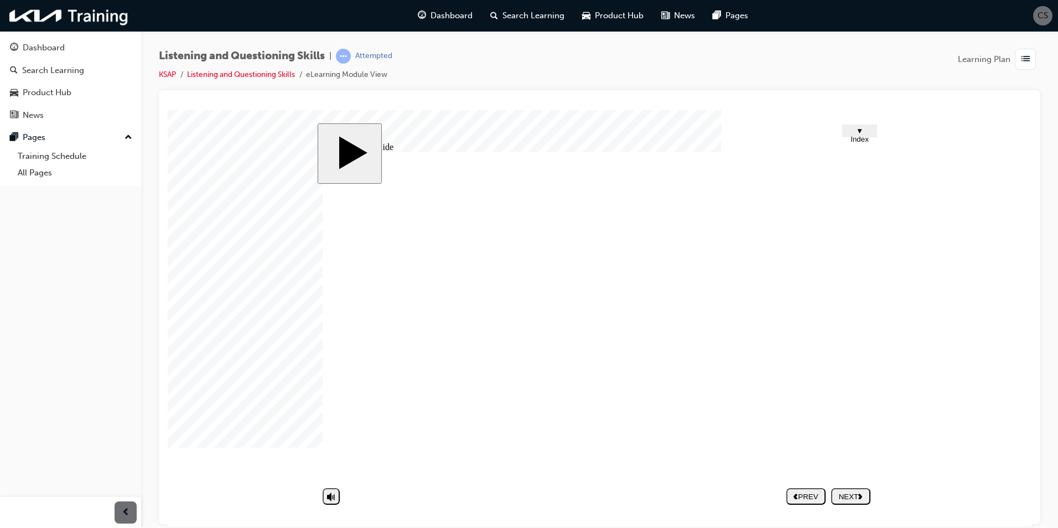
click at [845, 488] on button "NEXT" at bounding box center [850, 495] width 39 height 17
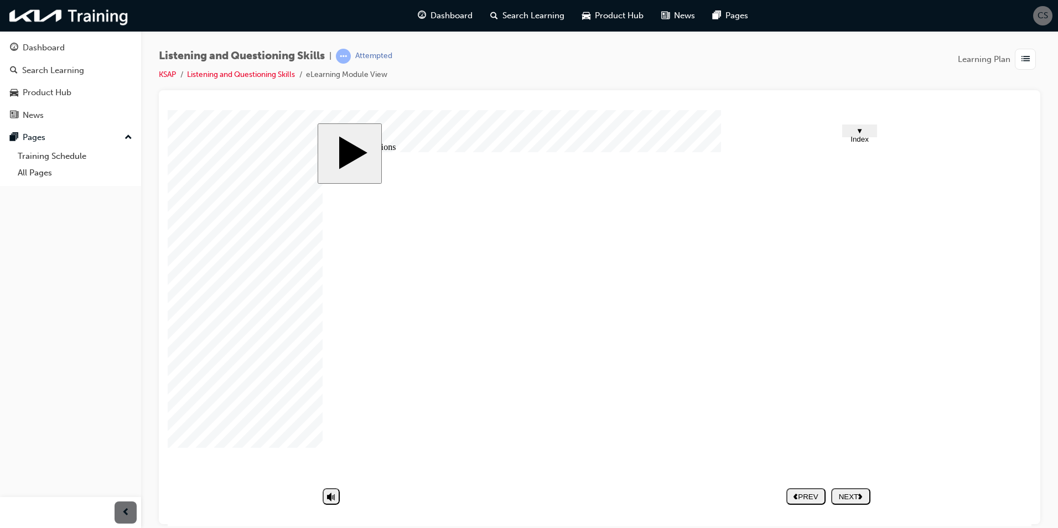
click at [859, 492] on div "NEXT" at bounding box center [850, 496] width 30 height 8
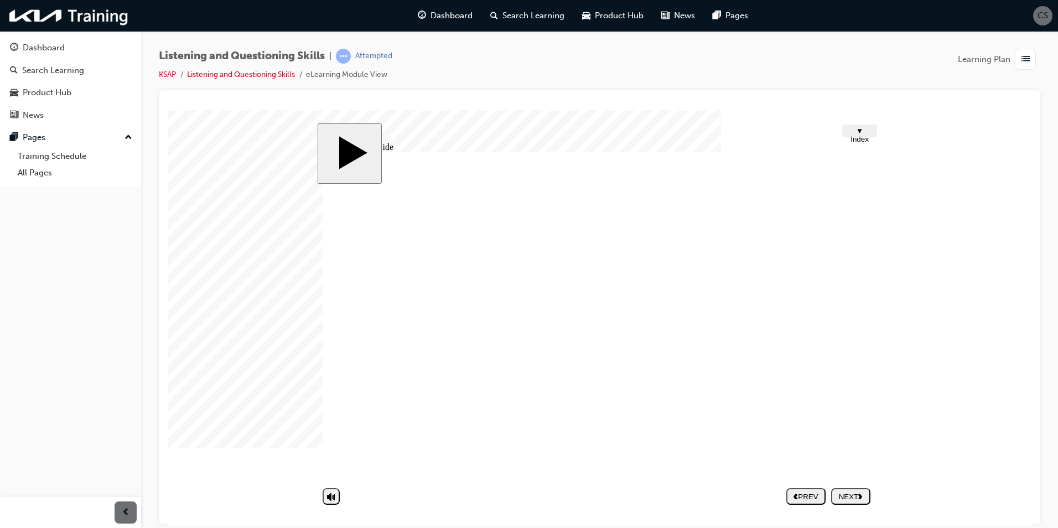
click at [848, 500] on div "NEXT" at bounding box center [850, 496] width 30 height 8
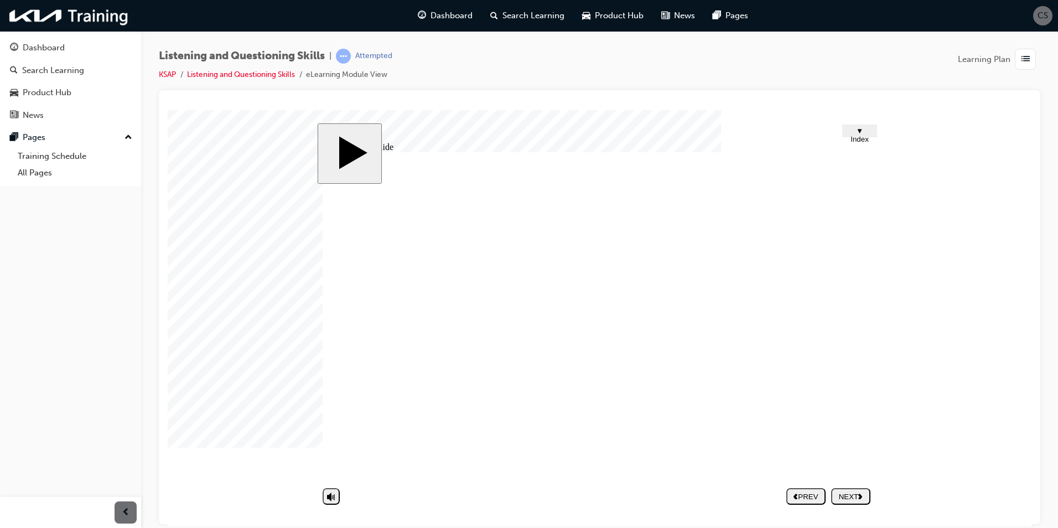
click at [852, 503] on button "NEXT" at bounding box center [850, 495] width 39 height 17
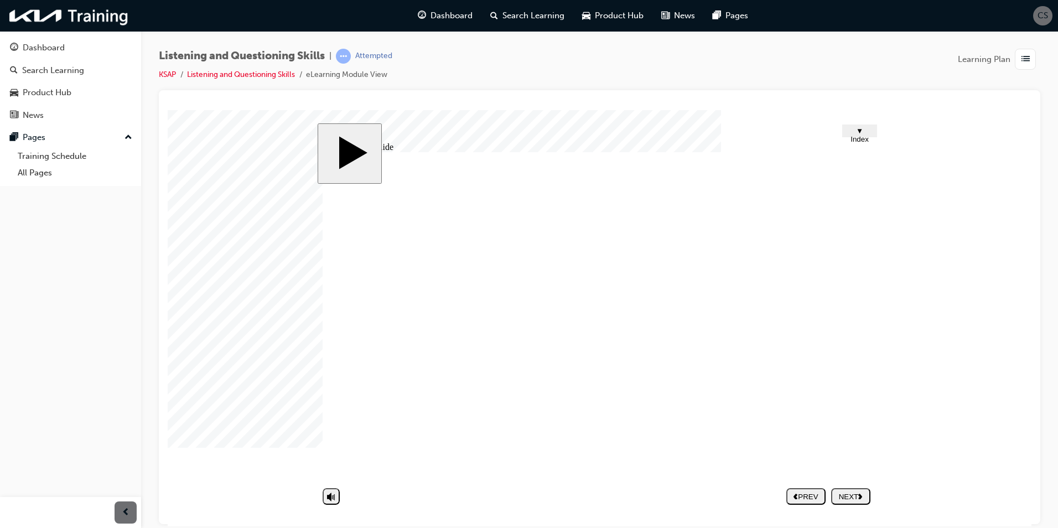
click at [841, 500] on div "NEXT" at bounding box center [850, 496] width 30 height 8
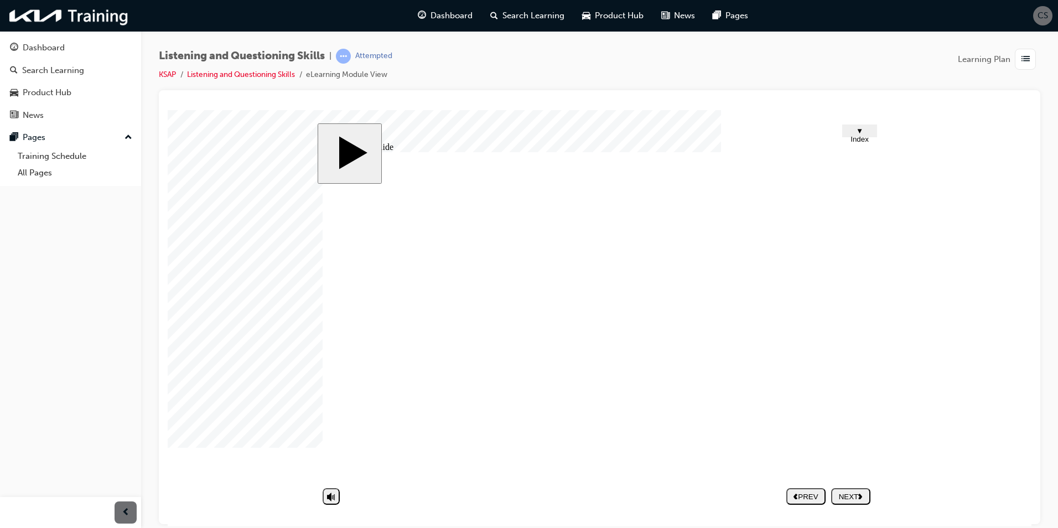
click at [852, 496] on div "NEXT" at bounding box center [850, 496] width 30 height 8
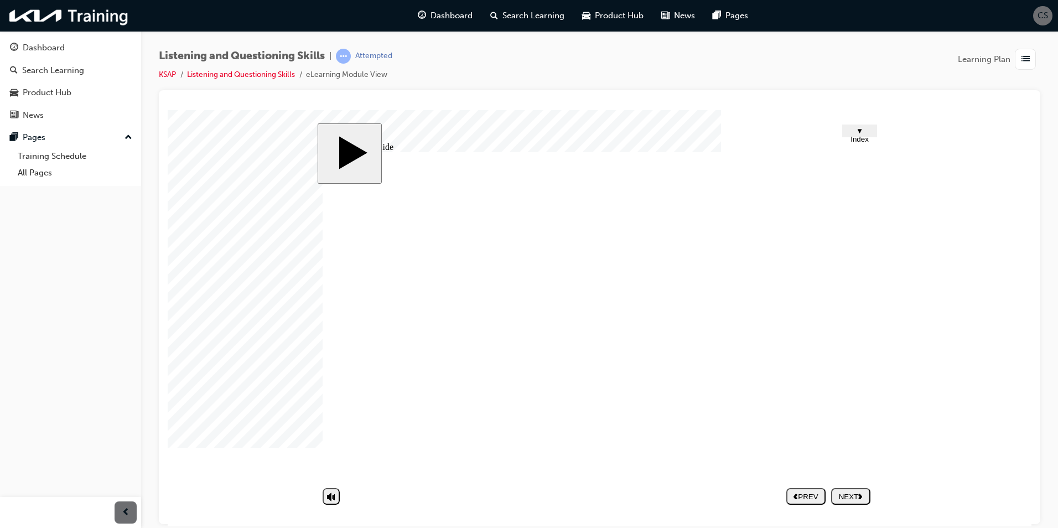
click at [852, 489] on button "NEXT" at bounding box center [850, 495] width 39 height 17
click at [846, 486] on nav "PREV NEXT SUBMIT" at bounding box center [828, 495] width 84 height 25
click at [839, 492] on div "NEXT" at bounding box center [850, 496] width 30 height 8
click at [839, 490] on nav "PREV NEXT SUBMIT" at bounding box center [828, 495] width 84 height 25
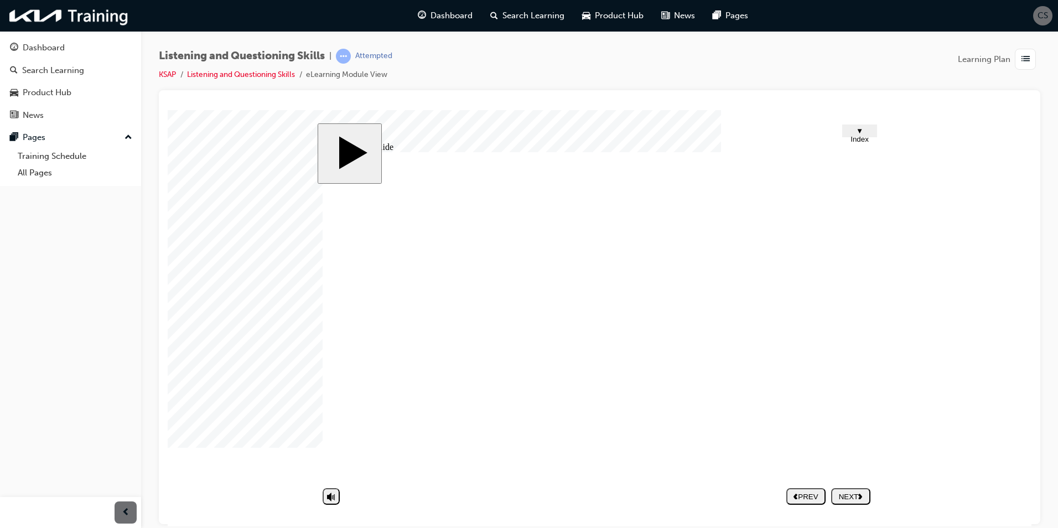
click at [839, 490] on nav "PREV NEXT SUBMIT" at bounding box center [828, 495] width 84 height 25
click at [846, 492] on div "NEXT" at bounding box center [850, 496] width 30 height 8
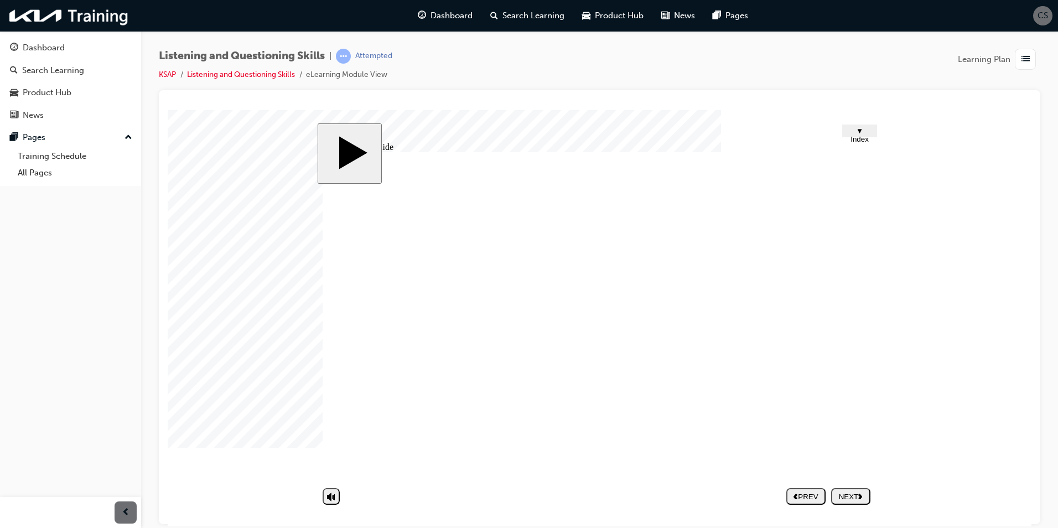
click at [849, 496] on div "NEXT" at bounding box center [850, 496] width 30 height 8
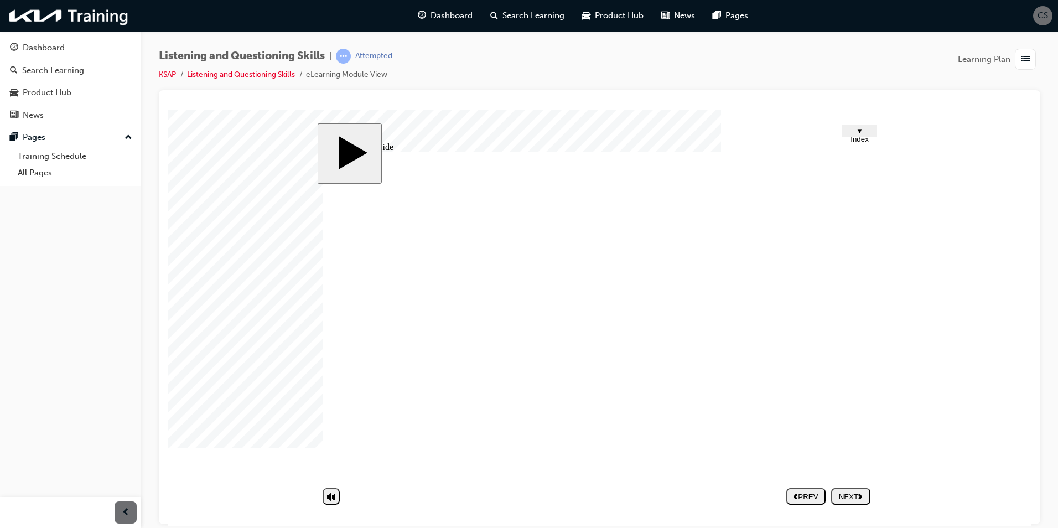
click at [846, 500] on div "NEXT" at bounding box center [850, 496] width 30 height 8
